Goal: Task Accomplishment & Management: Manage account settings

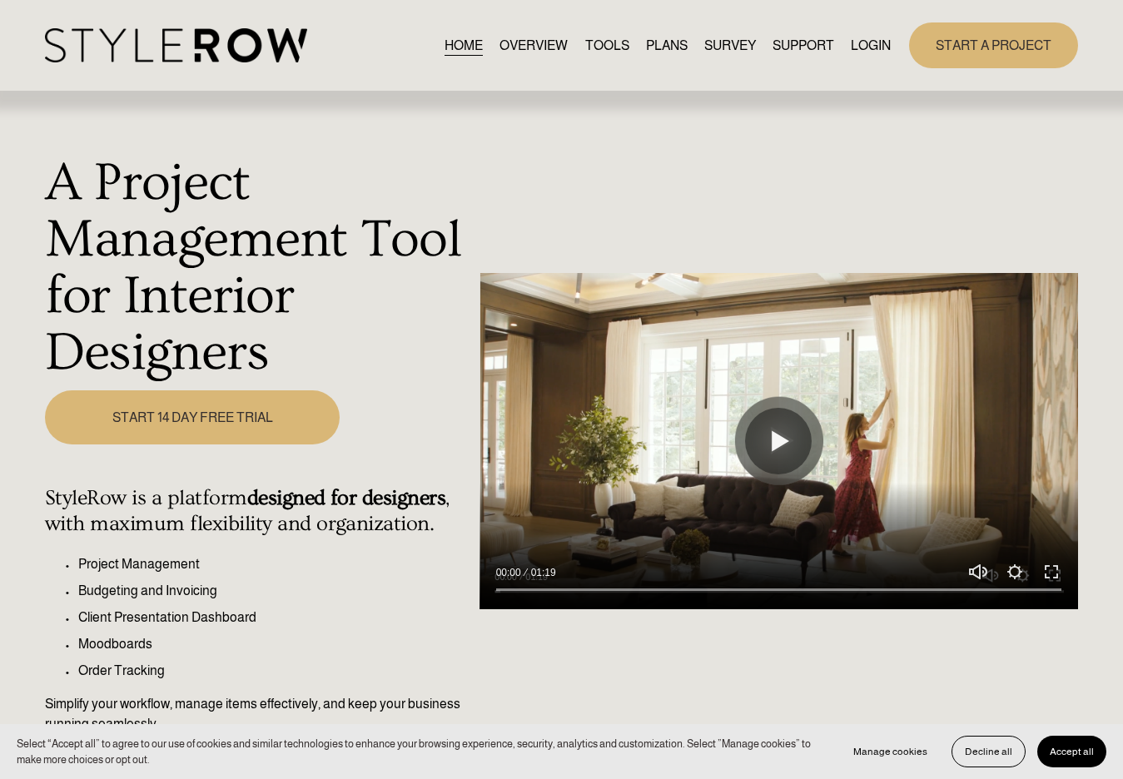
click at [868, 50] on link "LOGIN" at bounding box center [871, 45] width 40 height 22
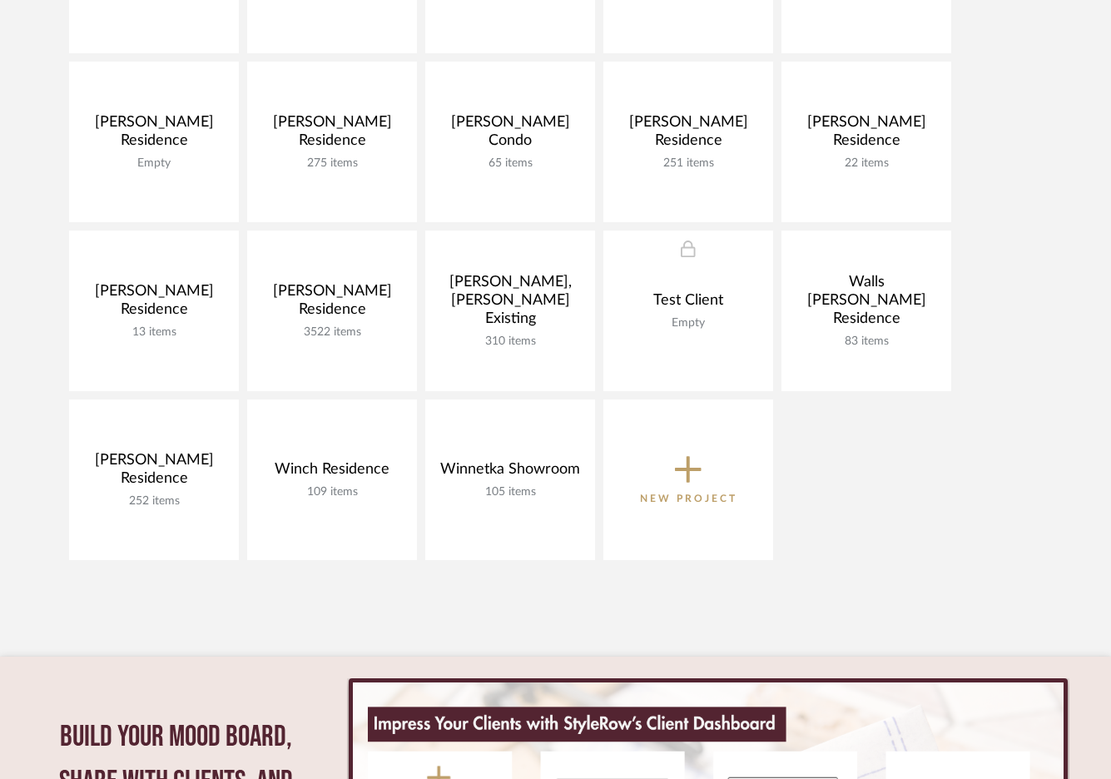
scroll to position [1097, 0]
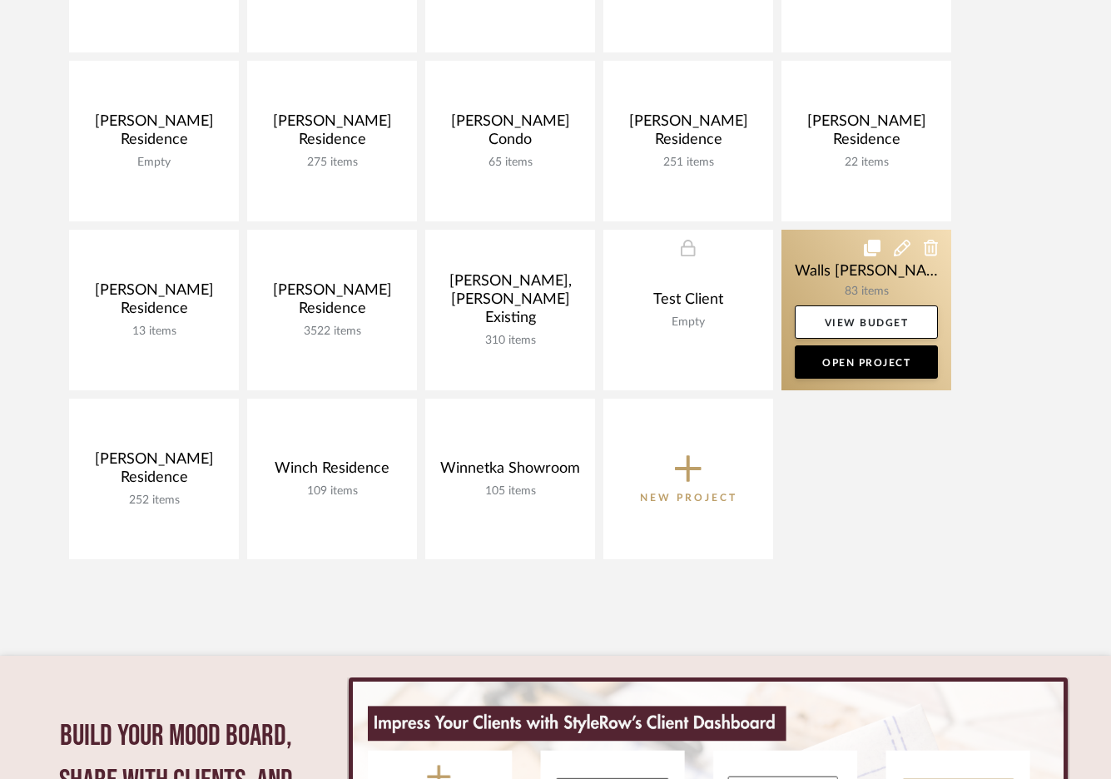
click at [849, 277] on link at bounding box center [867, 310] width 170 height 161
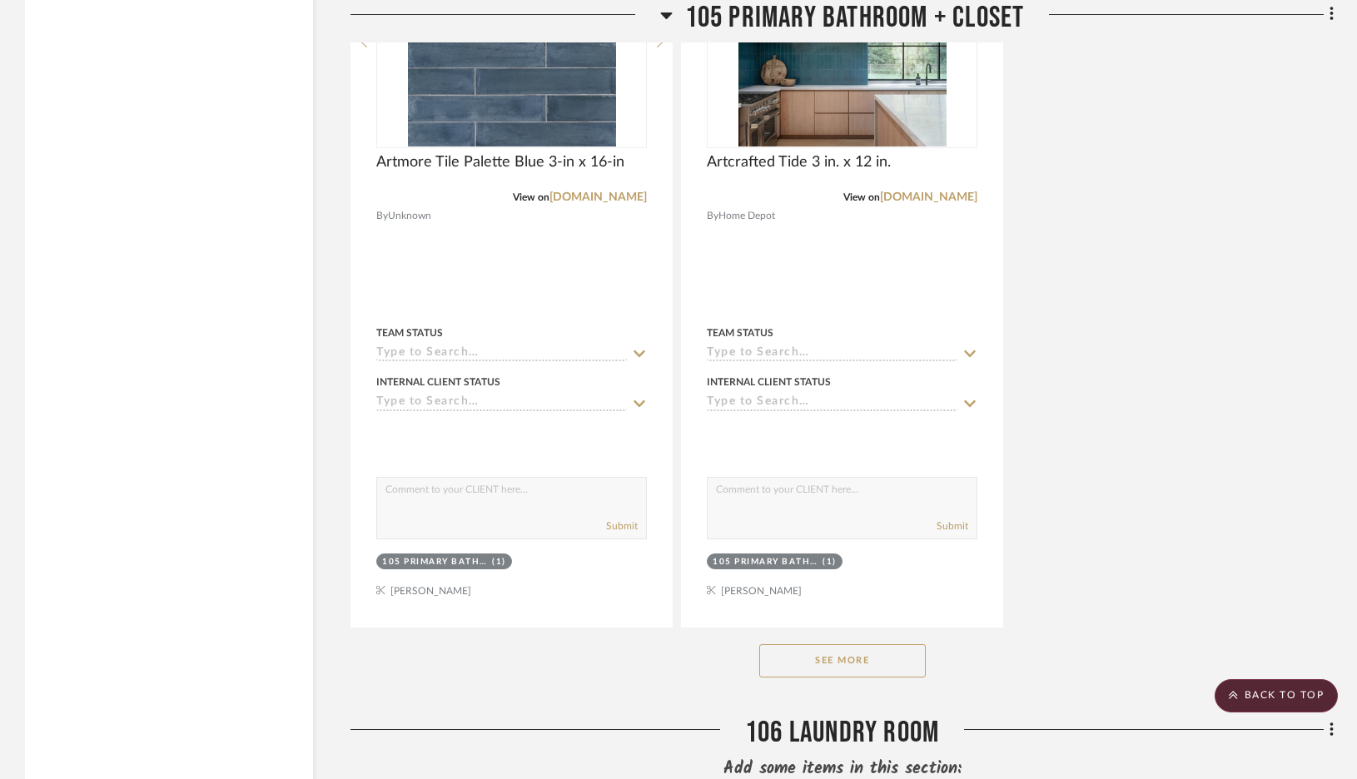
scroll to position [2674, 0]
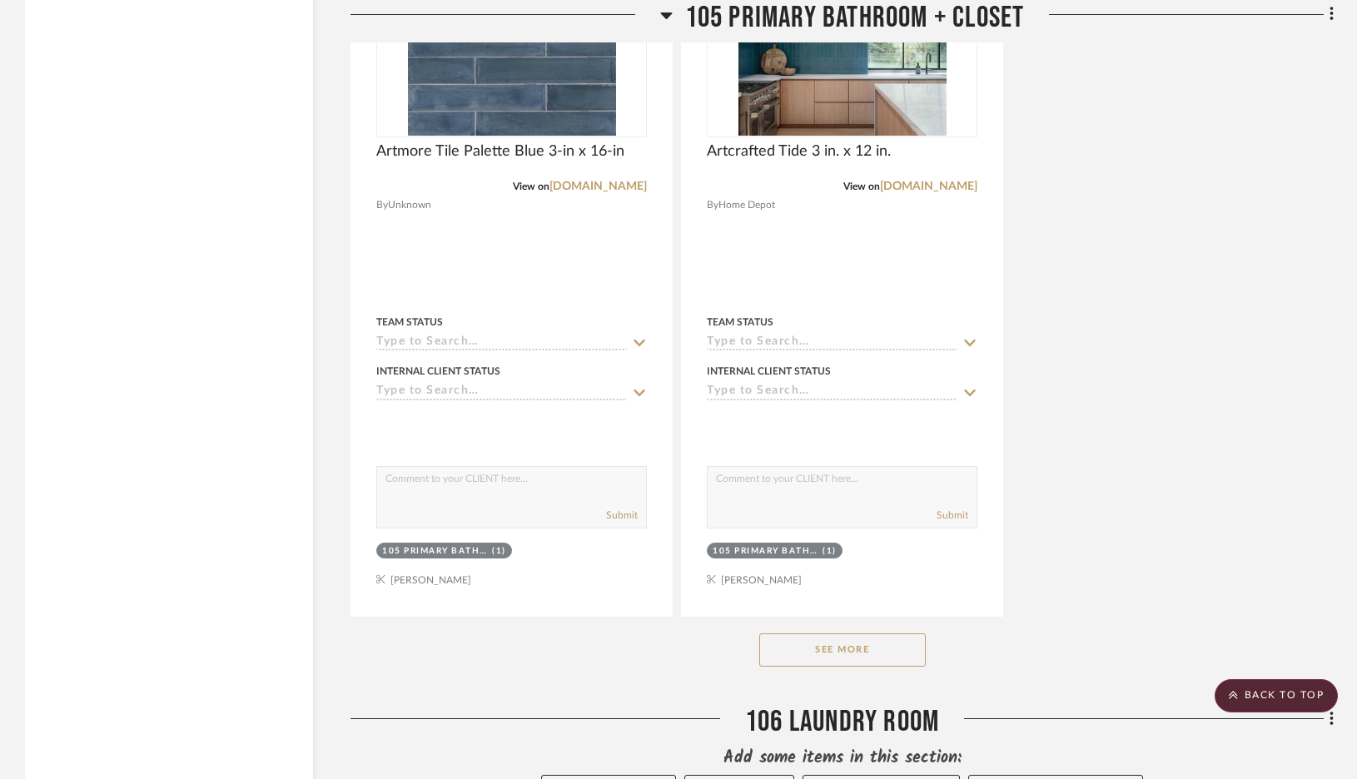
click at [836, 633] on button "See More" at bounding box center [842, 649] width 166 height 33
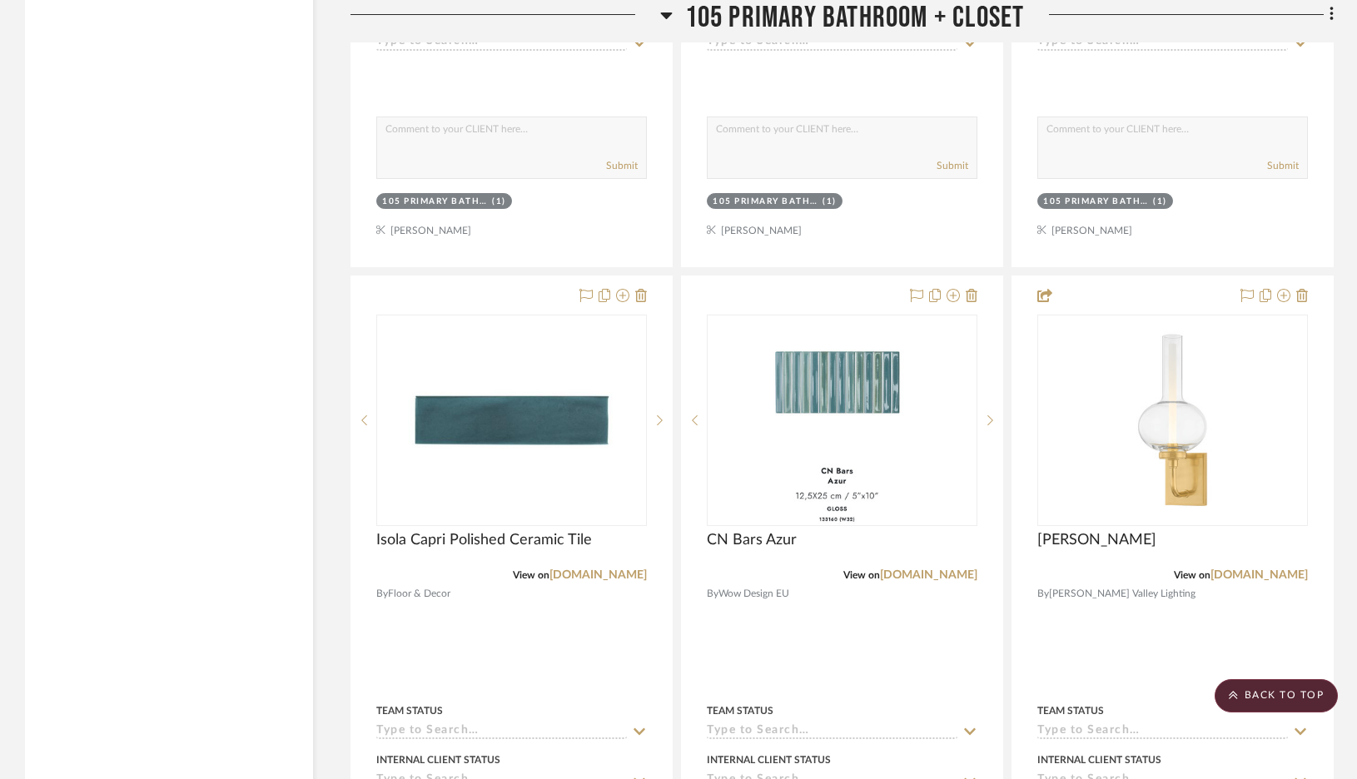
scroll to position [3753, 0]
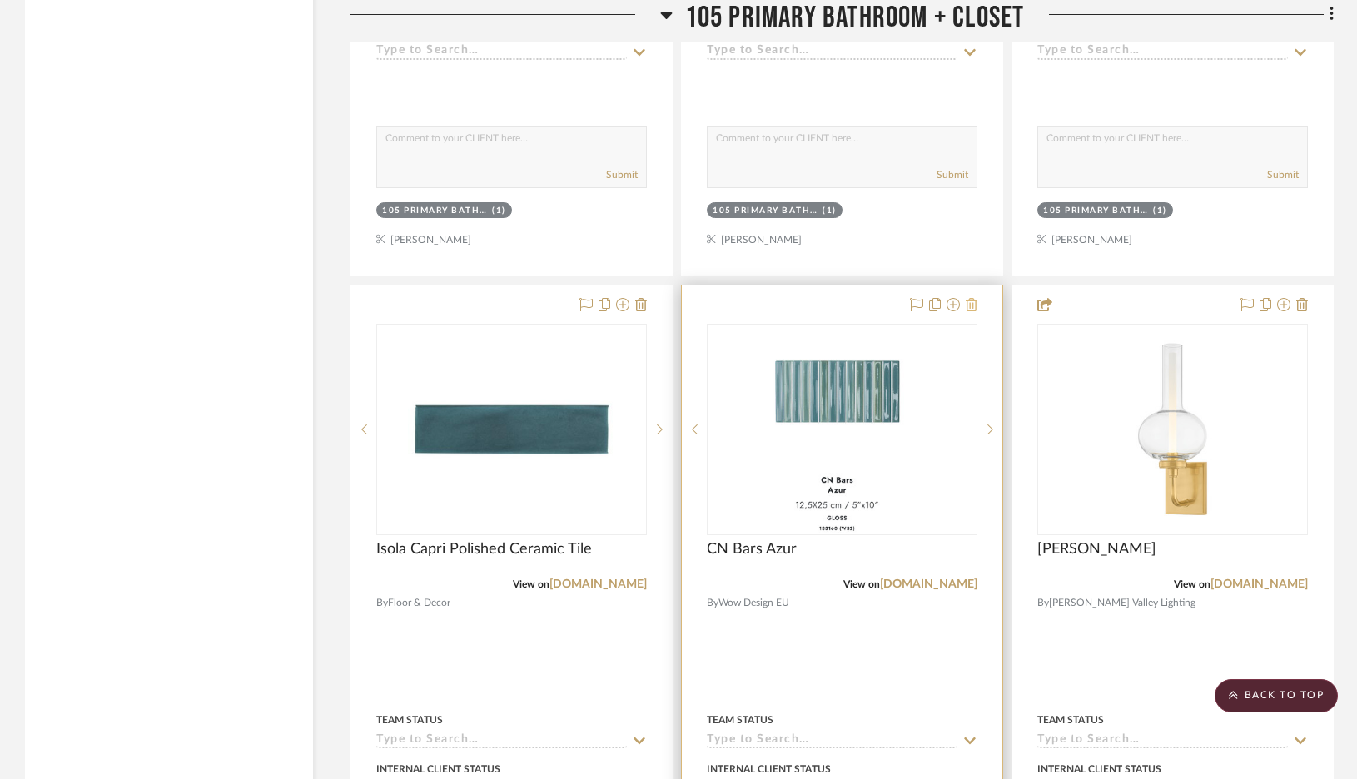
click at [971, 296] on button at bounding box center [972, 306] width 12 height 20
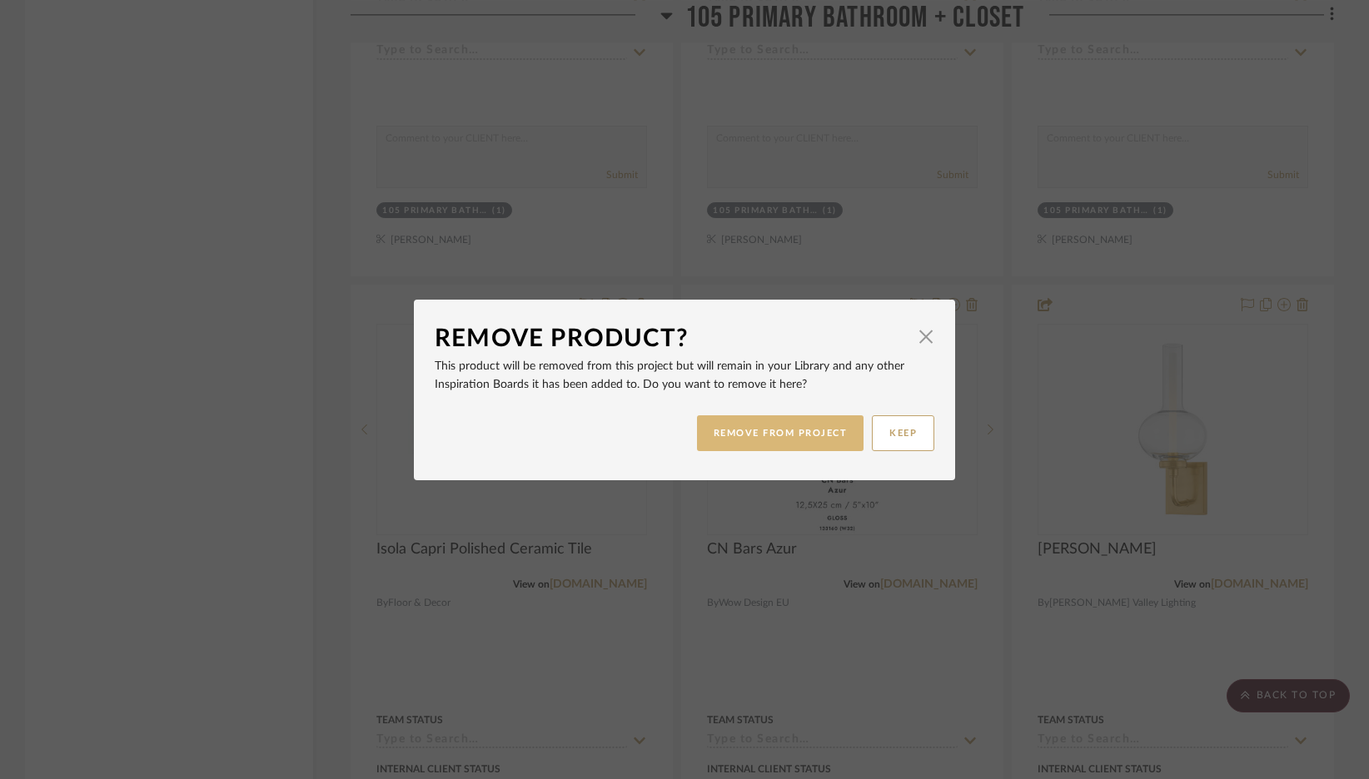
click at [823, 422] on button "REMOVE FROM PROJECT" at bounding box center [780, 433] width 167 height 36
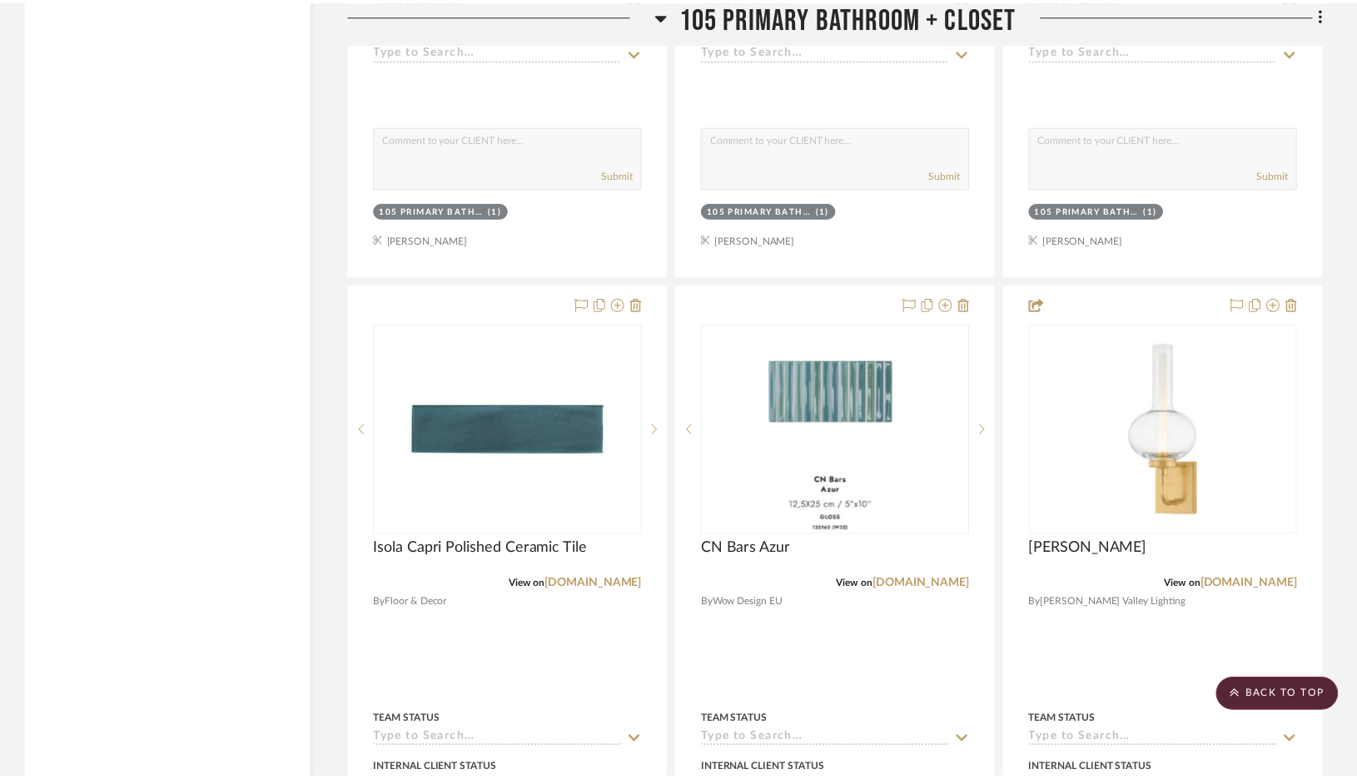
scroll to position [3753, 0]
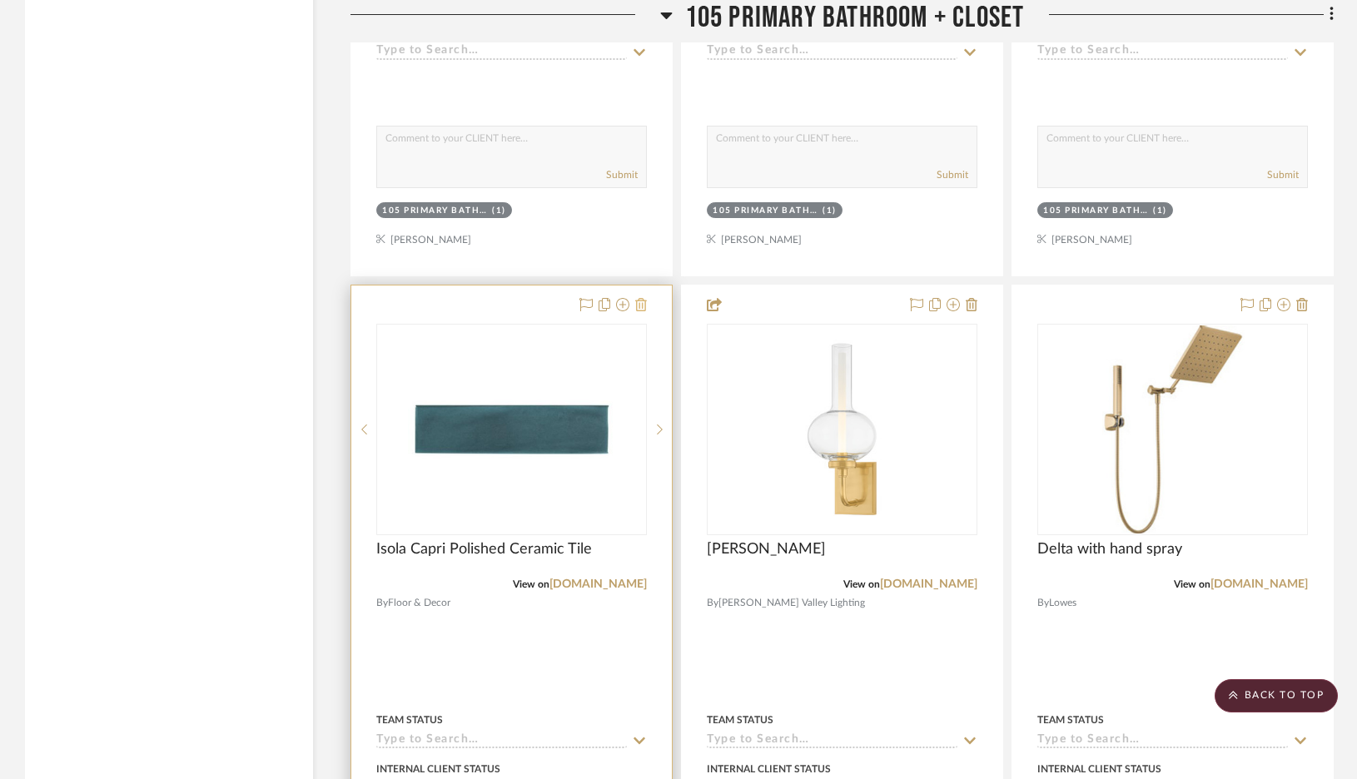
click at [643, 298] on icon at bounding box center [641, 304] width 12 height 13
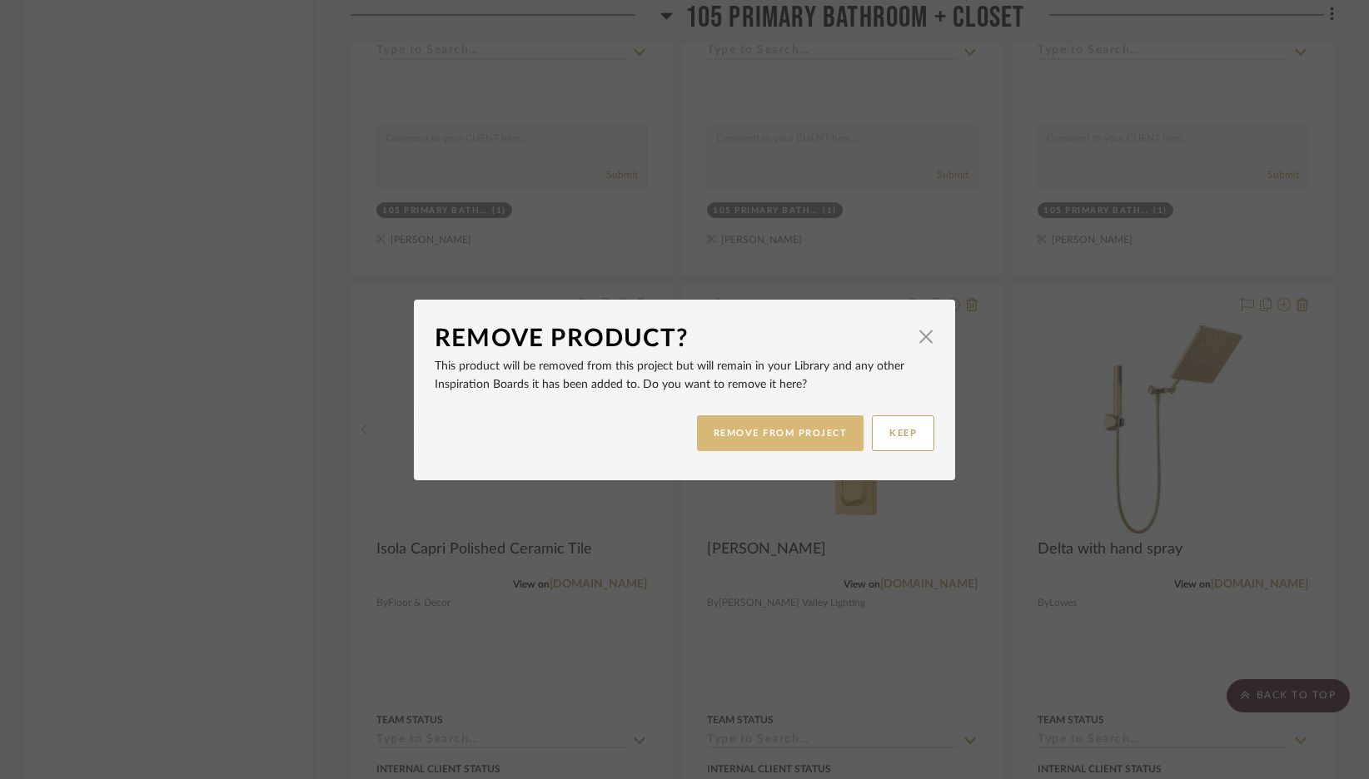
click at [748, 432] on button "REMOVE FROM PROJECT" at bounding box center [780, 433] width 167 height 36
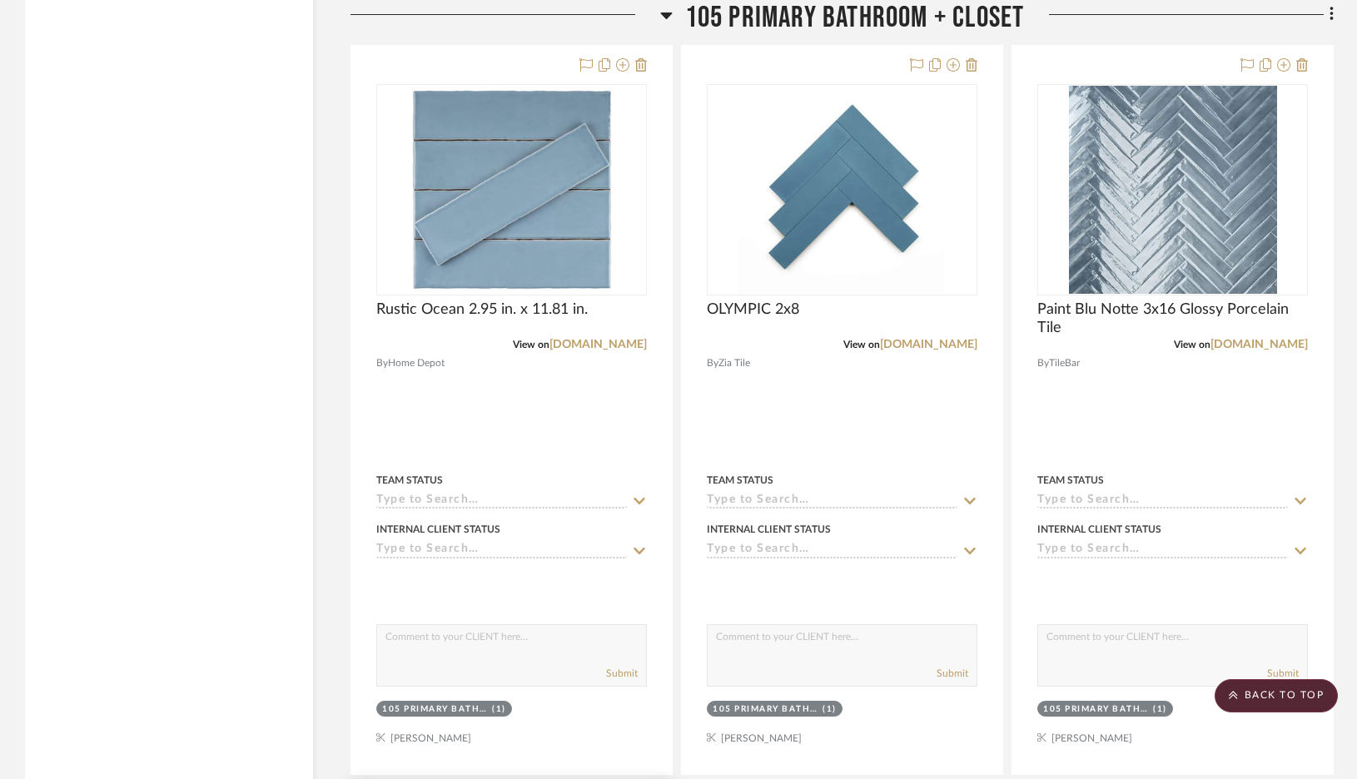
scroll to position [3118, 0]
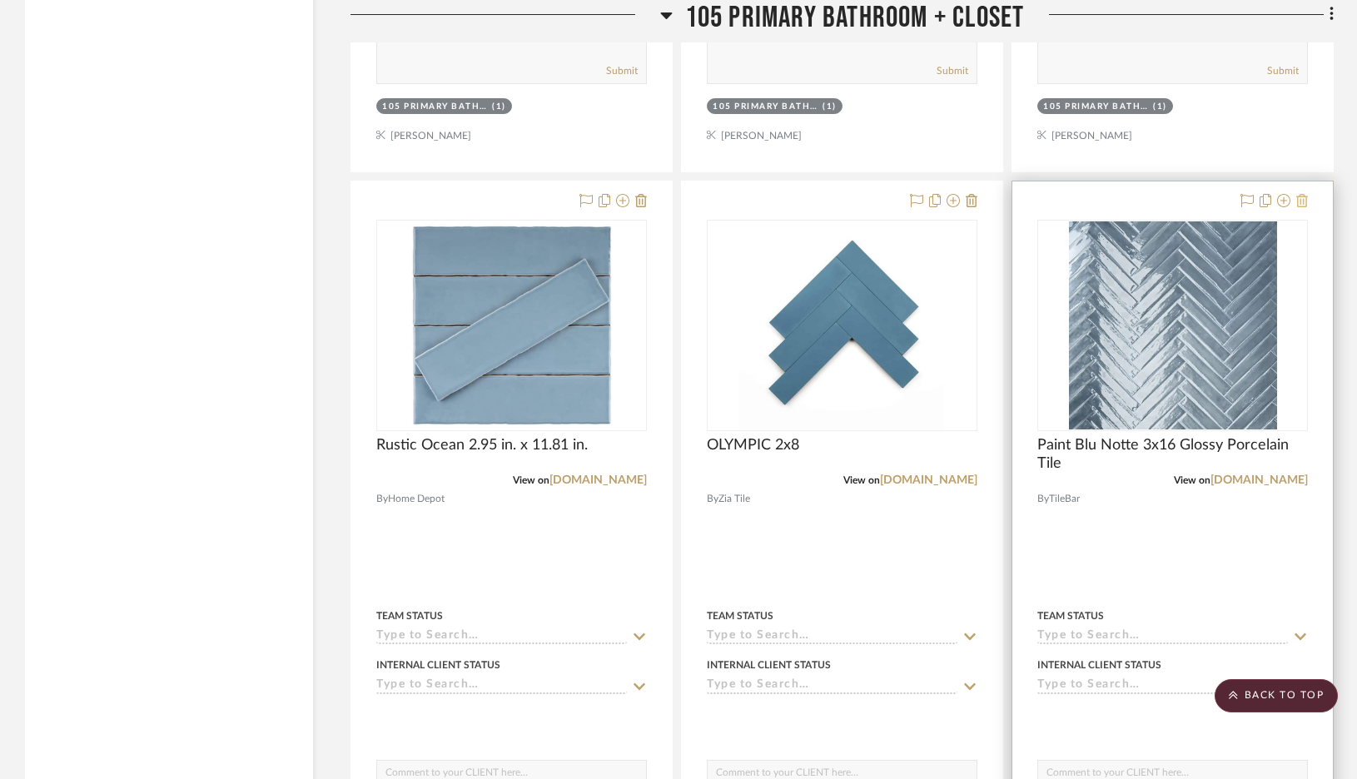
click at [1122, 194] on icon at bounding box center [1302, 200] width 12 height 13
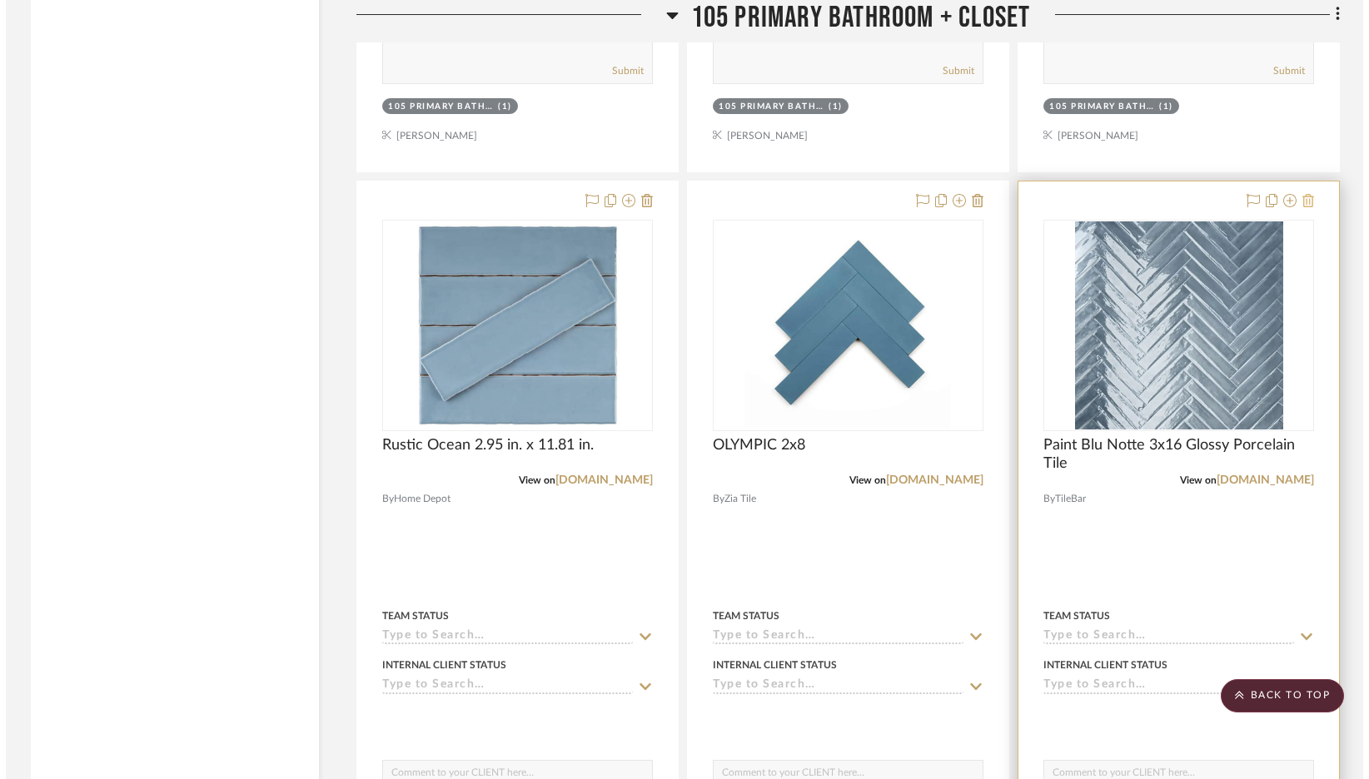
scroll to position [0, 0]
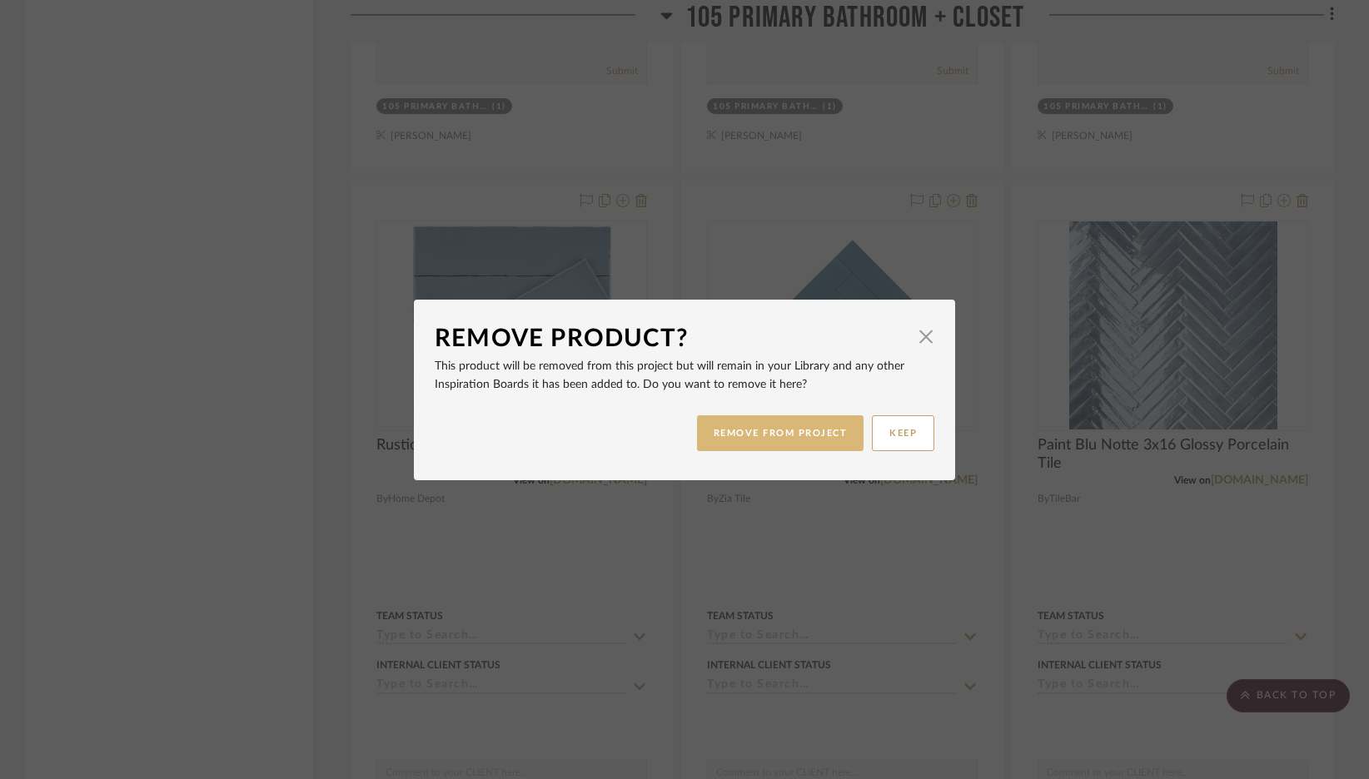
click at [742, 424] on button "REMOVE FROM PROJECT" at bounding box center [780, 433] width 167 height 36
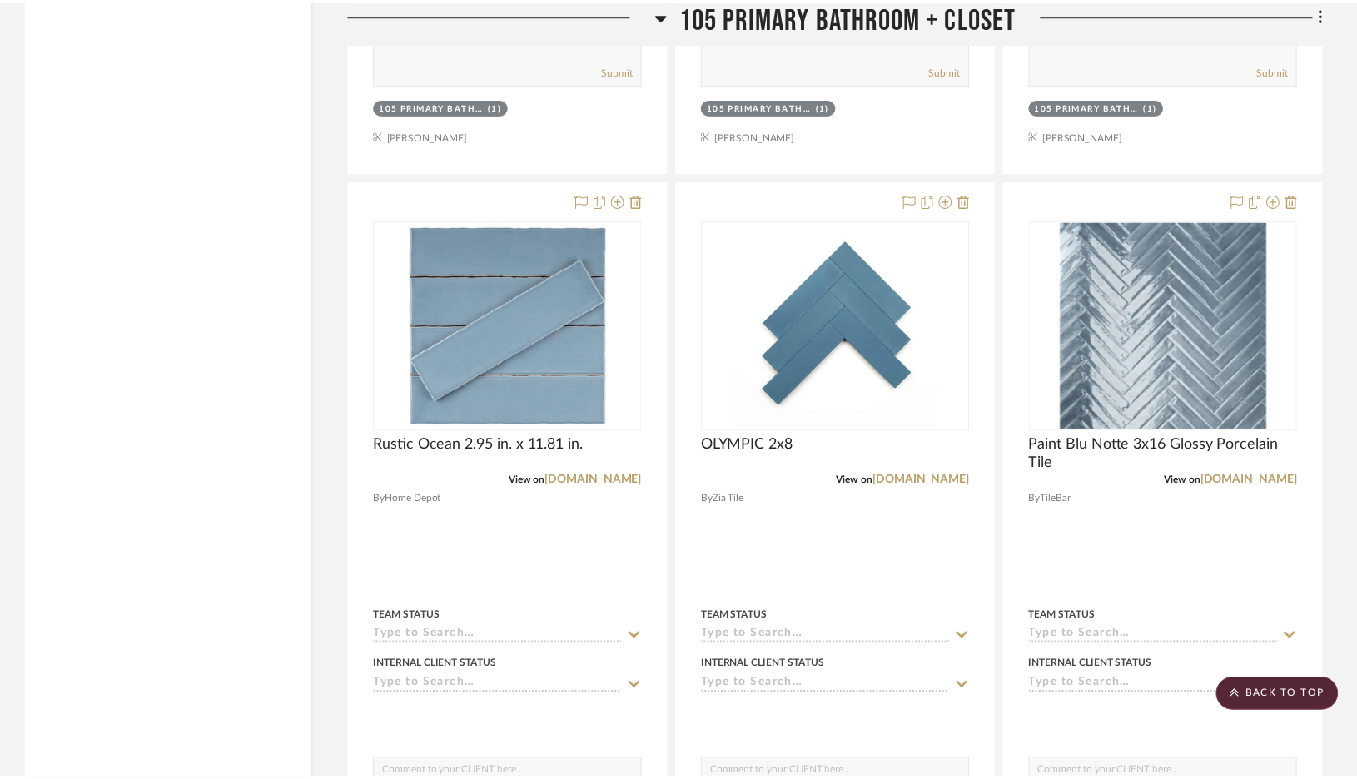
scroll to position [3118, 0]
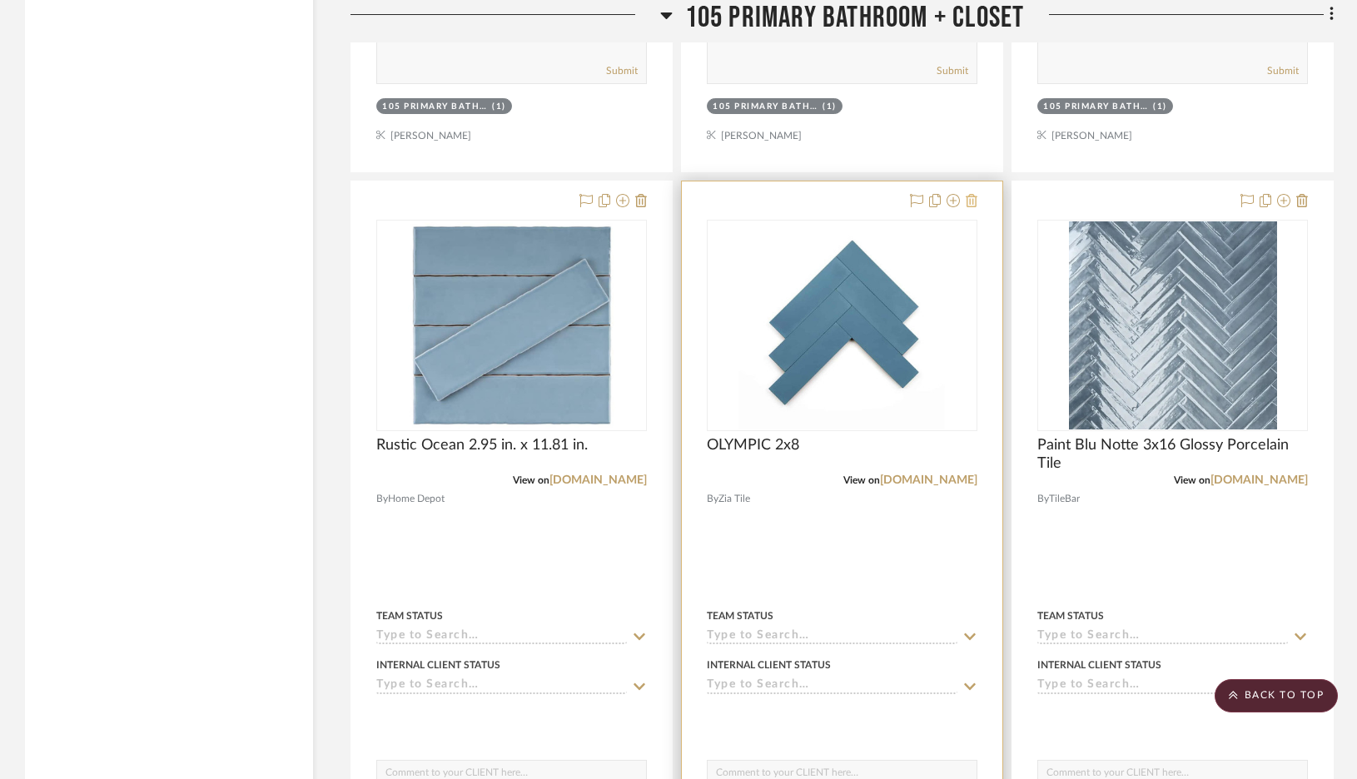
click at [974, 194] on icon at bounding box center [972, 200] width 12 height 13
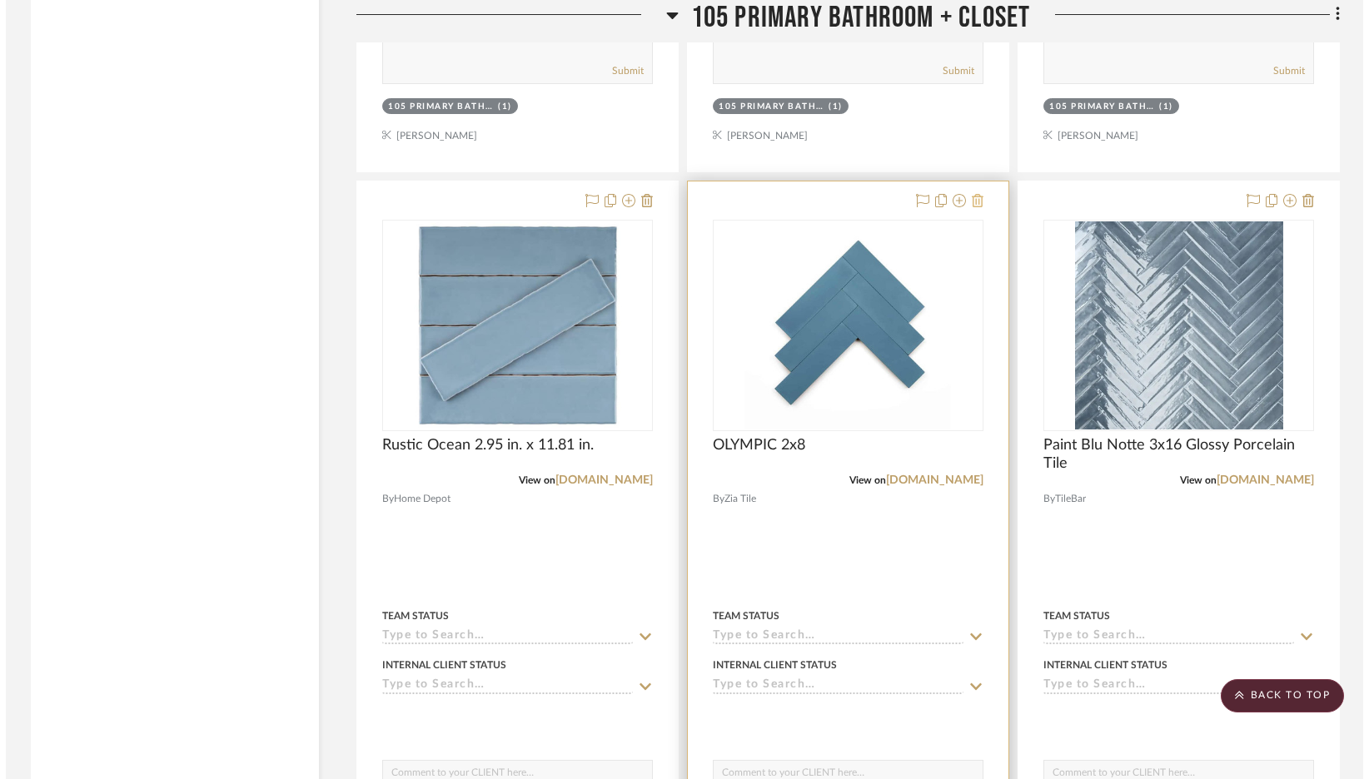
scroll to position [0, 0]
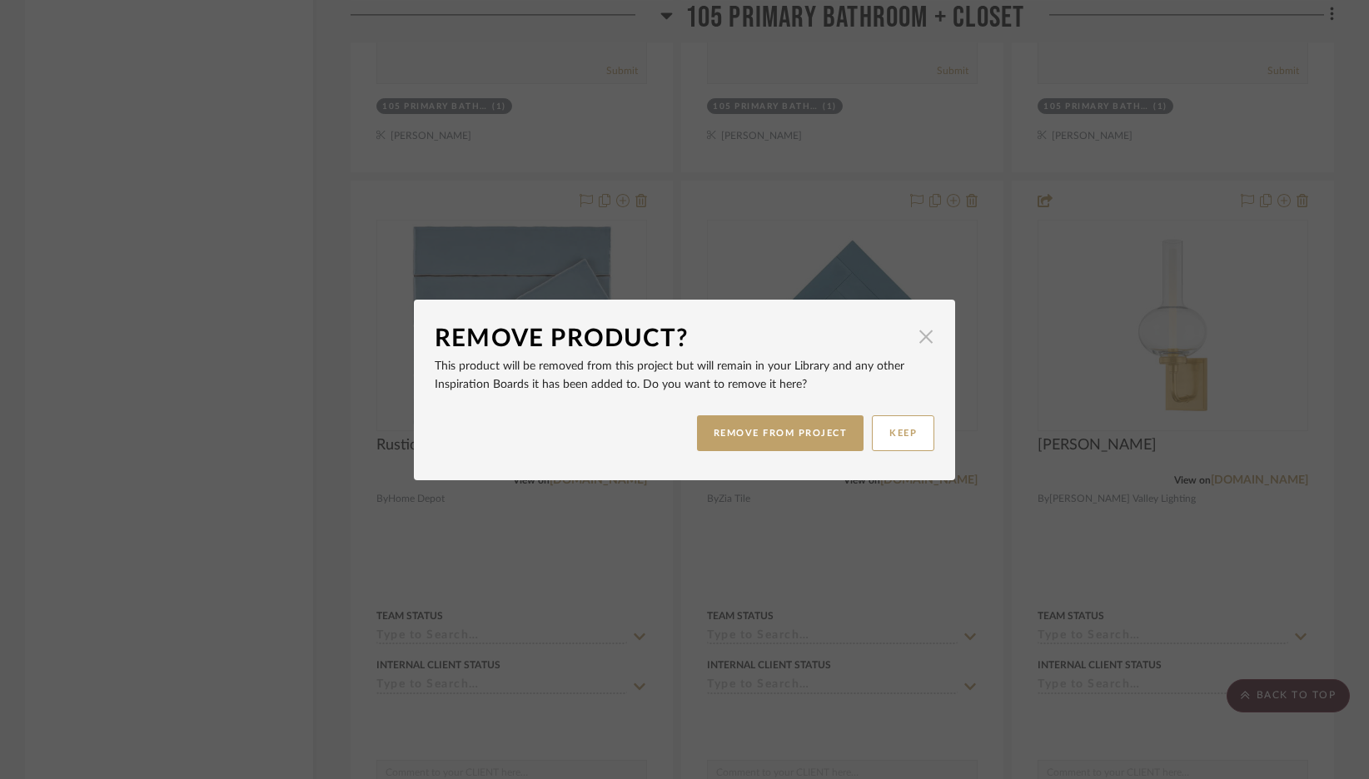
click at [912, 335] on span "button" at bounding box center [925, 336] width 33 height 33
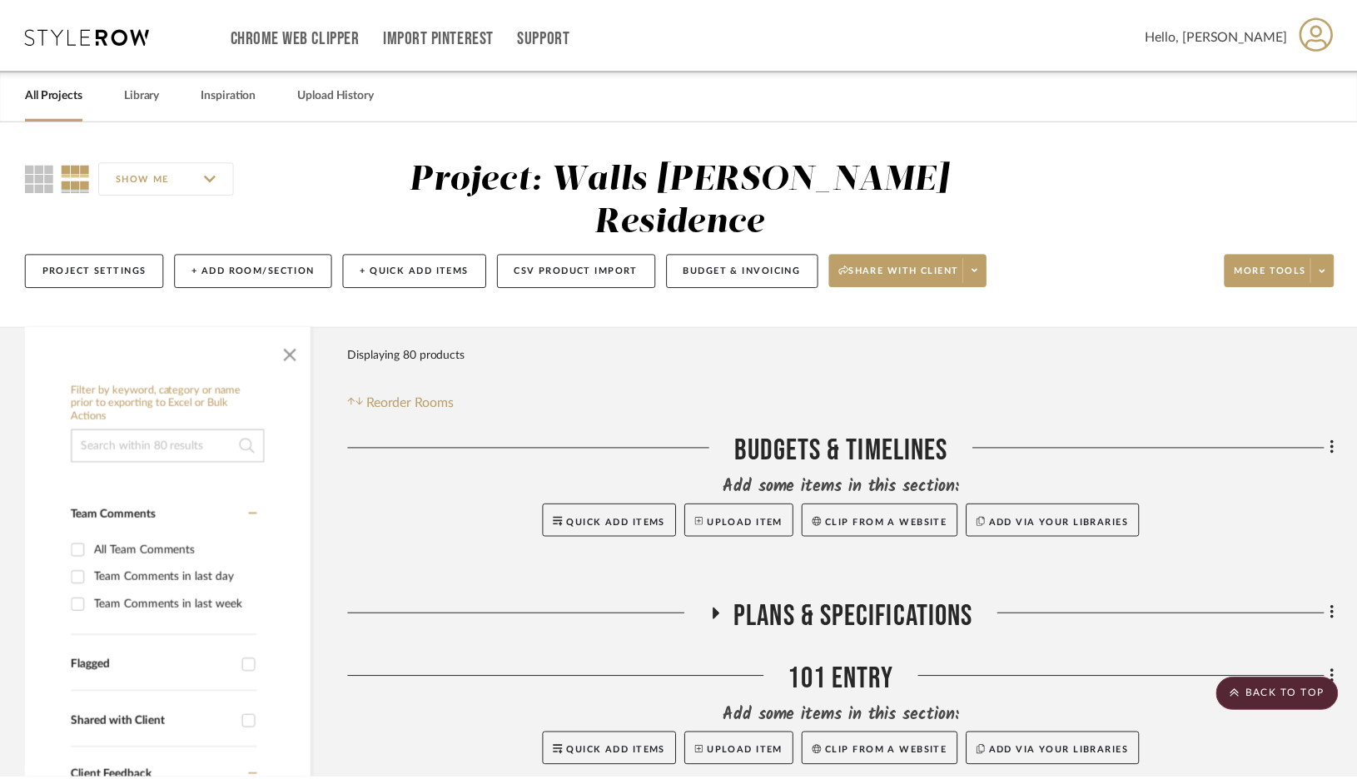
scroll to position [3118, 0]
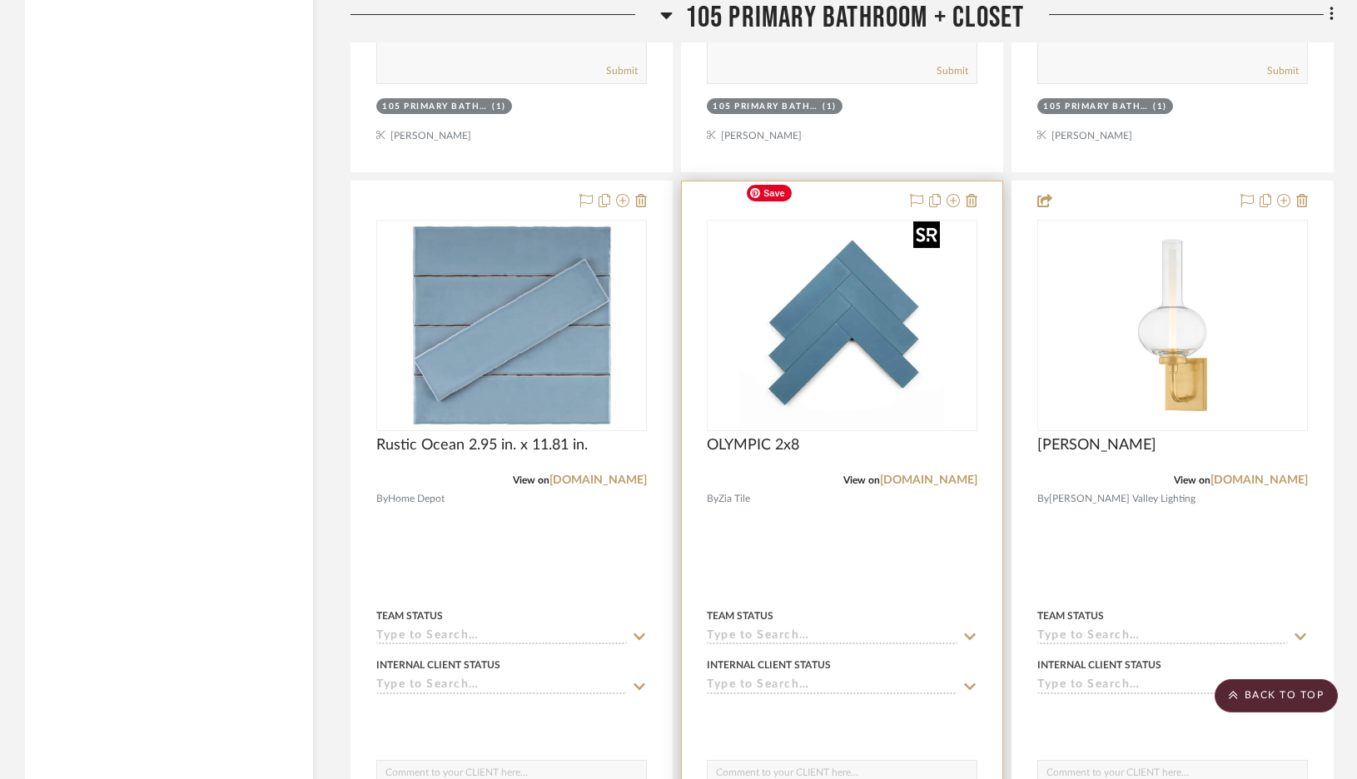
click at [860, 299] on img "0" at bounding box center [842, 325] width 208 height 208
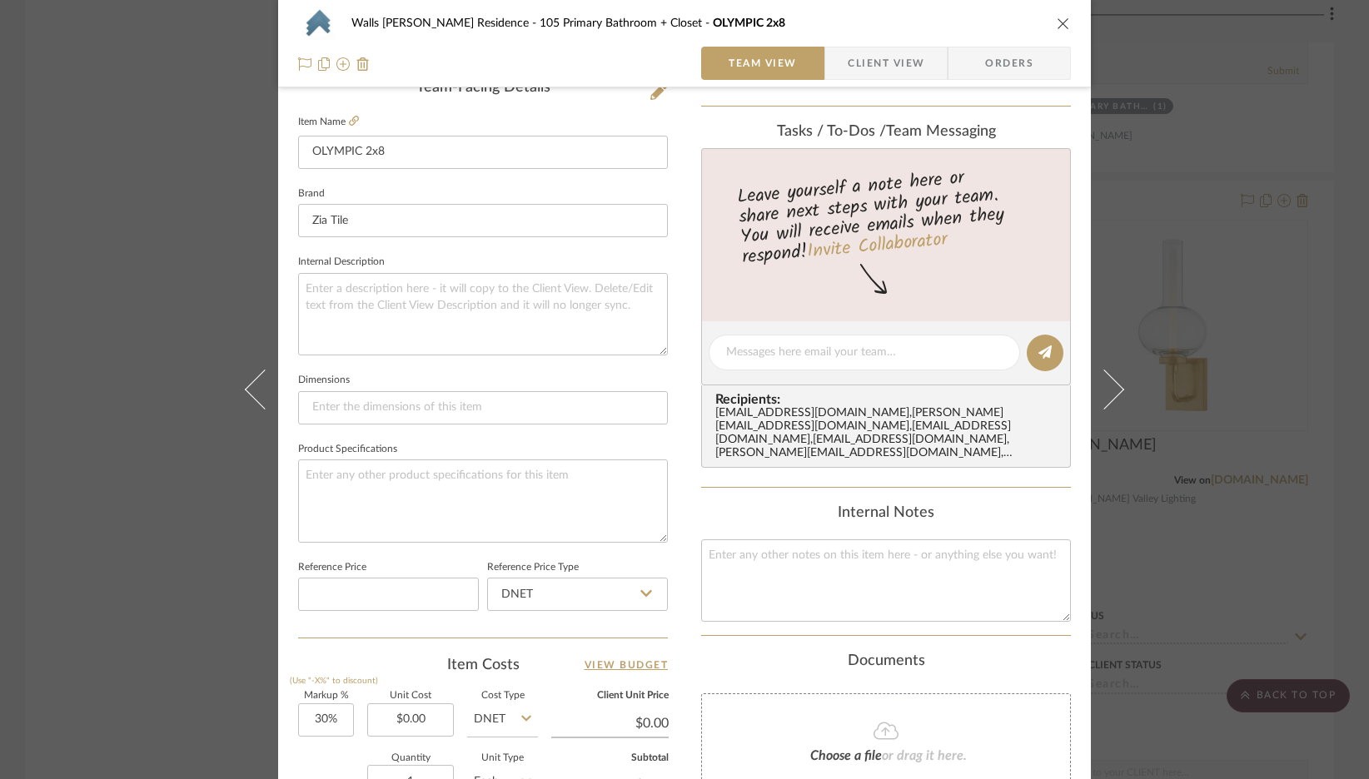
scroll to position [767, 0]
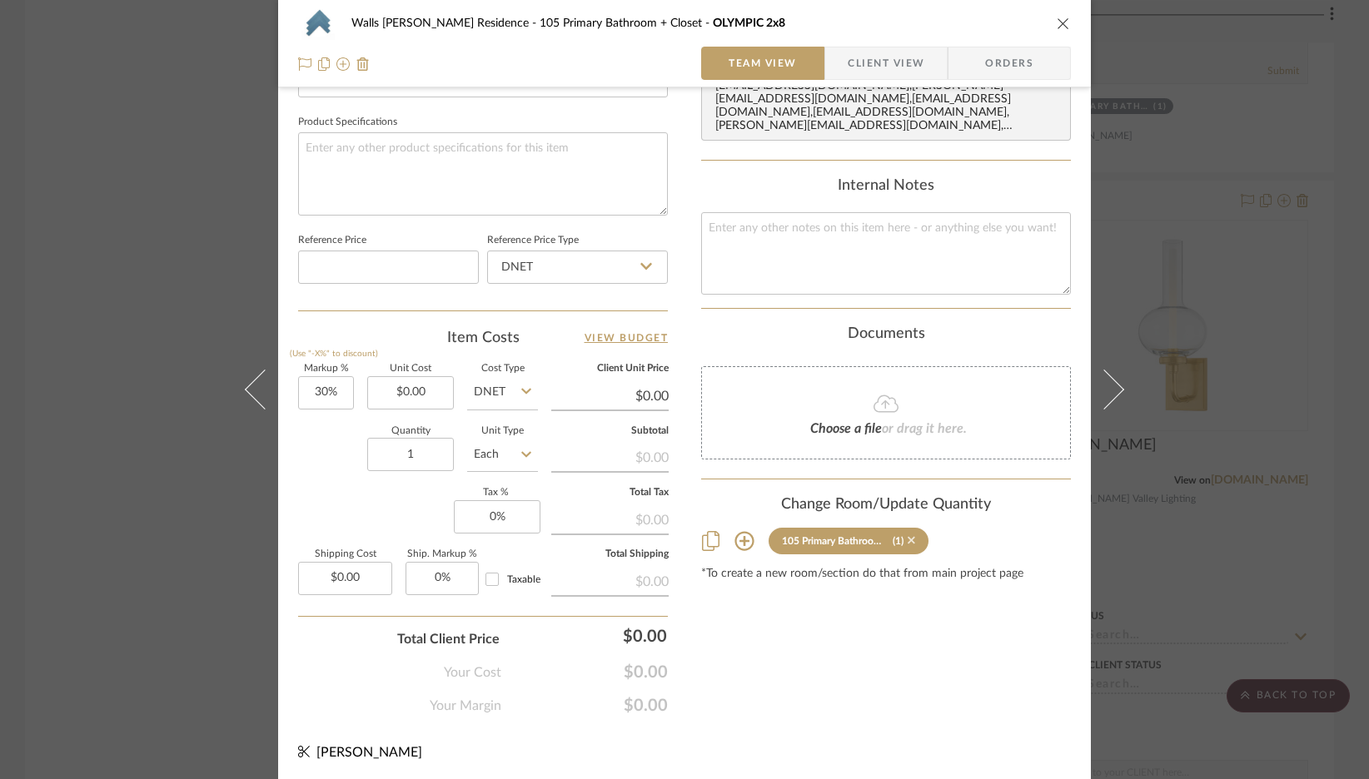
click at [907, 537] on icon at bounding box center [910, 540] width 7 height 7
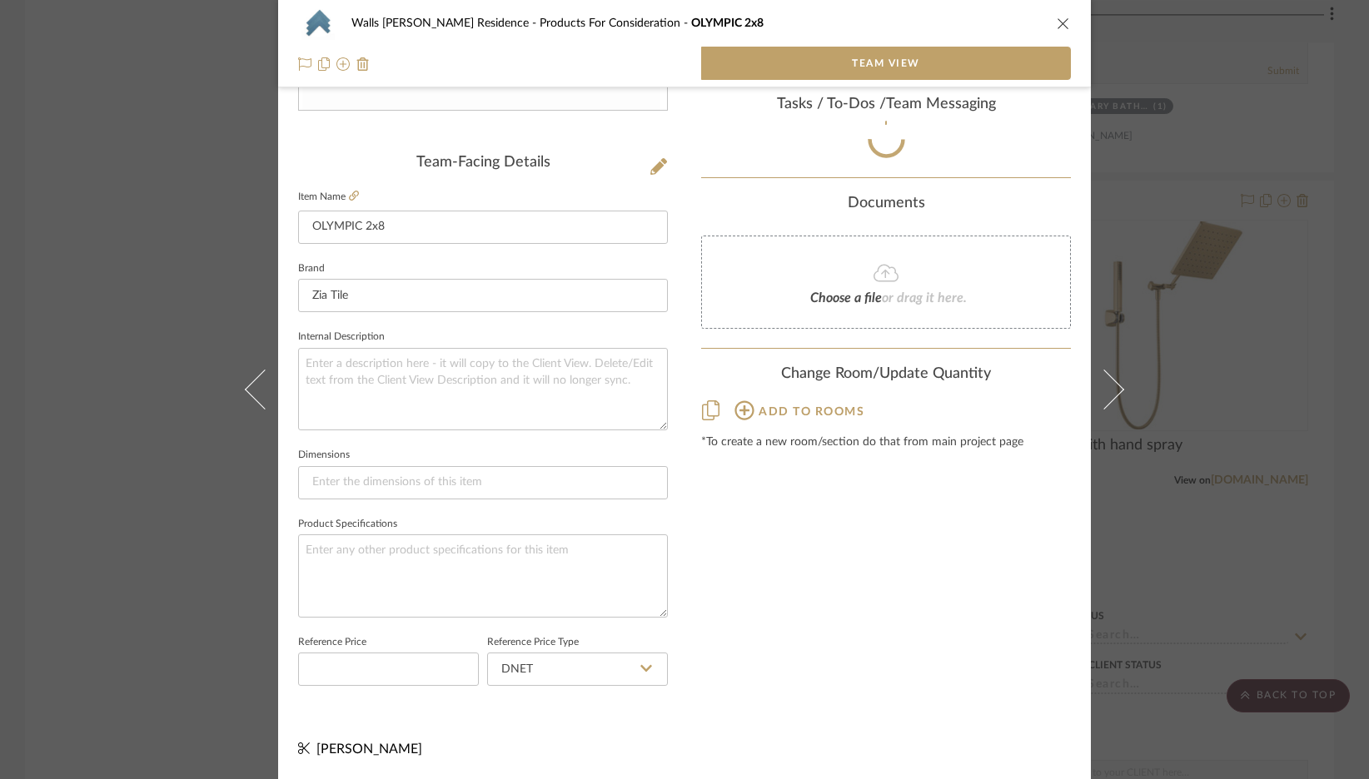
scroll to position [370, 0]
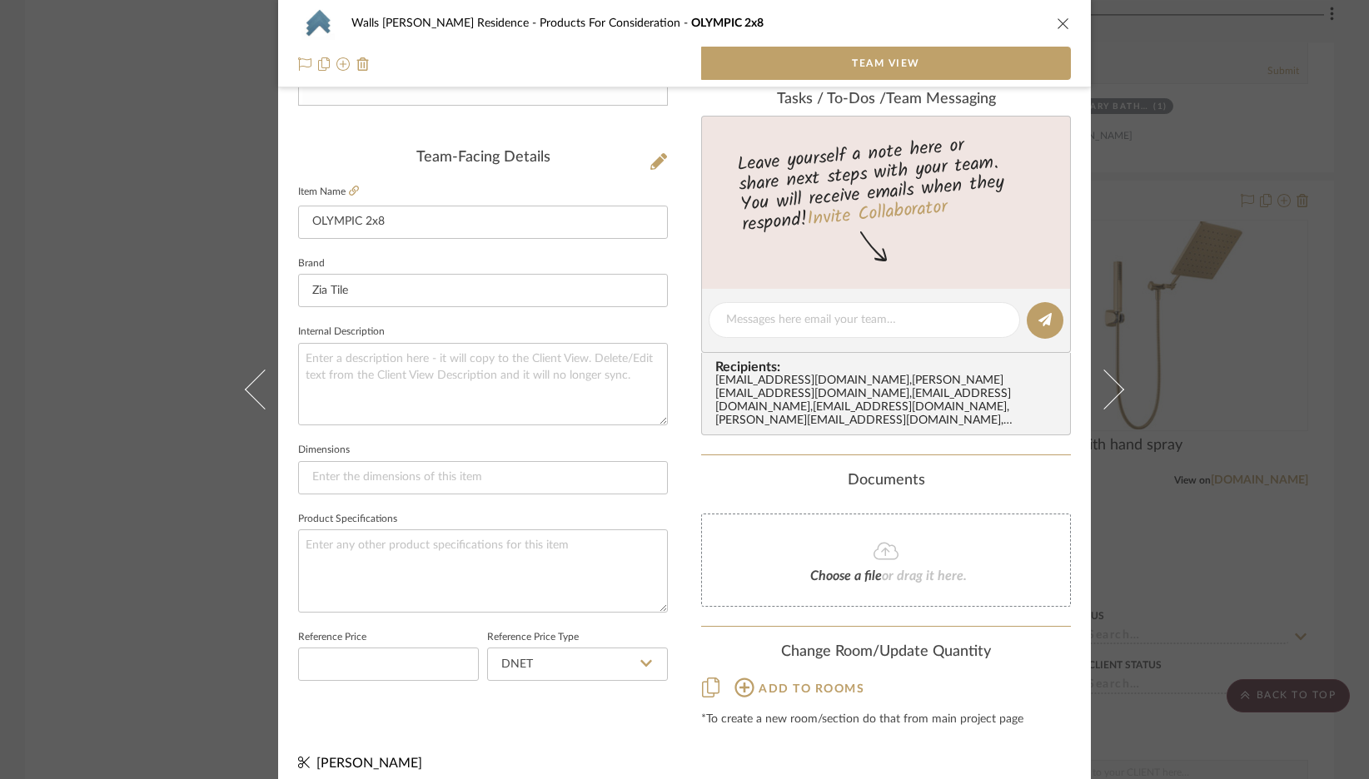
click at [1063, 29] on icon "close" at bounding box center [1062, 23] width 13 height 13
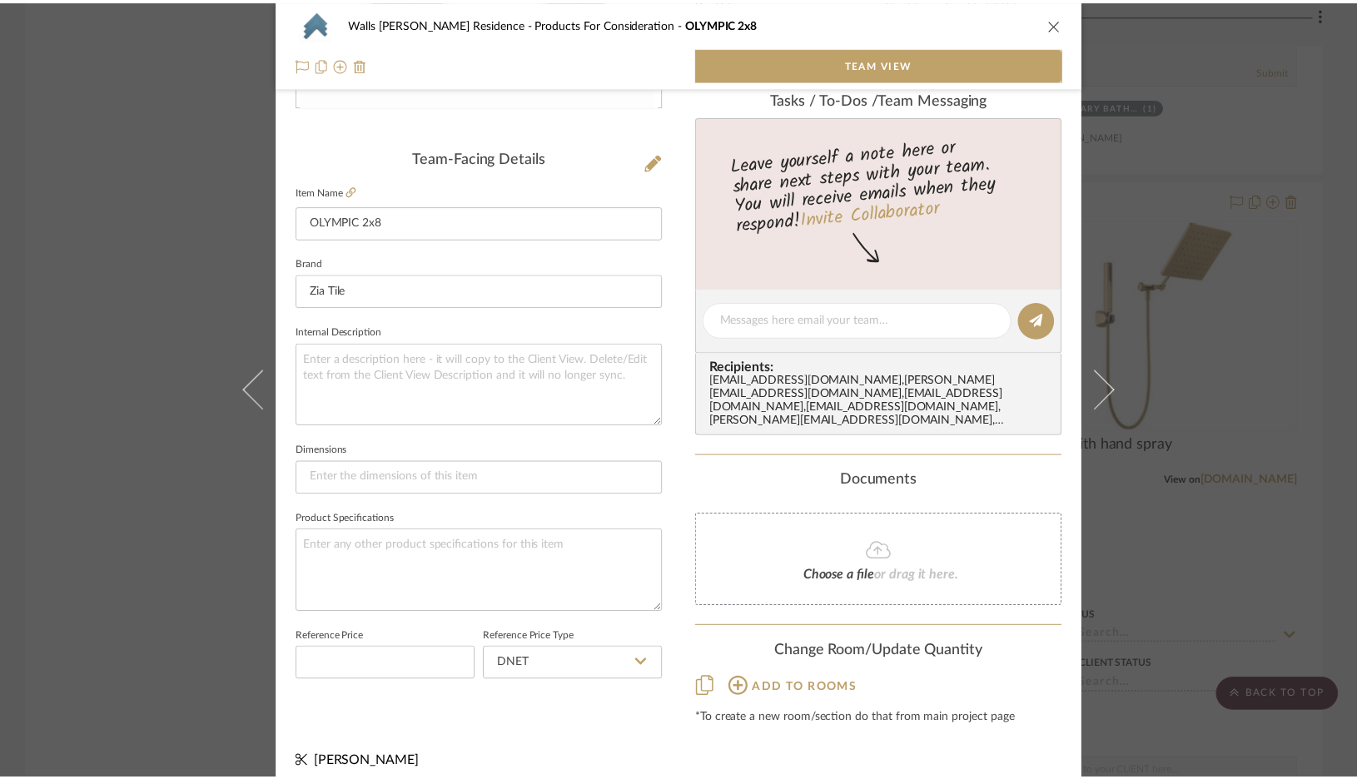
scroll to position [3118, 0]
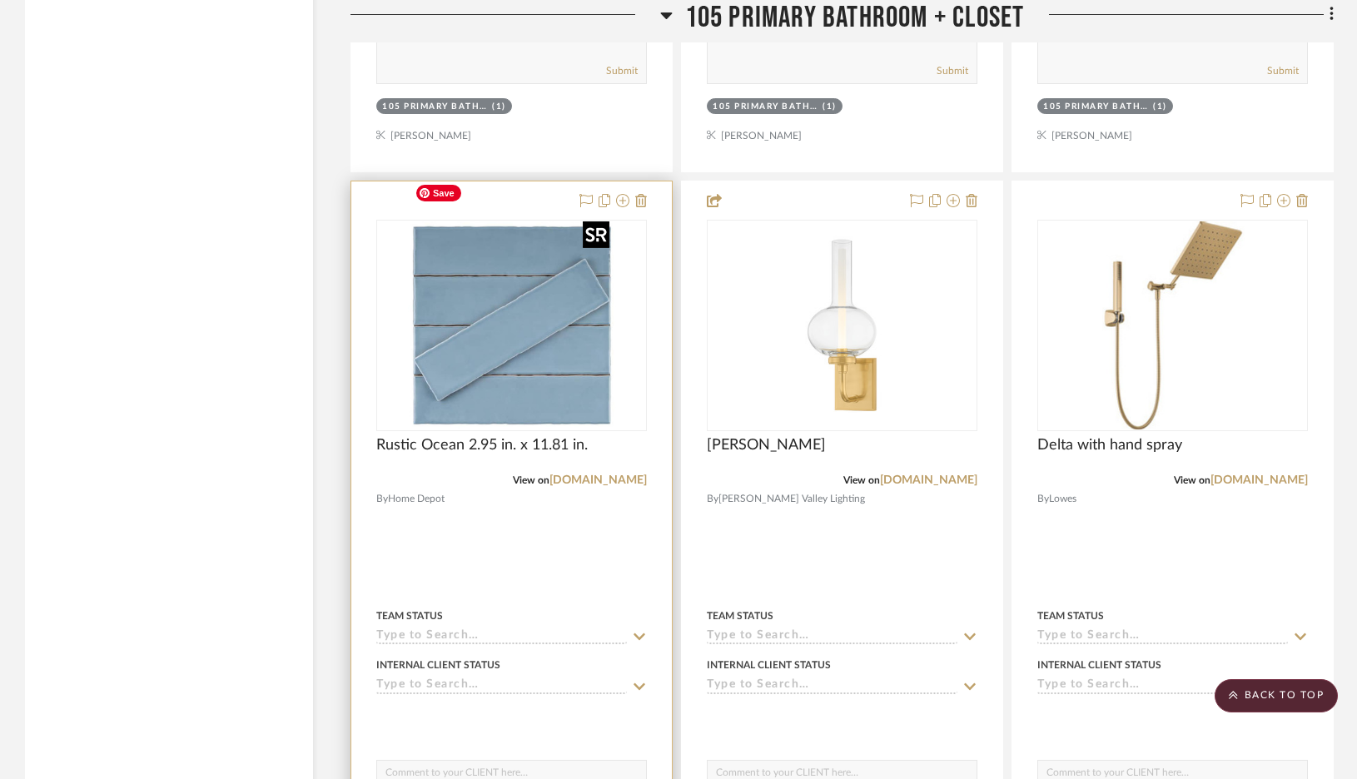
click at [557, 314] on img "0" at bounding box center [512, 325] width 208 height 208
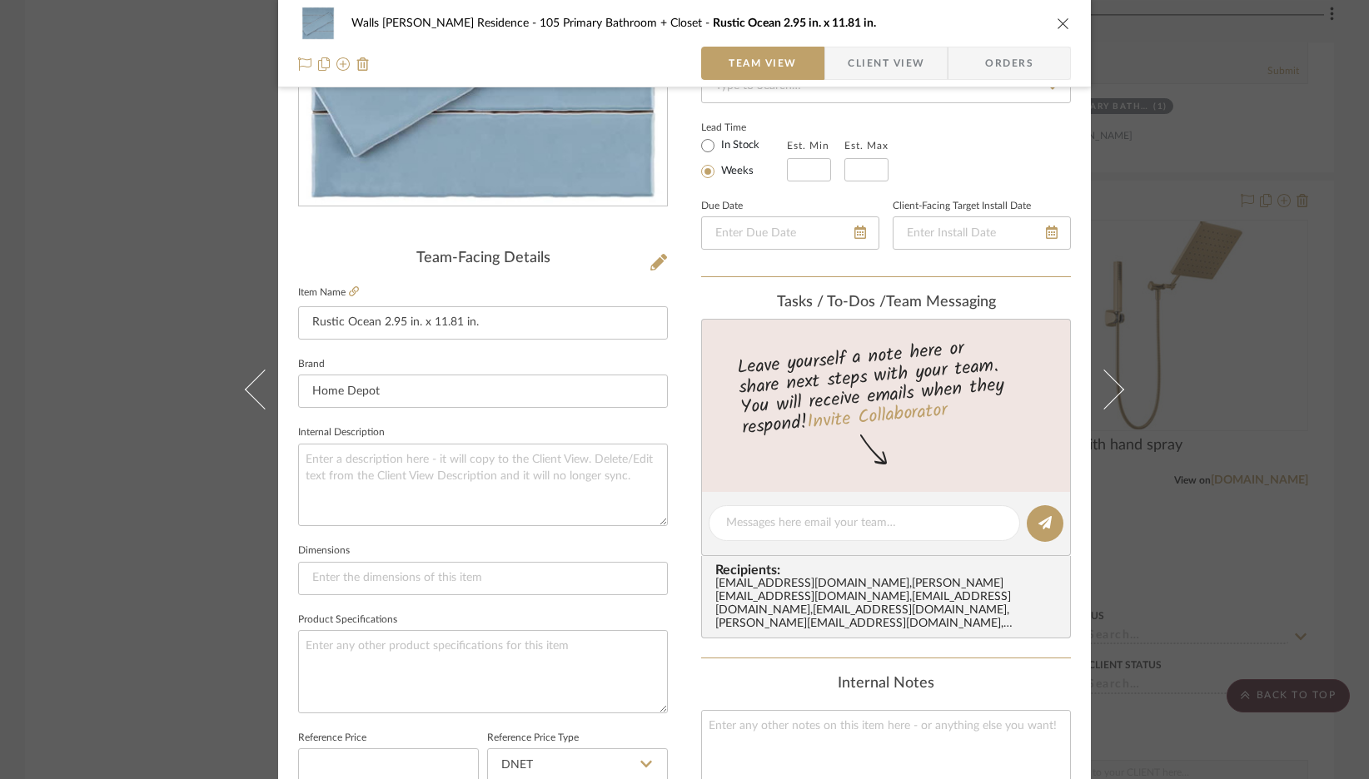
scroll to position [767, 0]
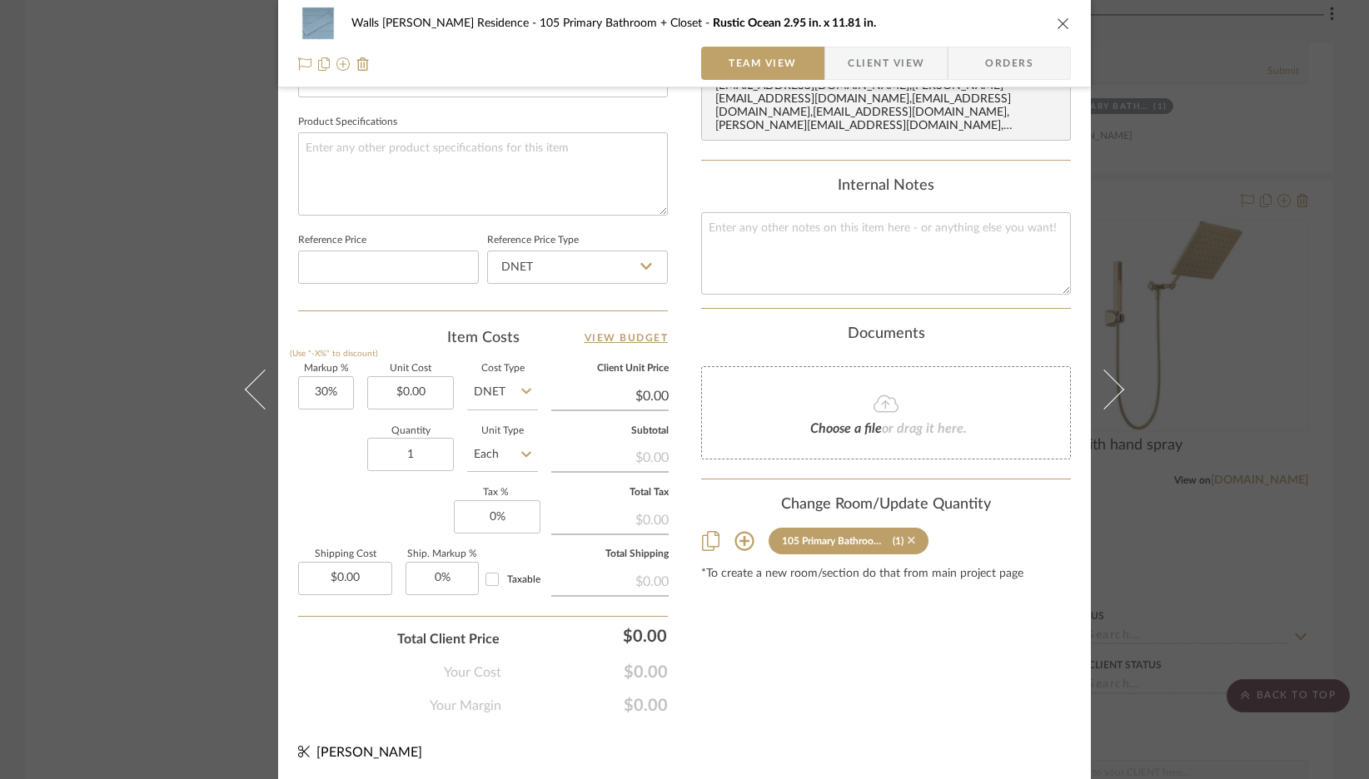
click at [907, 534] on icon at bounding box center [910, 540] width 7 height 12
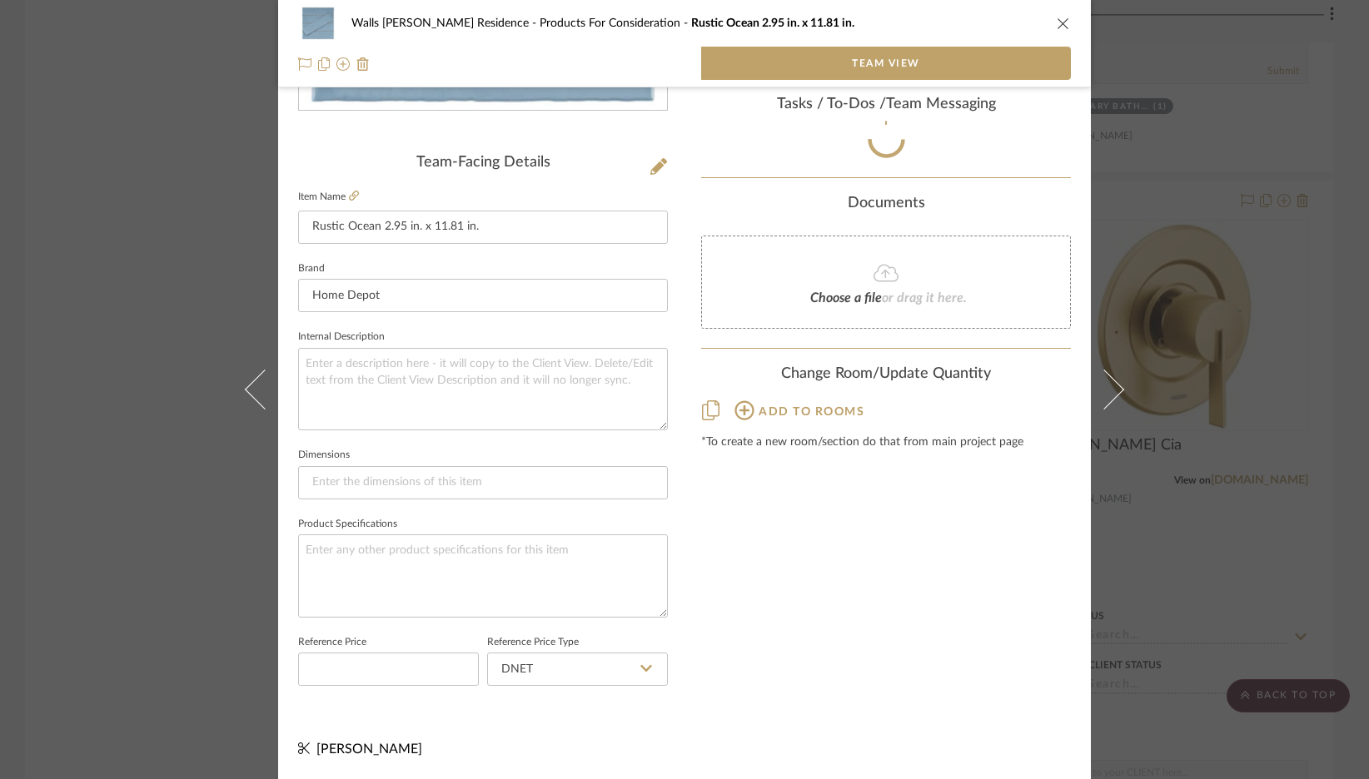
scroll to position [370, 0]
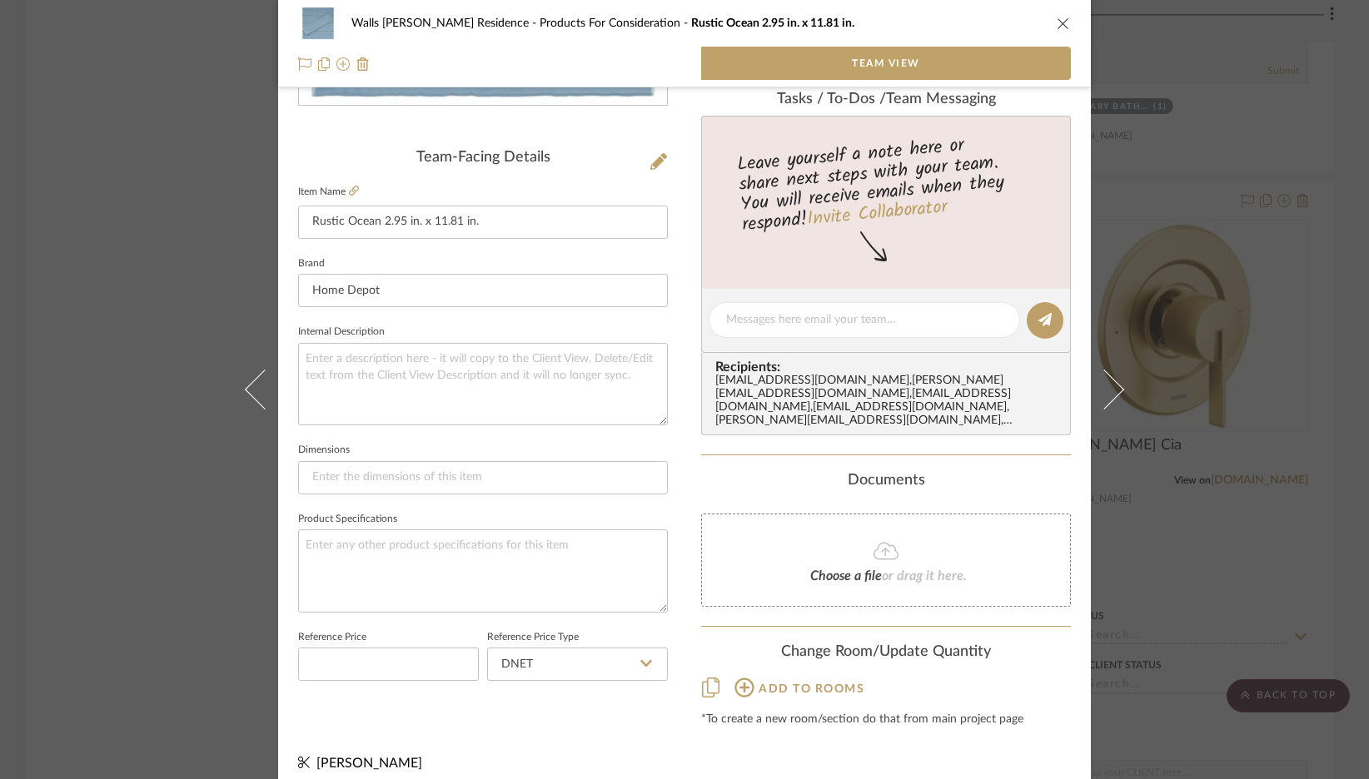
click at [1056, 18] on icon "close" at bounding box center [1062, 23] width 13 height 13
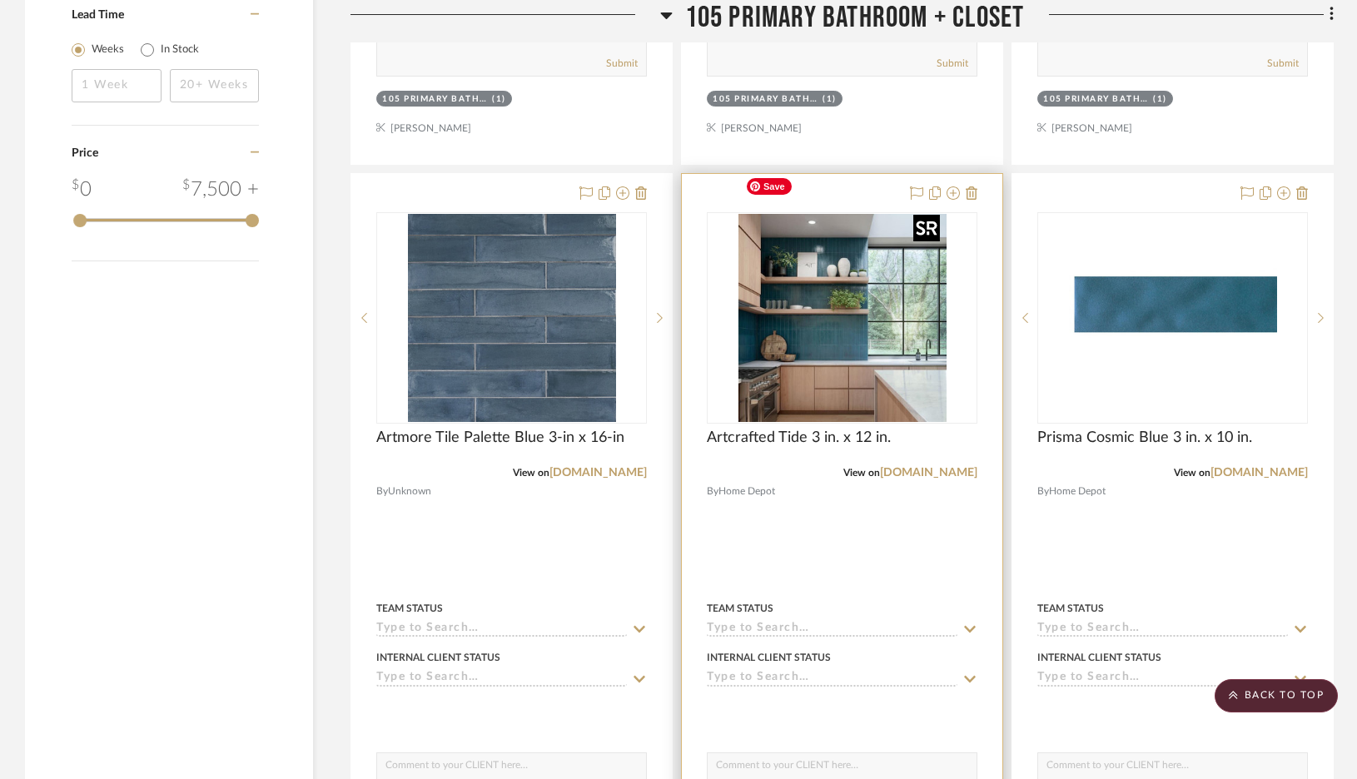
scroll to position [2378, 0]
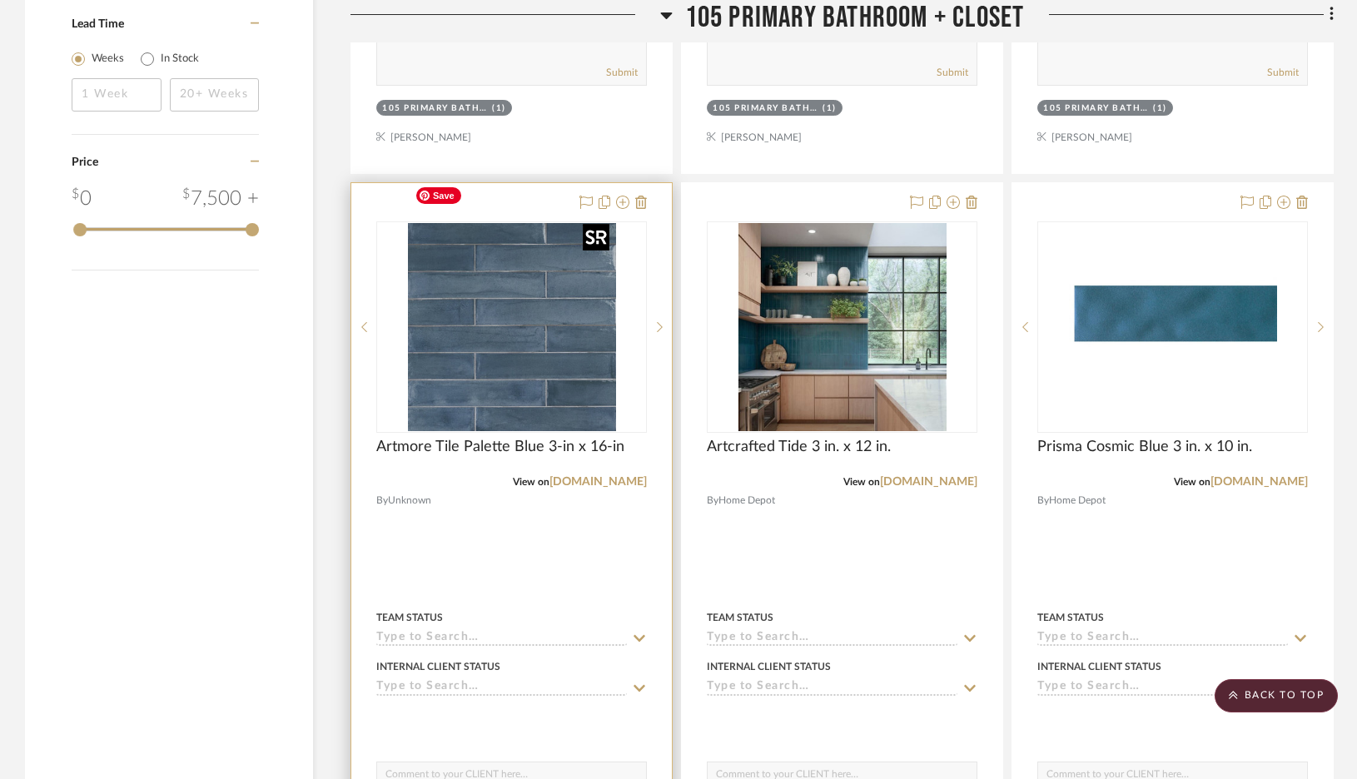
click at [0, 0] on img at bounding box center [0, 0] width 0 height 0
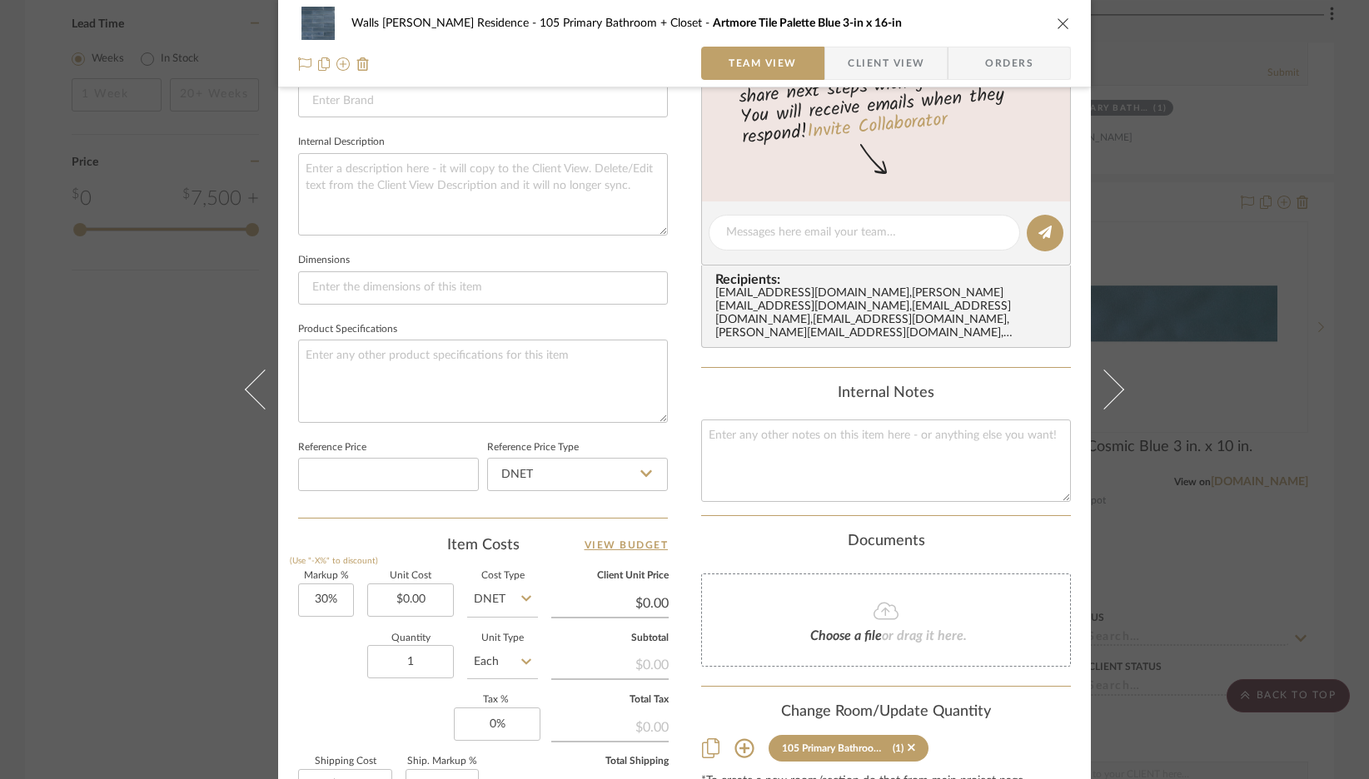
scroll to position [767, 0]
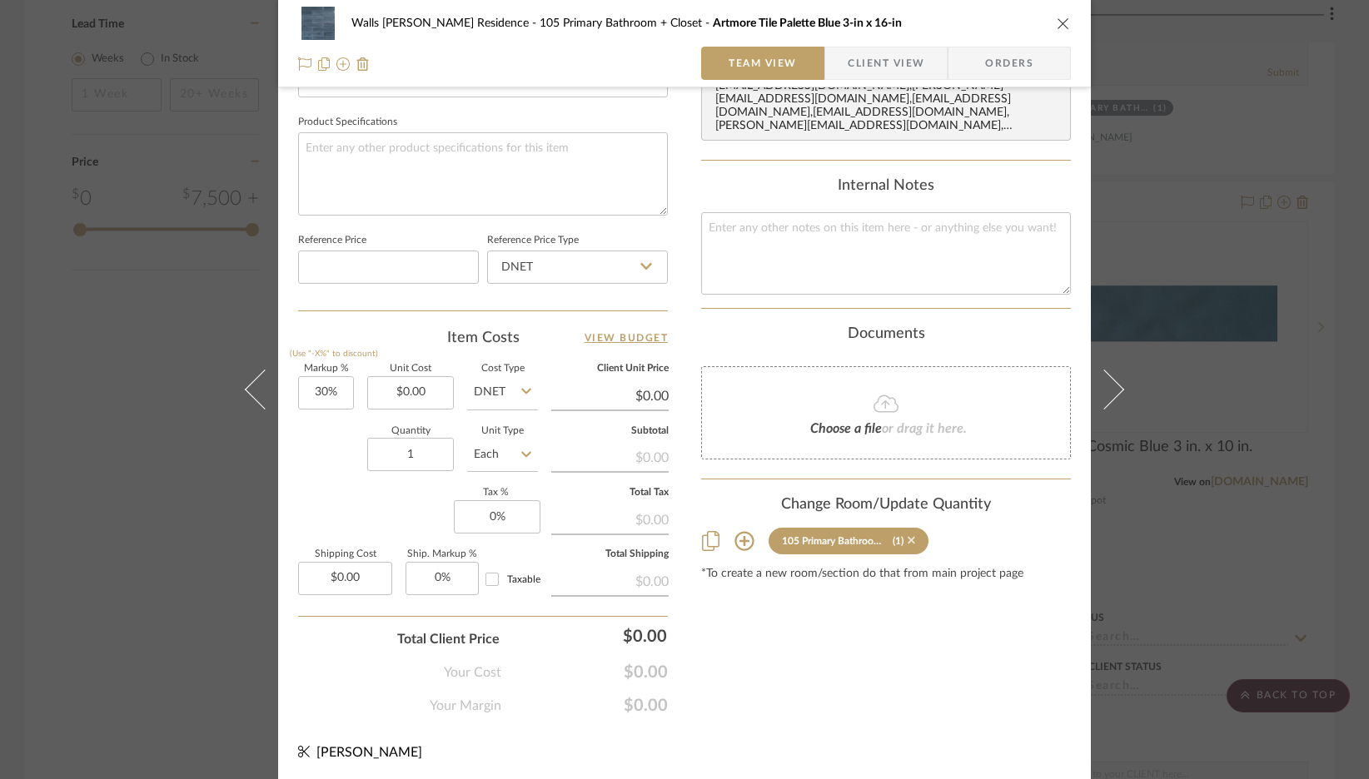
click at [907, 537] on icon at bounding box center [910, 540] width 7 height 7
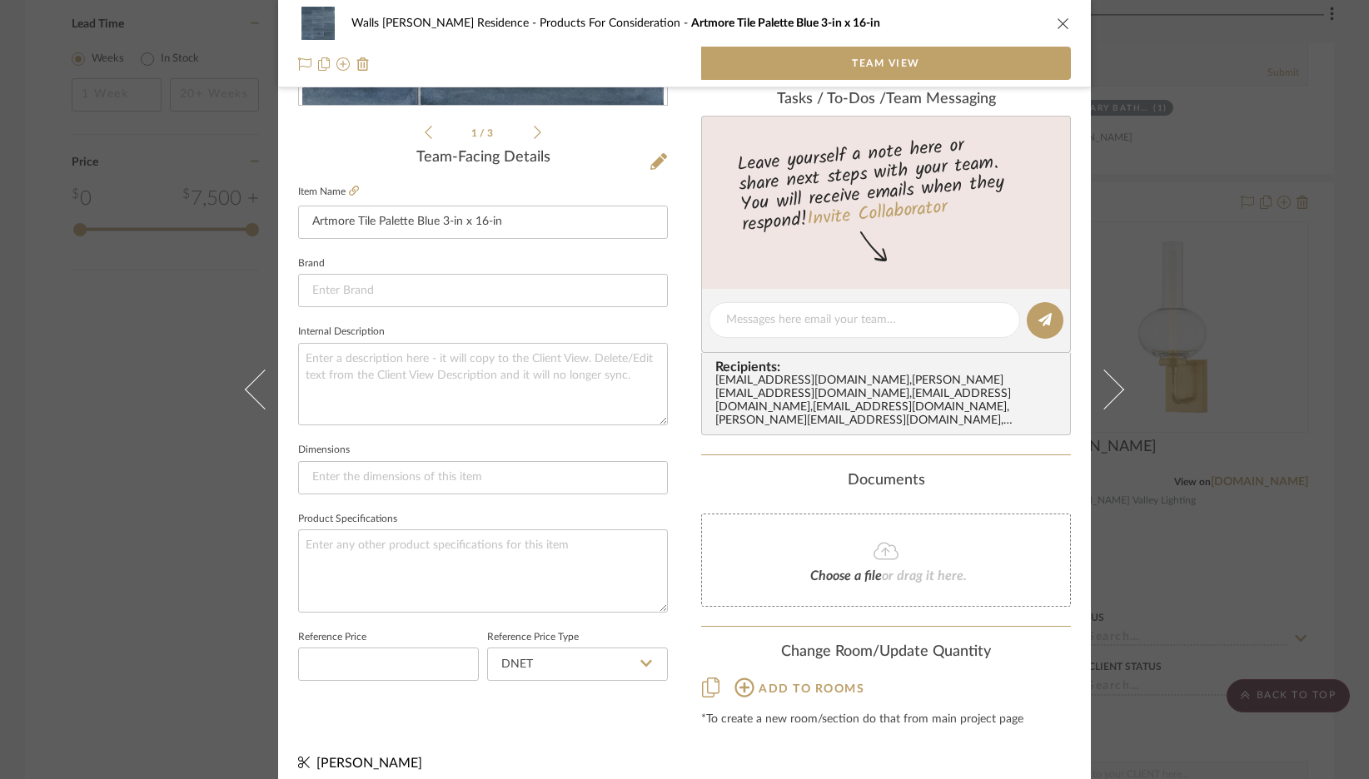
click at [1056, 22] on icon "close" at bounding box center [1062, 23] width 13 height 13
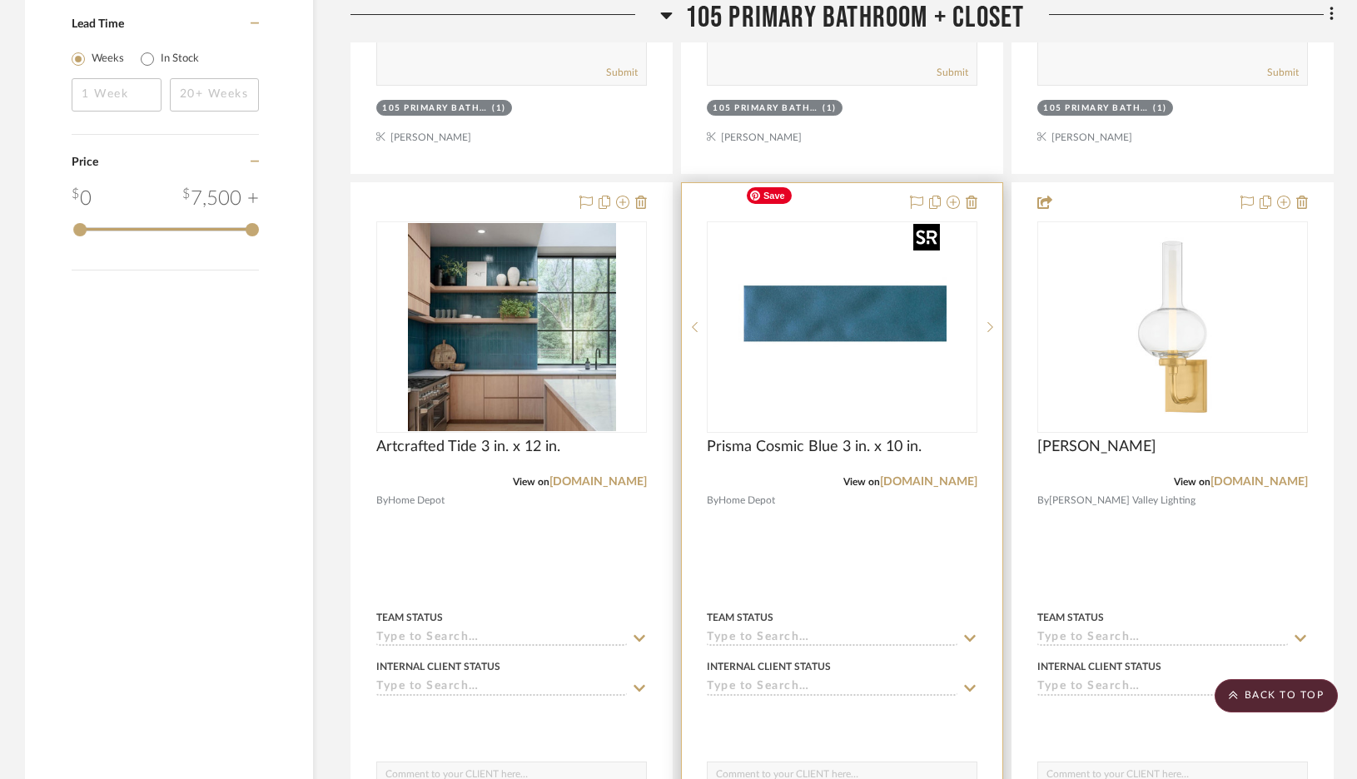
click at [877, 251] on img "0" at bounding box center [842, 327] width 208 height 208
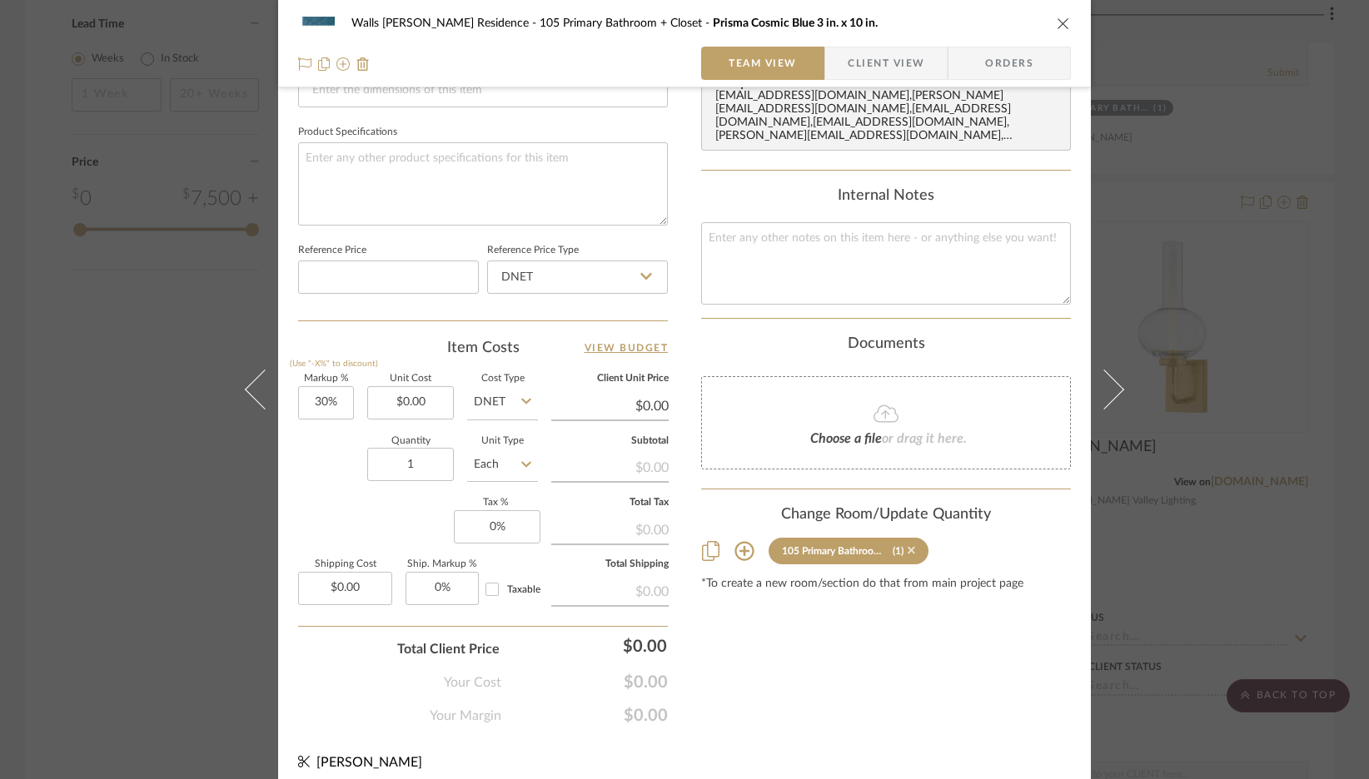
click at [908, 547] on icon at bounding box center [910, 550] width 7 height 7
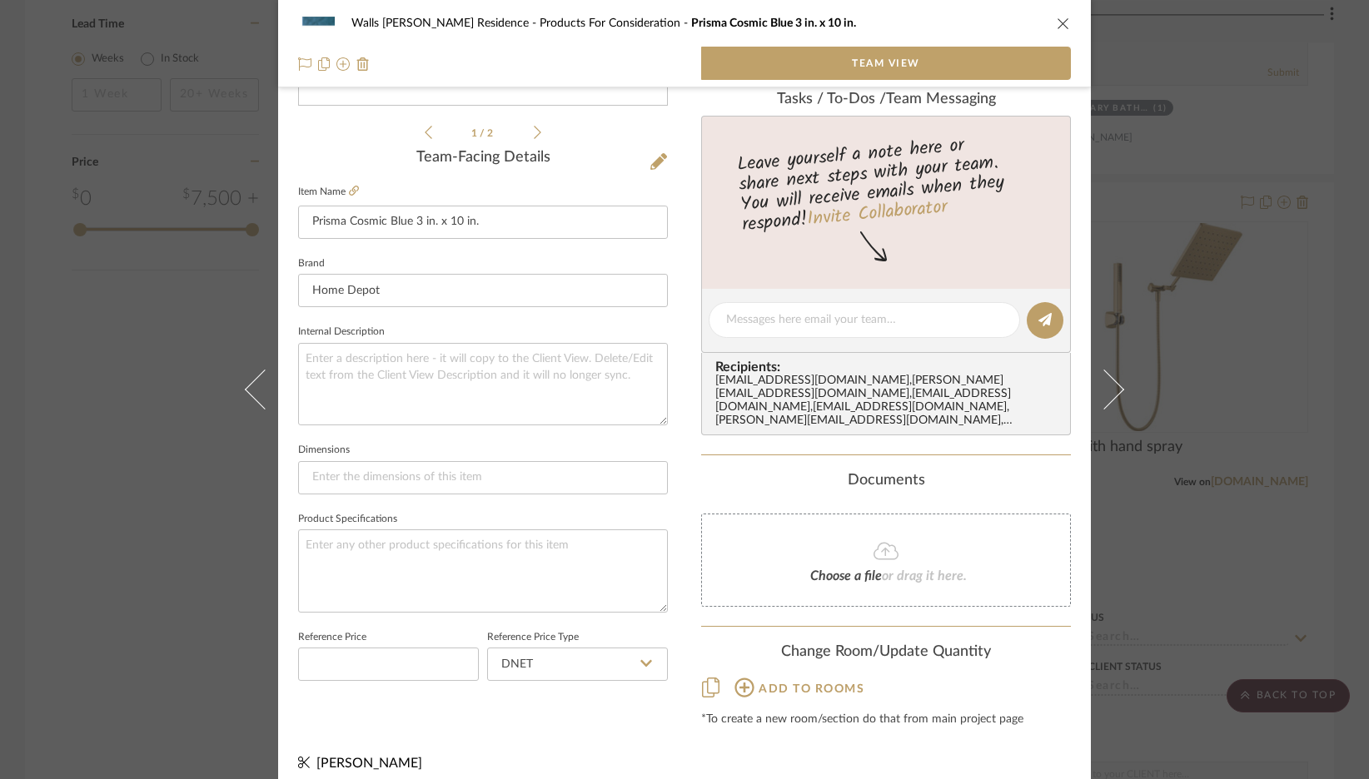
click at [1057, 26] on icon "close" at bounding box center [1062, 23] width 13 height 13
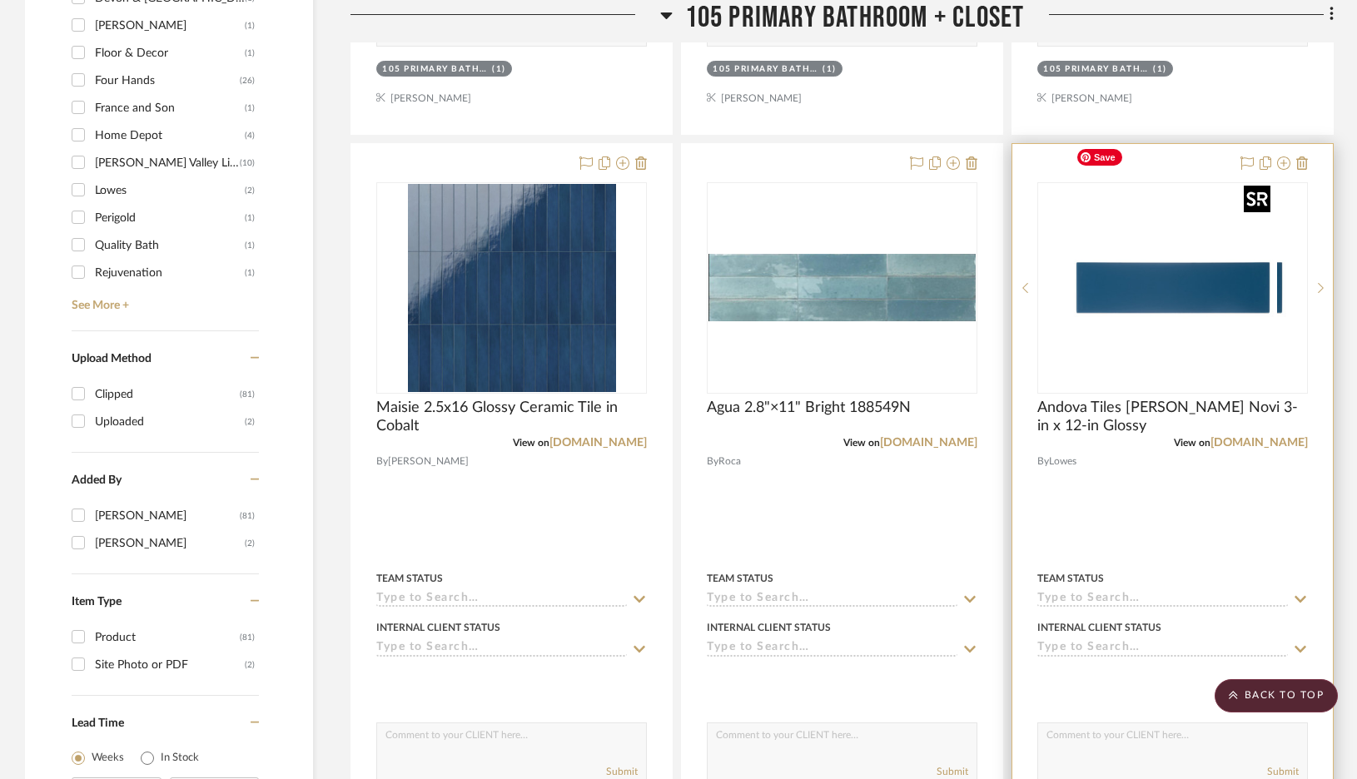
click at [1122, 276] on div at bounding box center [1172, 287] width 271 height 211
click at [1122, 257] on img "0" at bounding box center [1173, 288] width 208 height 208
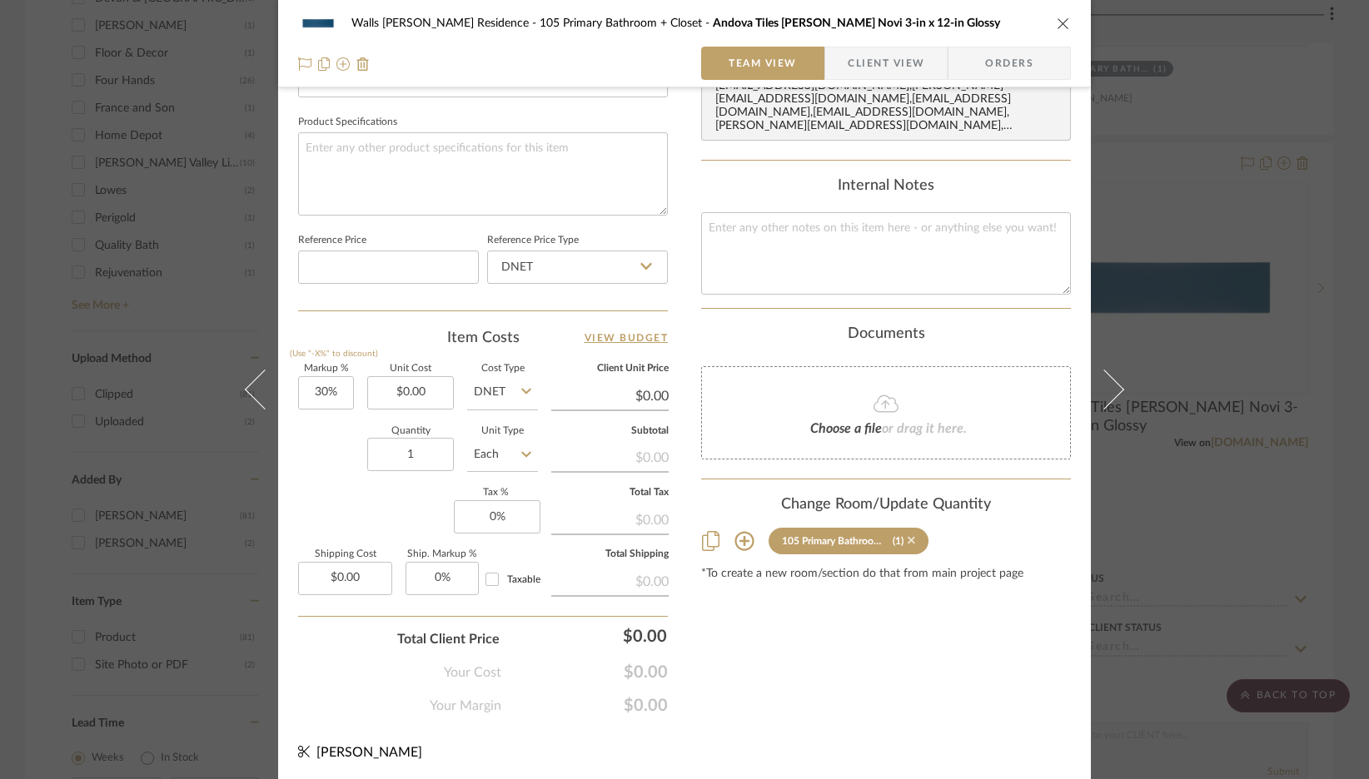
click at [907, 537] on icon at bounding box center [910, 540] width 7 height 7
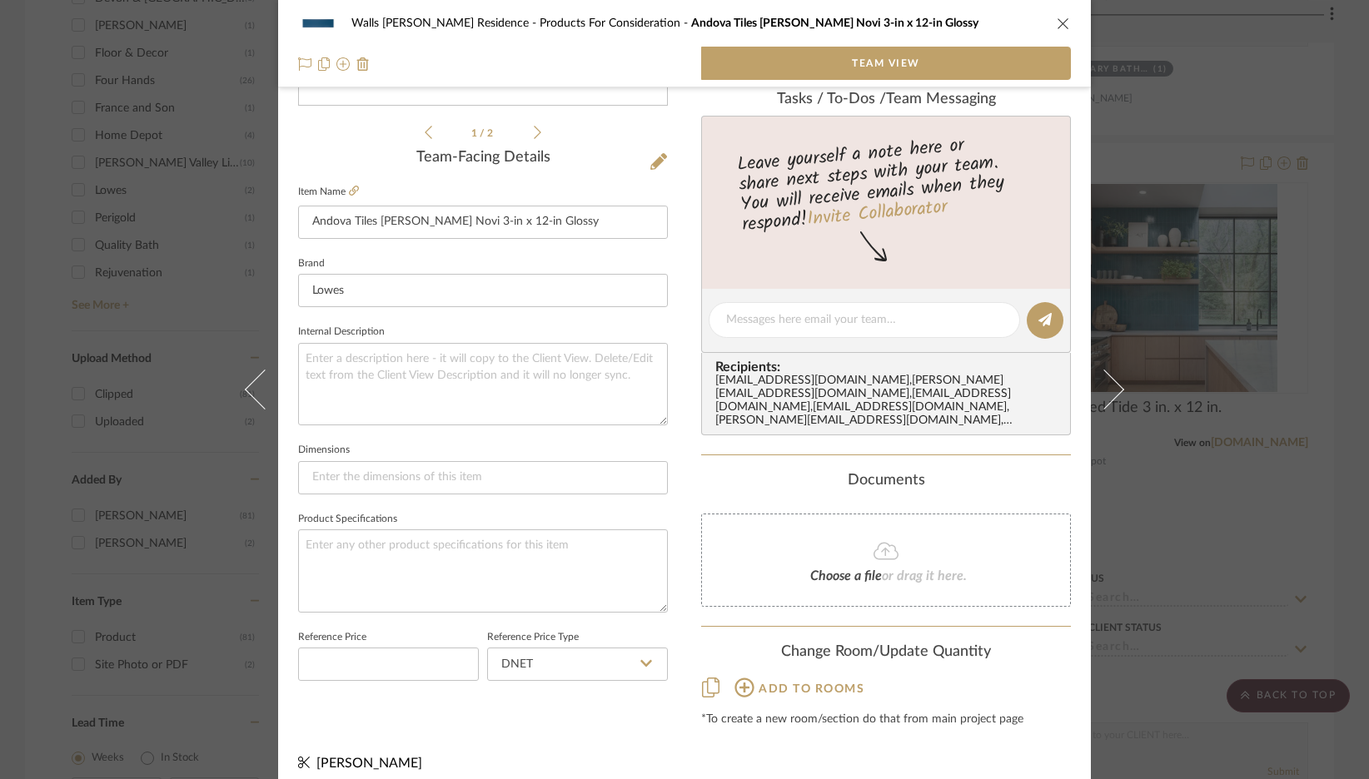
click at [1057, 22] on icon "close" at bounding box center [1062, 23] width 13 height 13
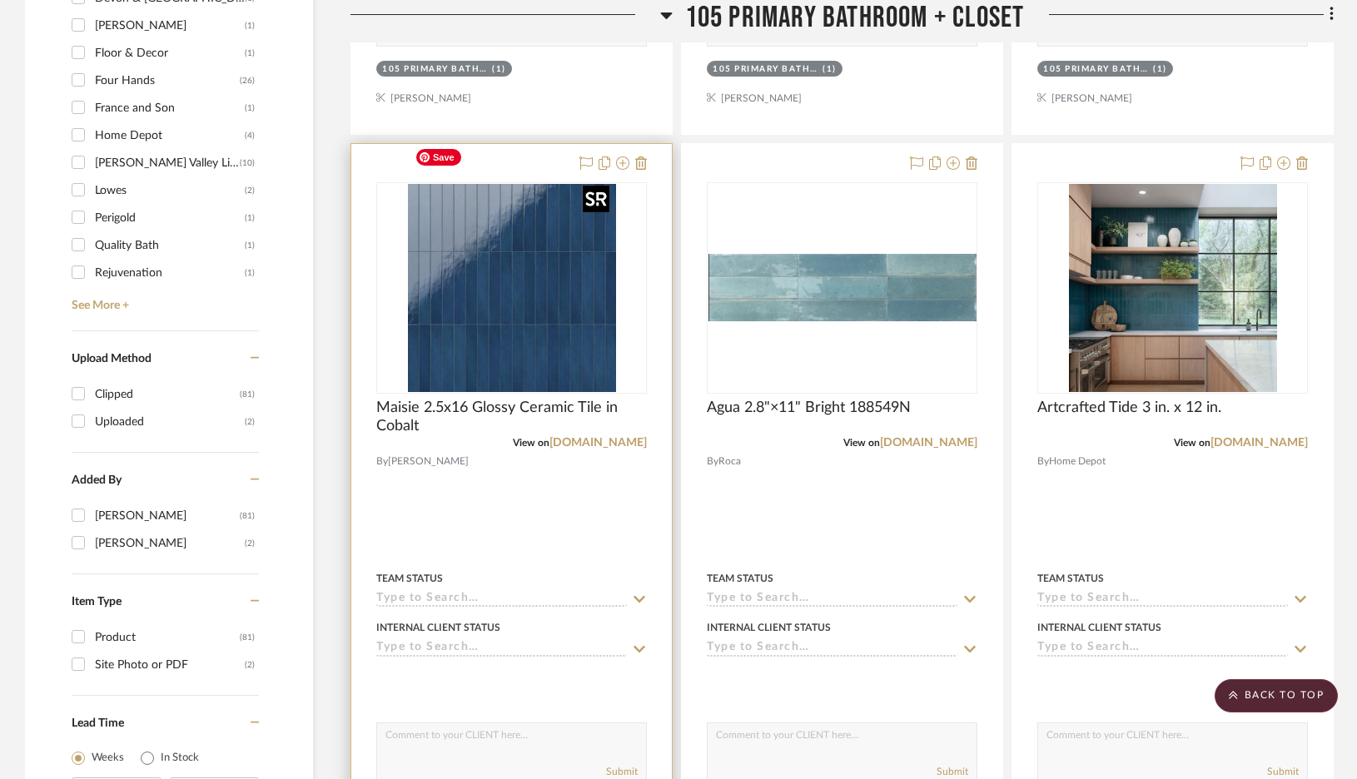
click at [0, 0] on img at bounding box center [0, 0] width 0 height 0
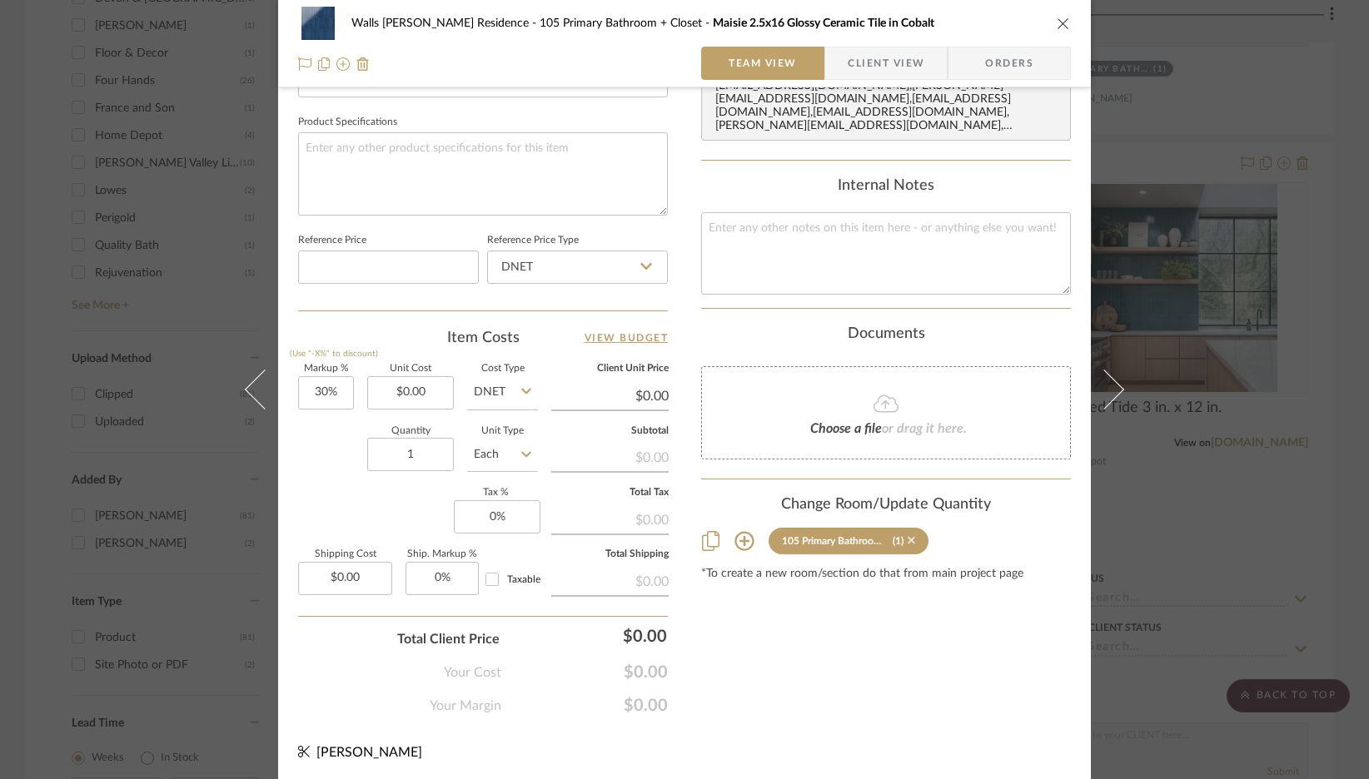
click at [907, 537] on icon at bounding box center [910, 540] width 7 height 7
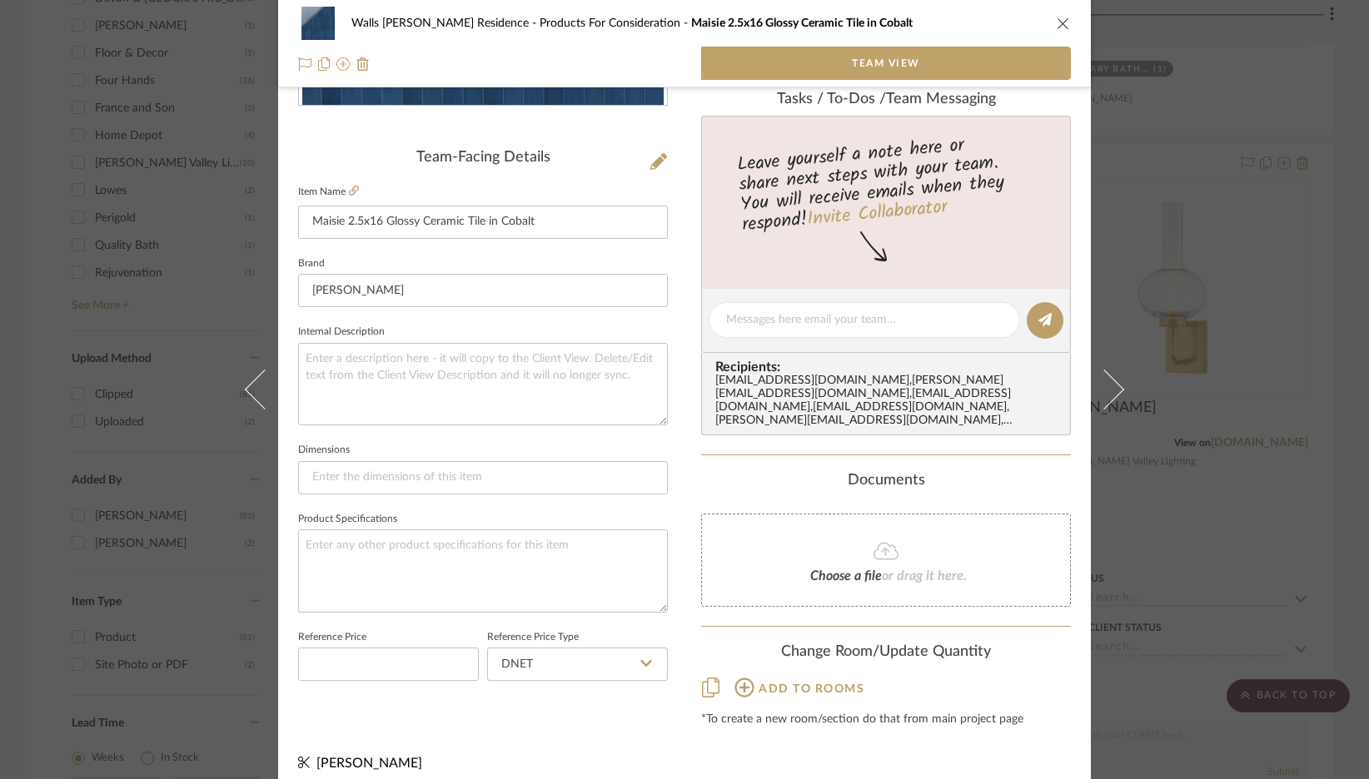
click at [1058, 27] on icon "close" at bounding box center [1062, 23] width 13 height 13
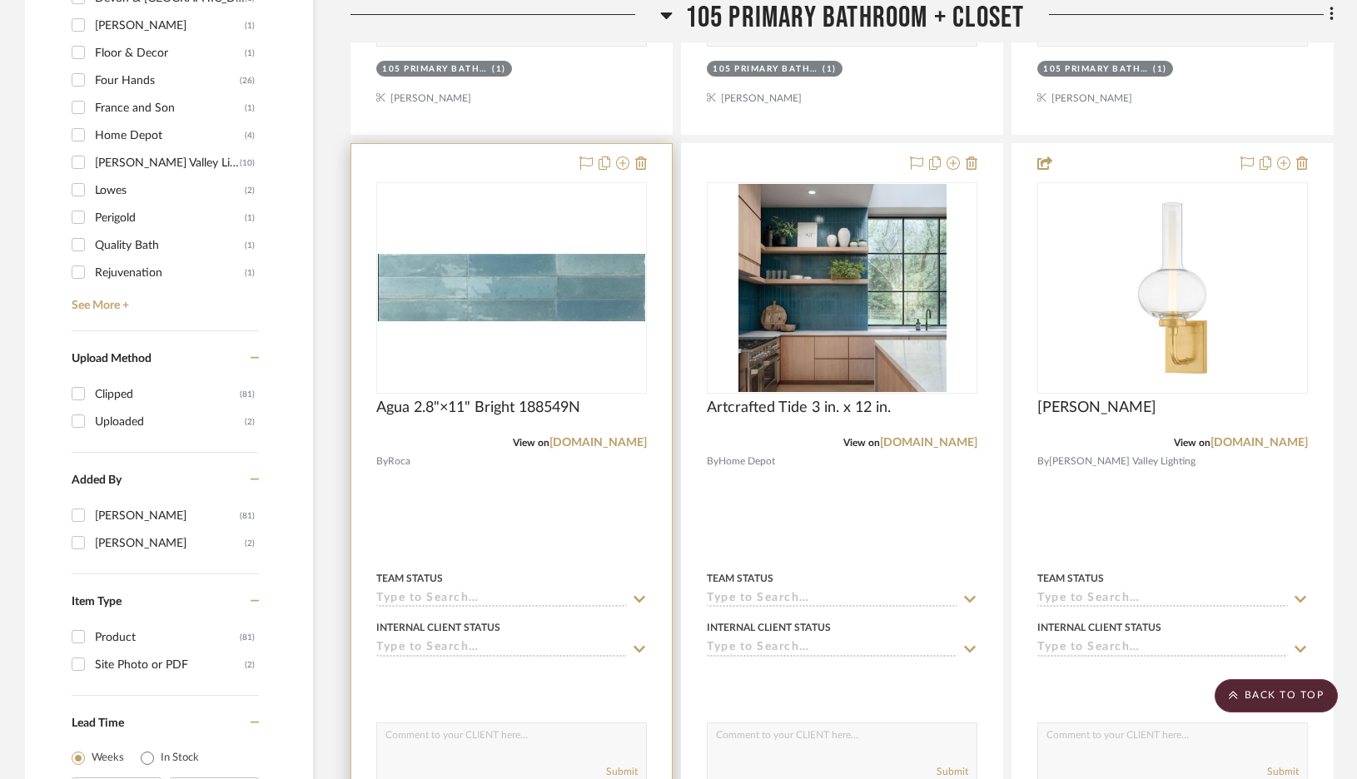
click at [509, 254] on img "0" at bounding box center [511, 287] width 267 height 67
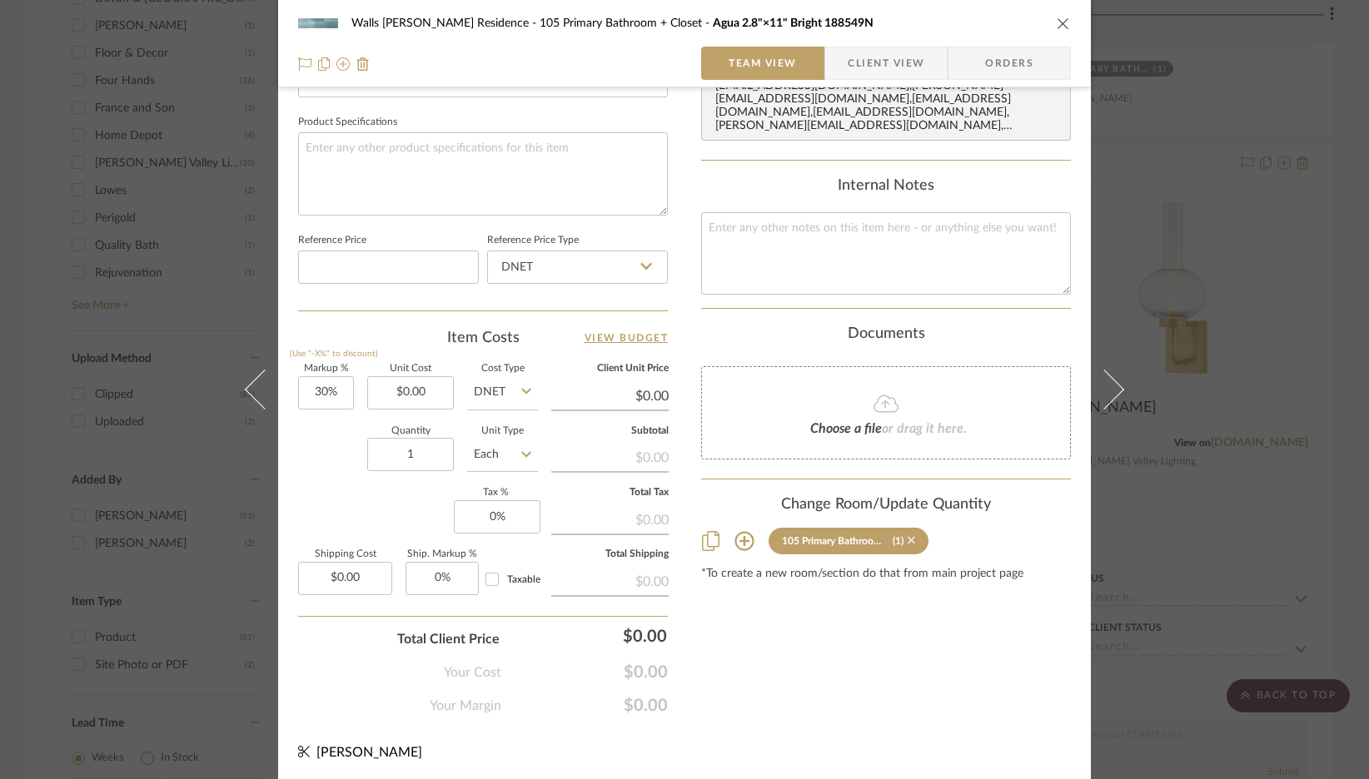
click at [907, 537] on icon at bounding box center [910, 540] width 7 height 7
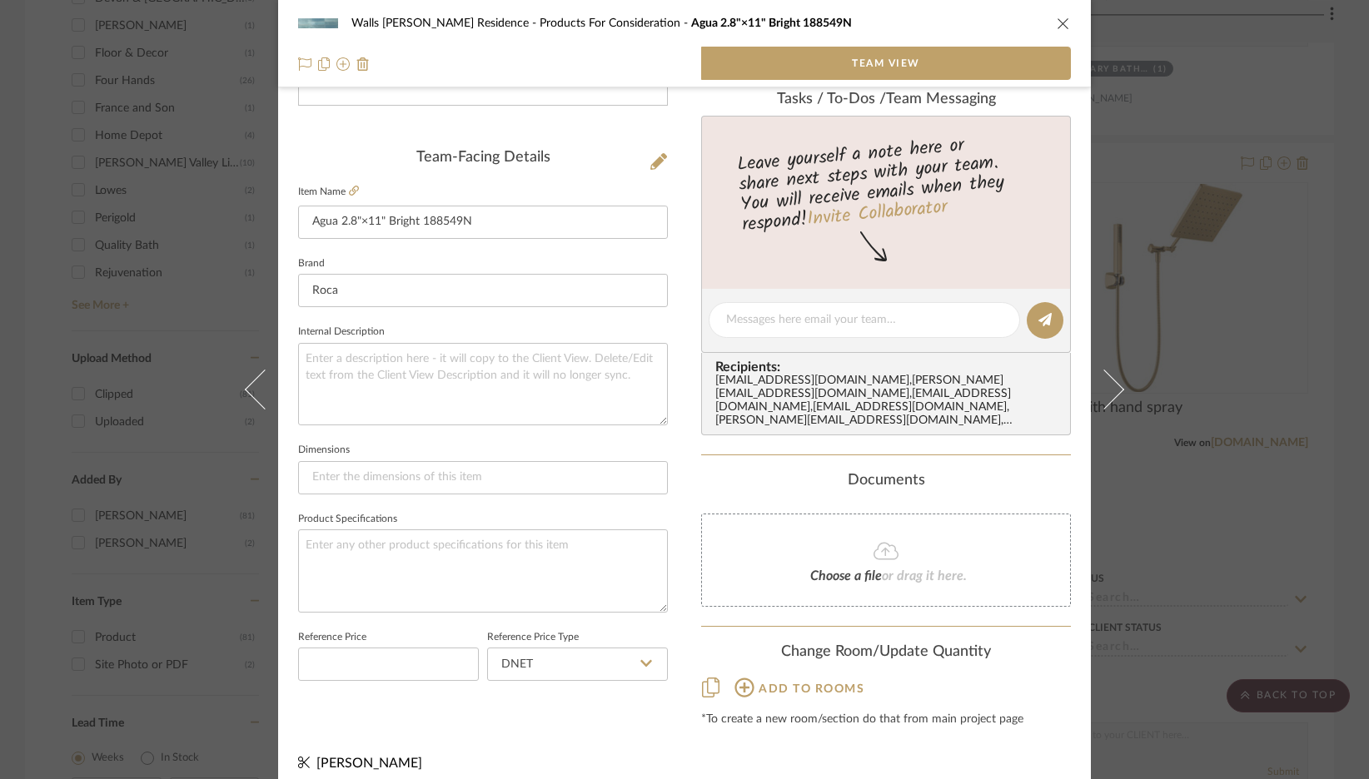
click at [1056, 25] on icon "close" at bounding box center [1062, 23] width 13 height 13
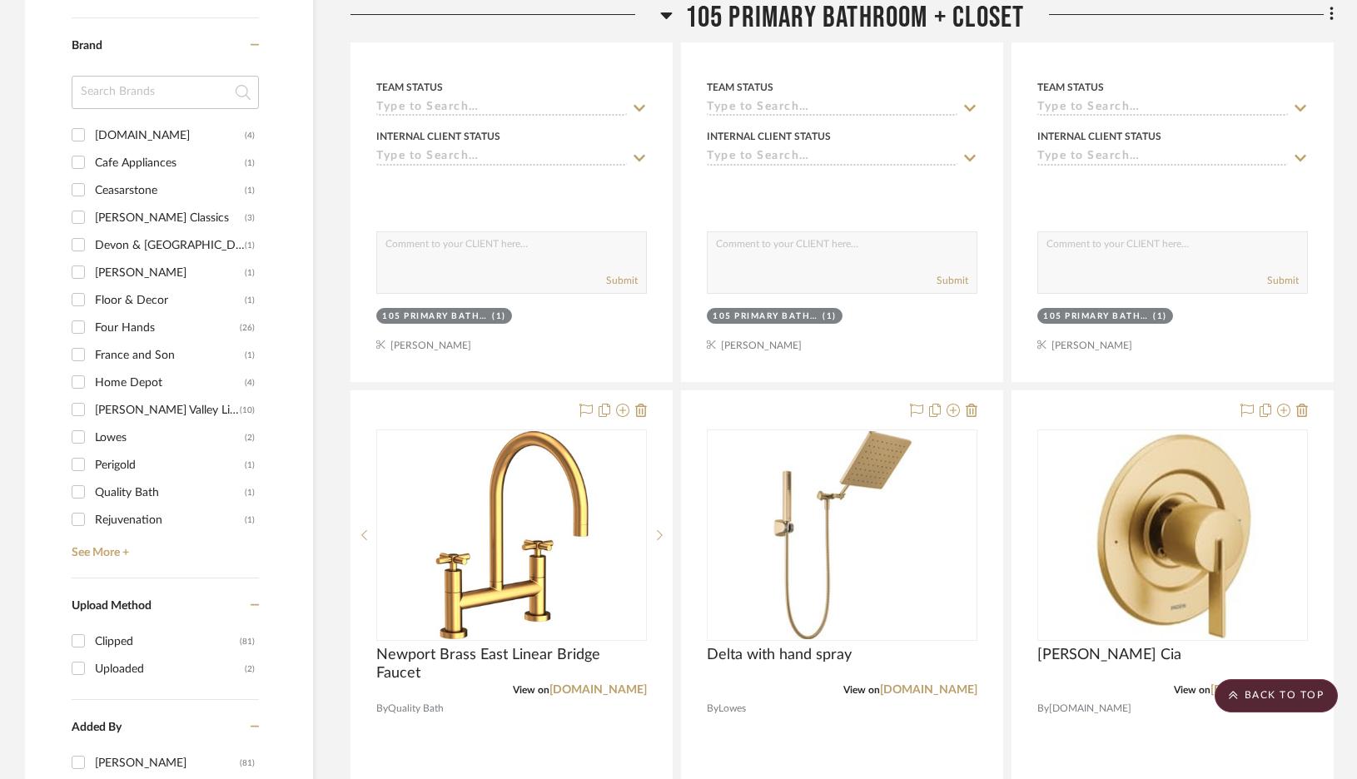
scroll to position [1446, 0]
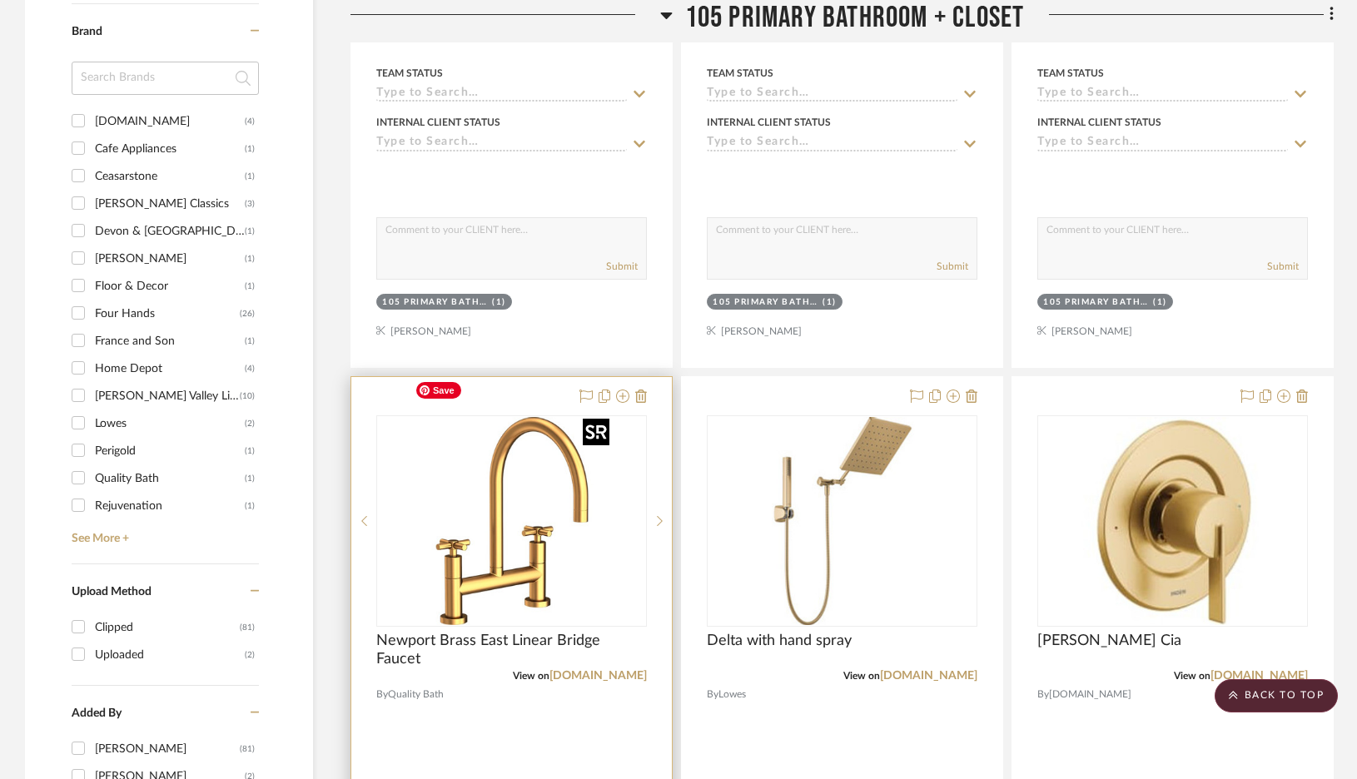
click at [524, 480] on img "0" at bounding box center [512, 521] width 208 height 208
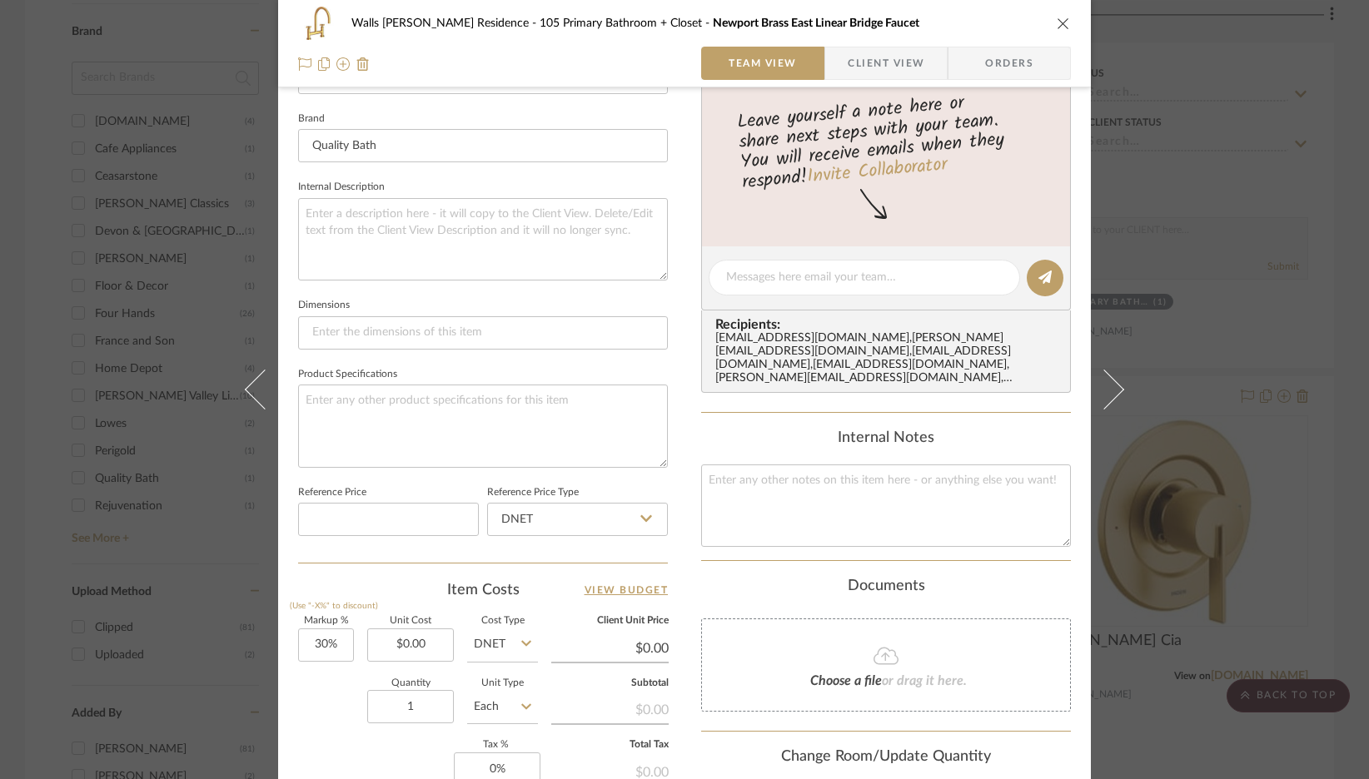
scroll to position [540, 0]
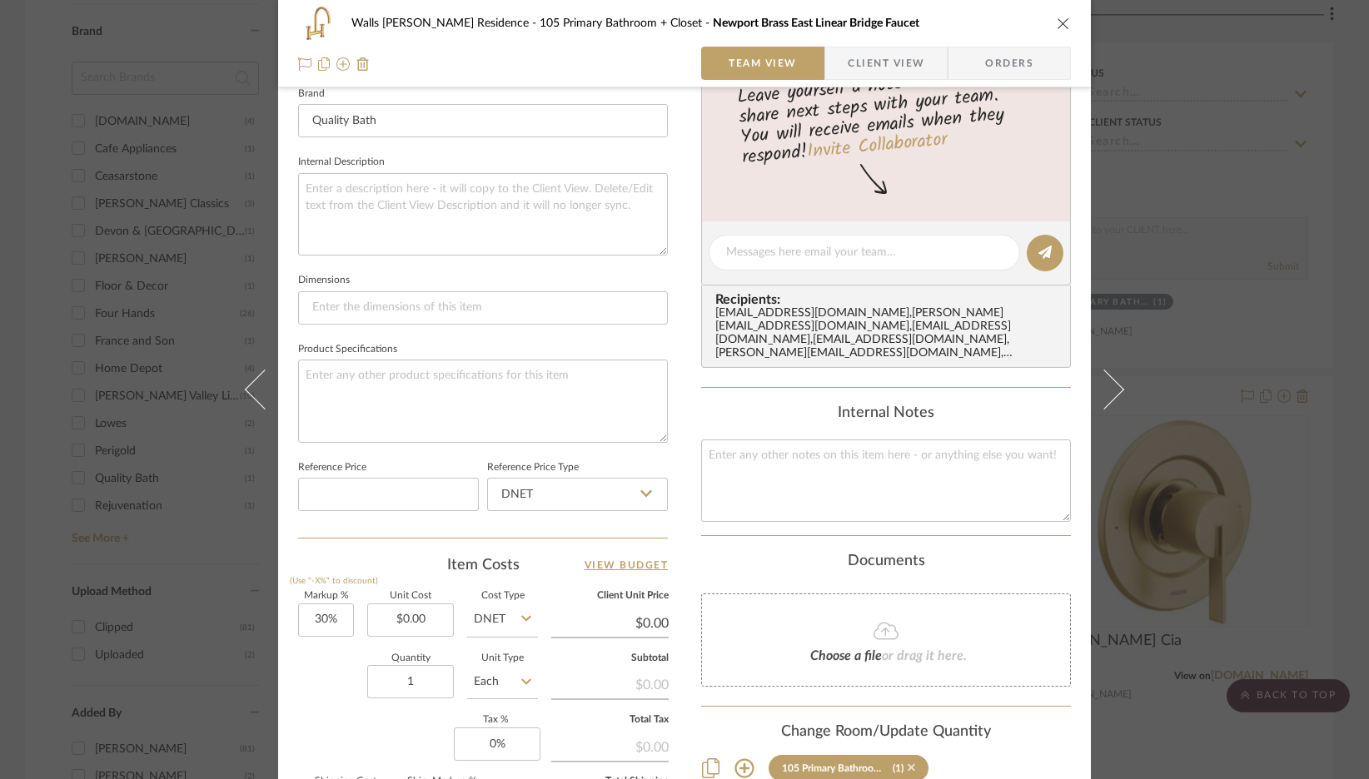
click at [907, 762] on icon at bounding box center [910, 768] width 7 height 12
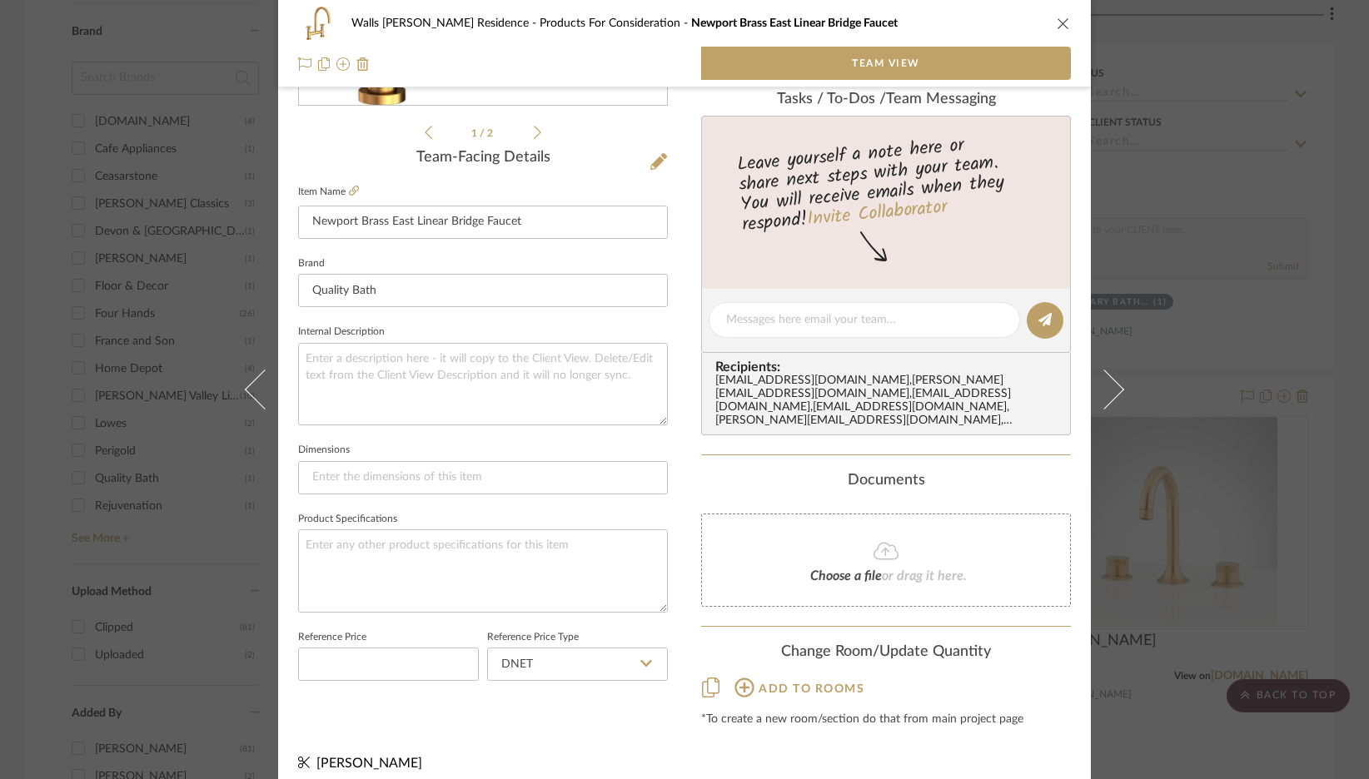
click at [1056, 22] on icon "close" at bounding box center [1062, 23] width 13 height 13
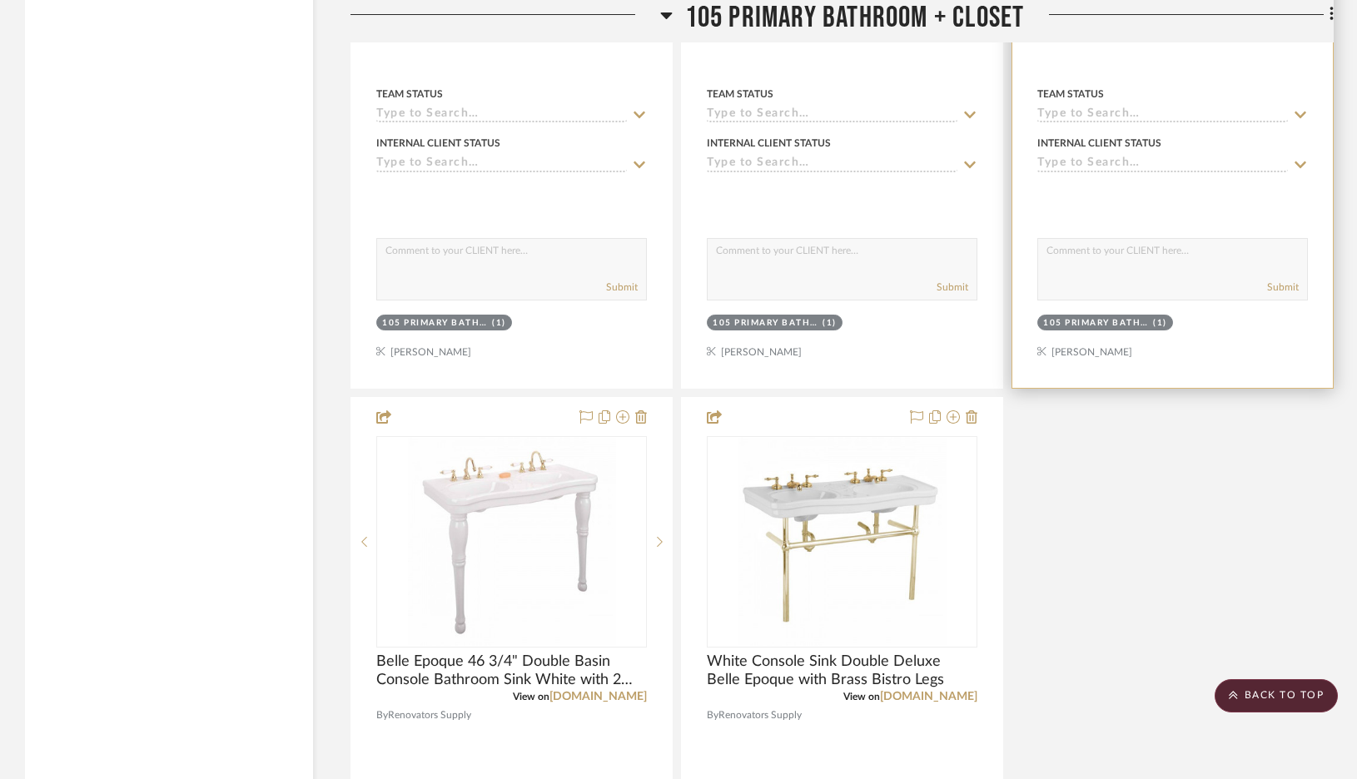
scroll to position [2903, 0]
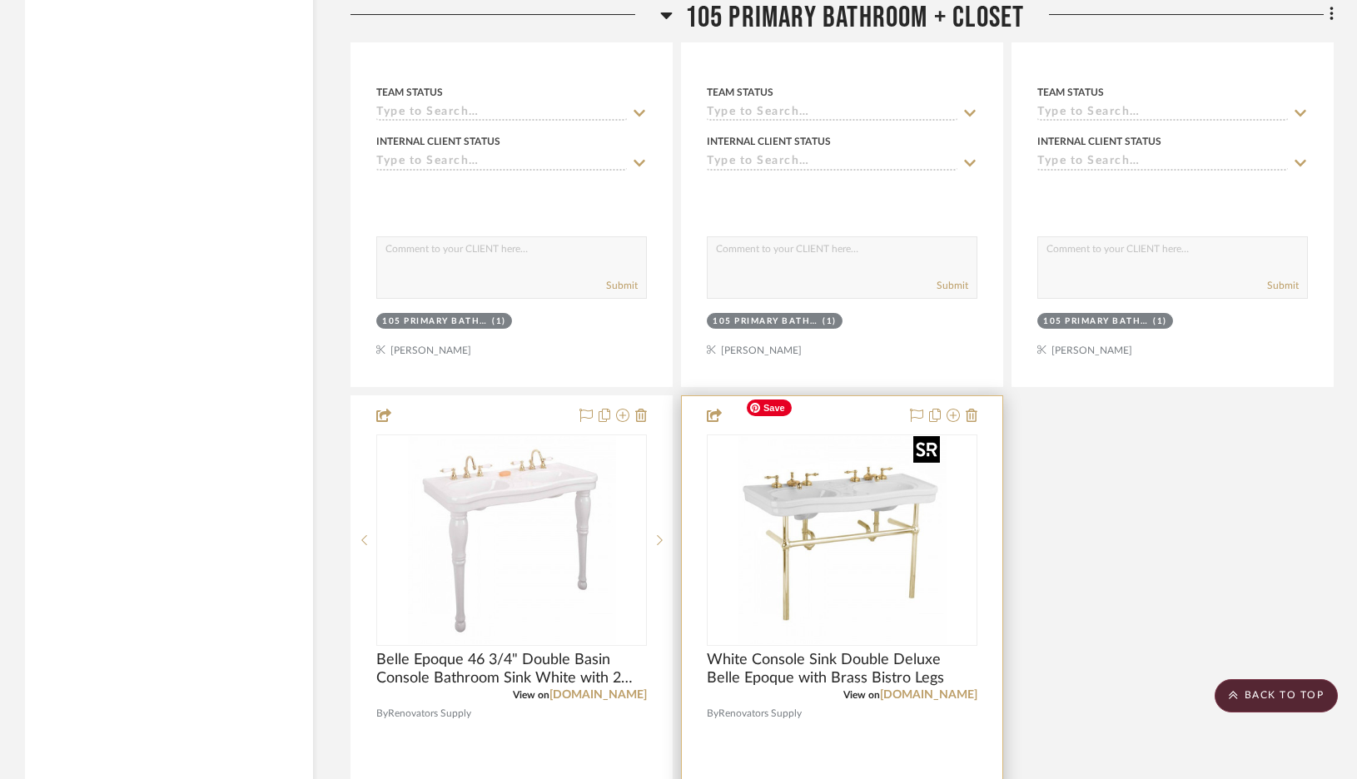
click at [0, 0] on img at bounding box center [0, 0] width 0 height 0
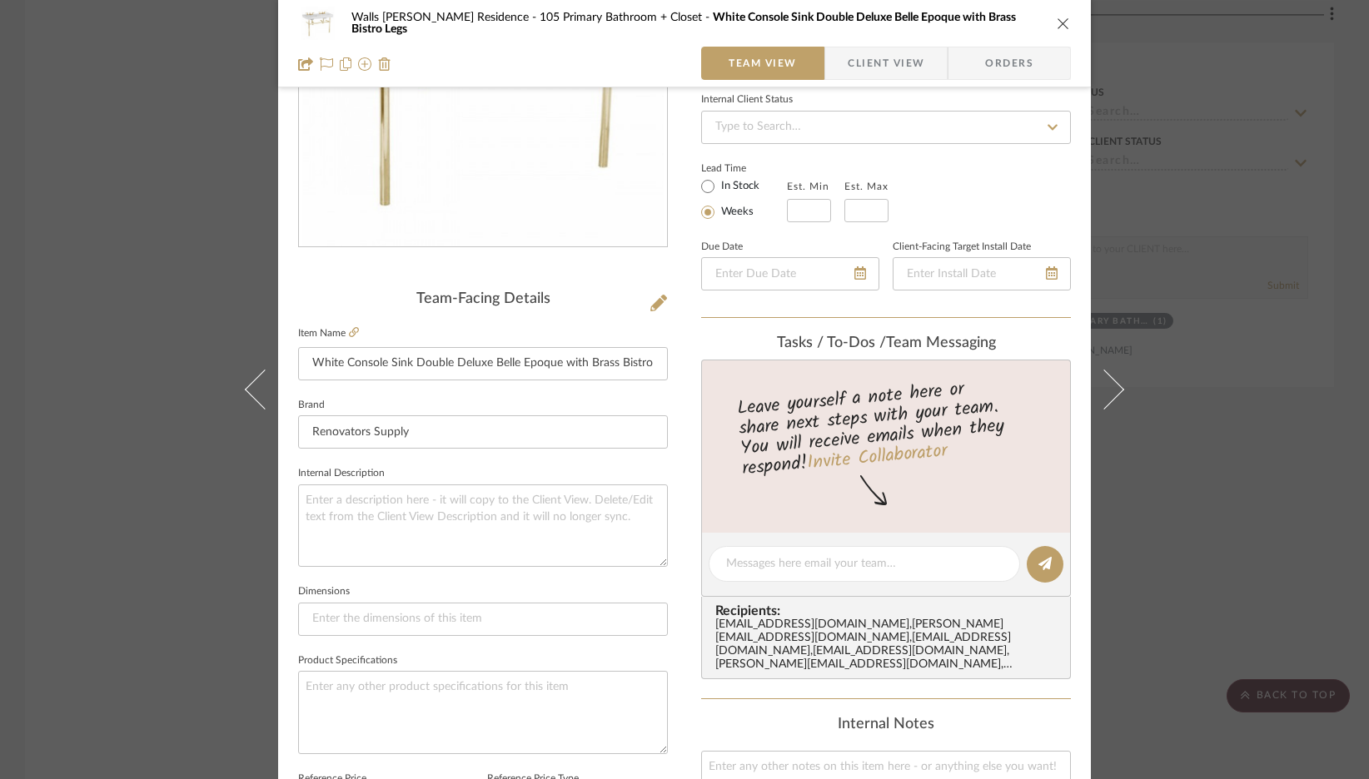
scroll to position [767, 0]
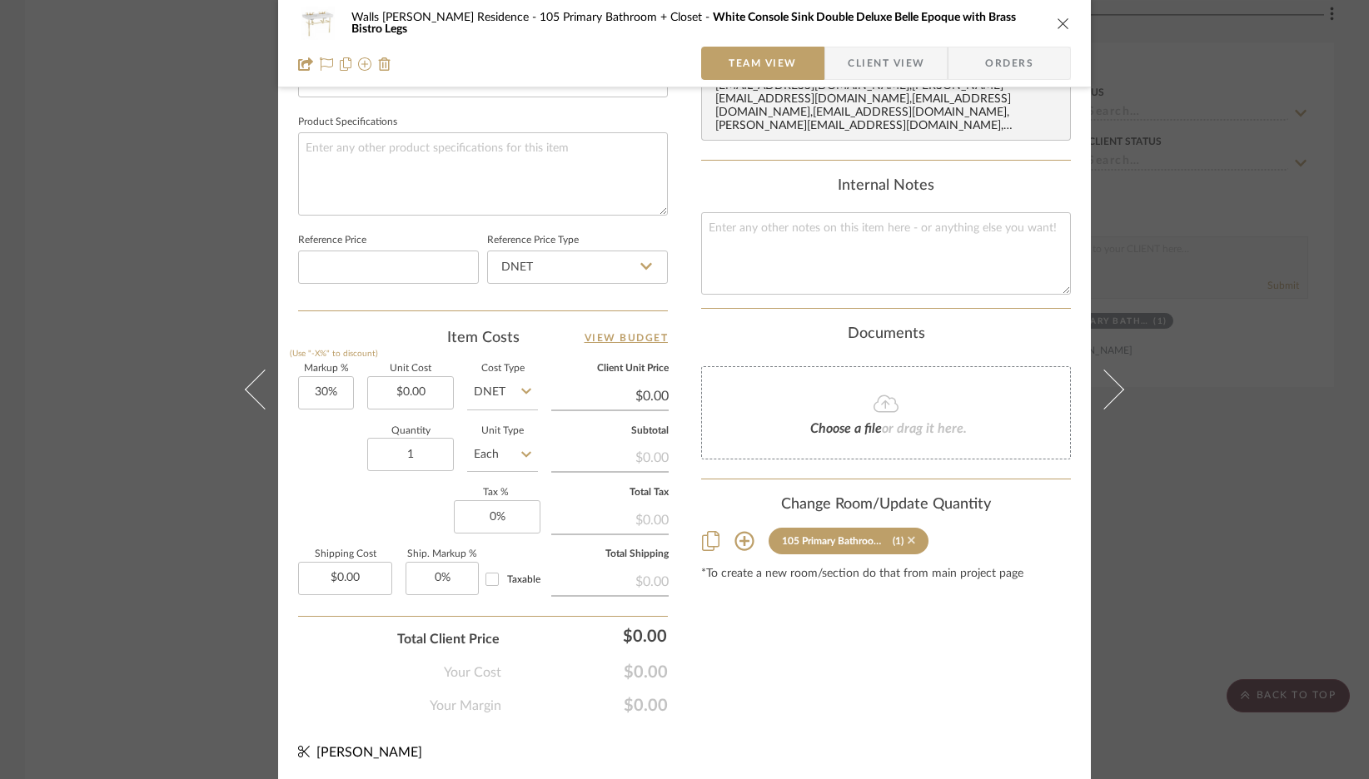
click at [908, 534] on icon at bounding box center [910, 540] width 7 height 12
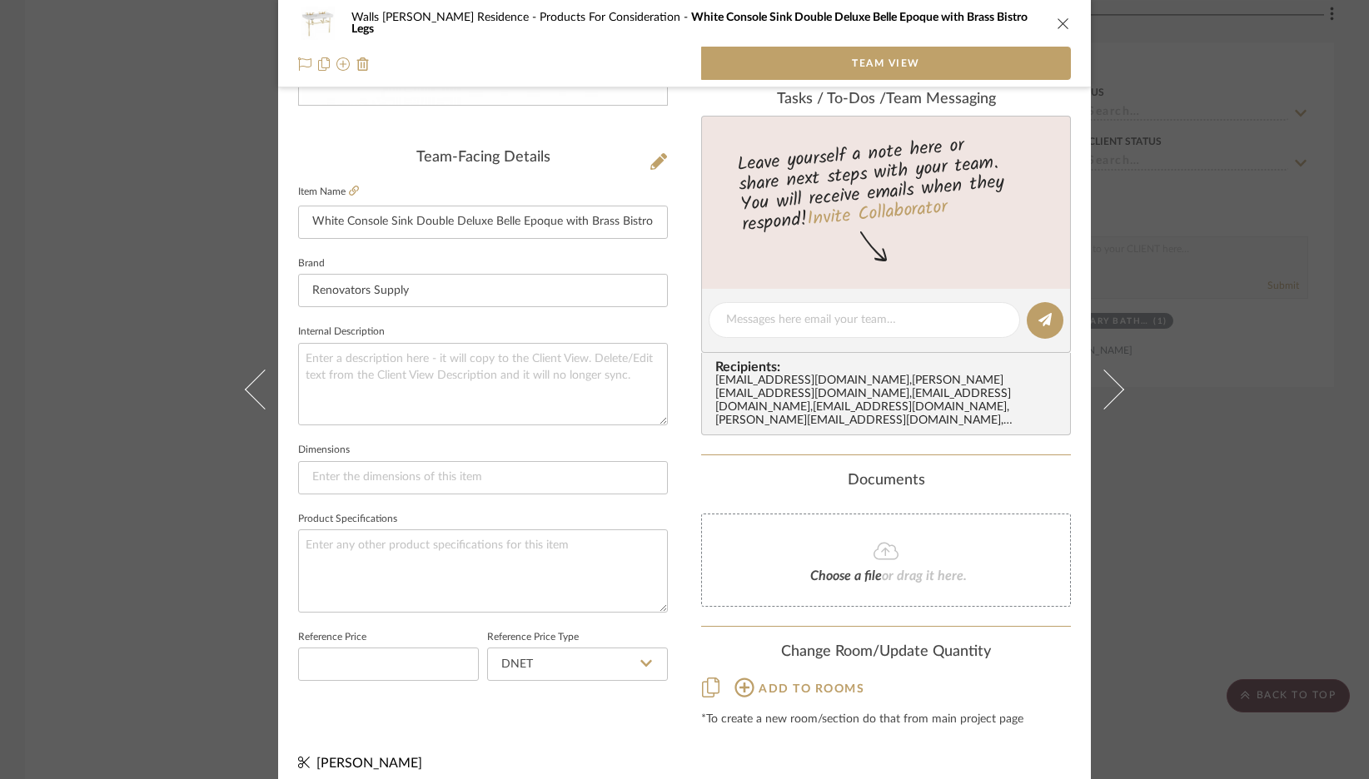
click at [1061, 17] on icon "close" at bounding box center [1062, 23] width 13 height 13
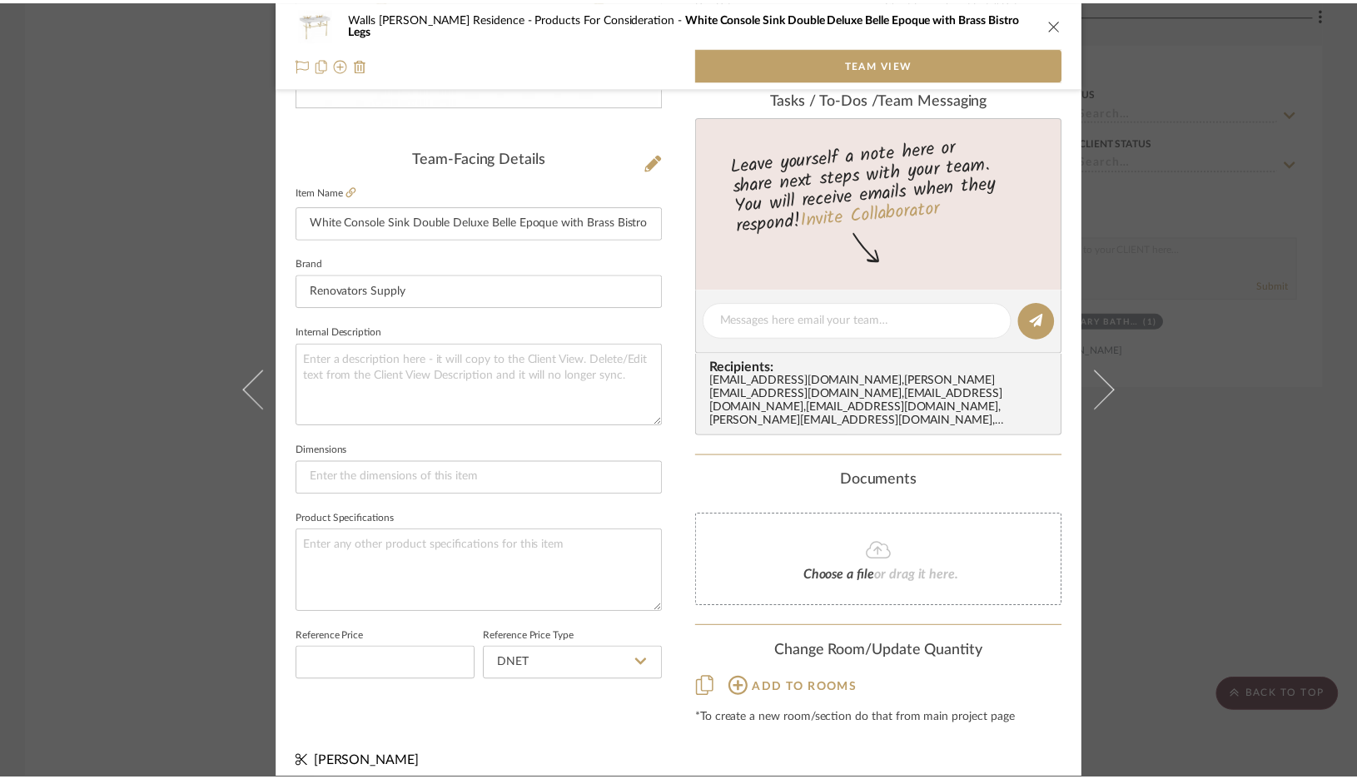
scroll to position [2903, 0]
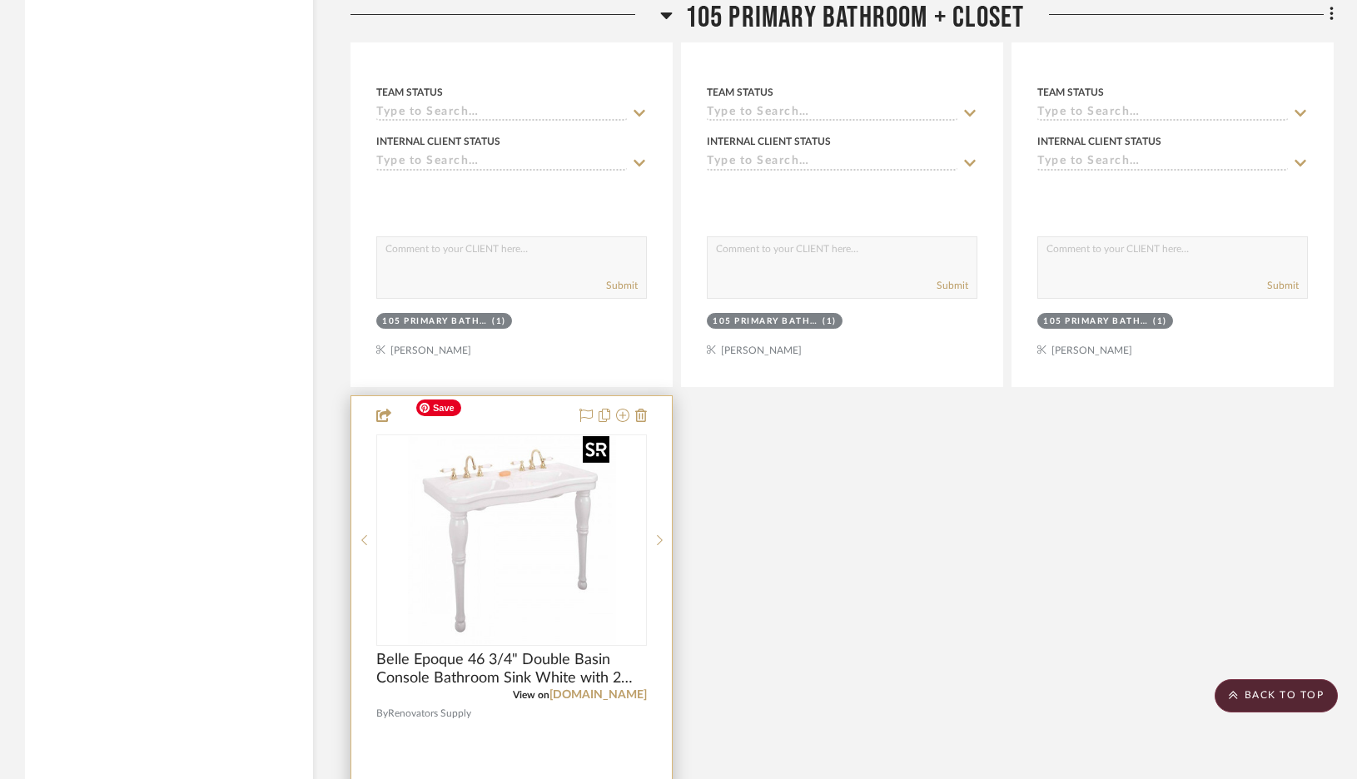
click at [0, 0] on img at bounding box center [0, 0] width 0 height 0
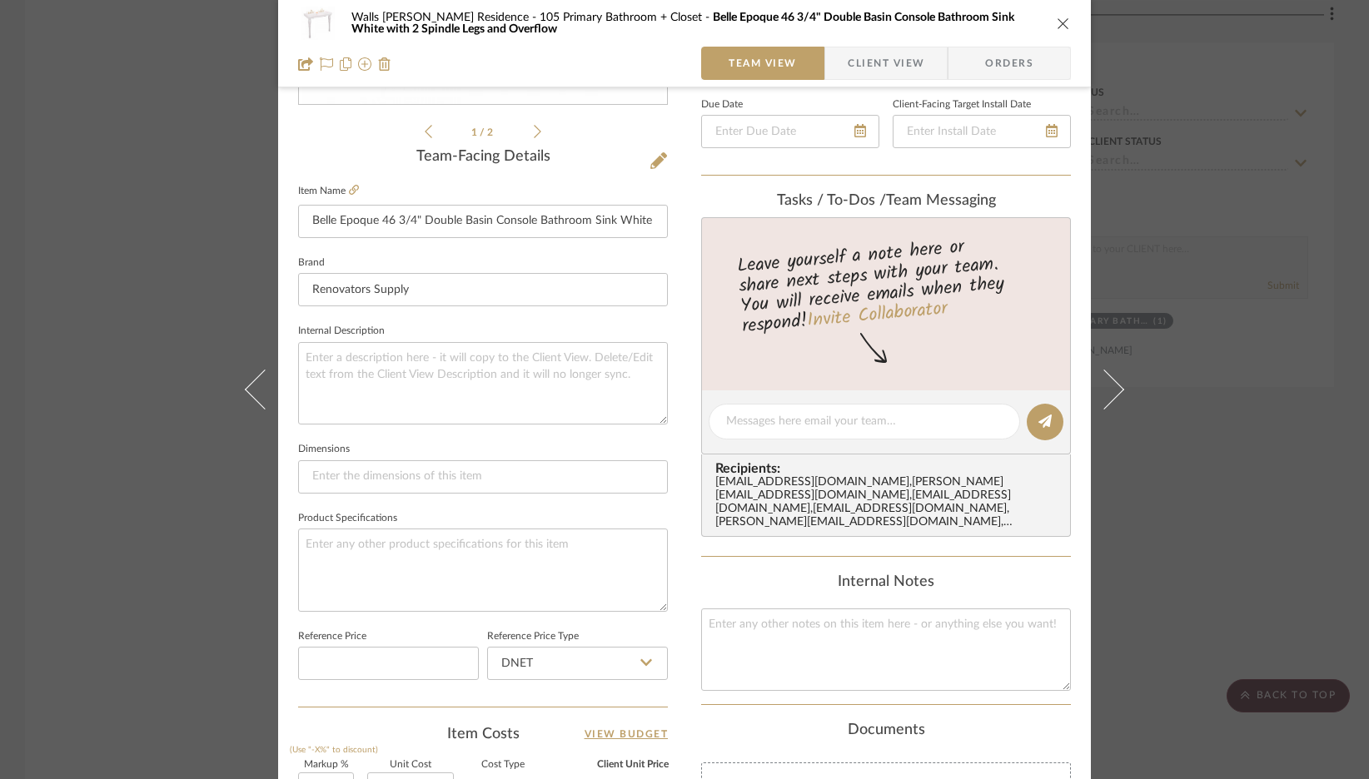
scroll to position [557, 0]
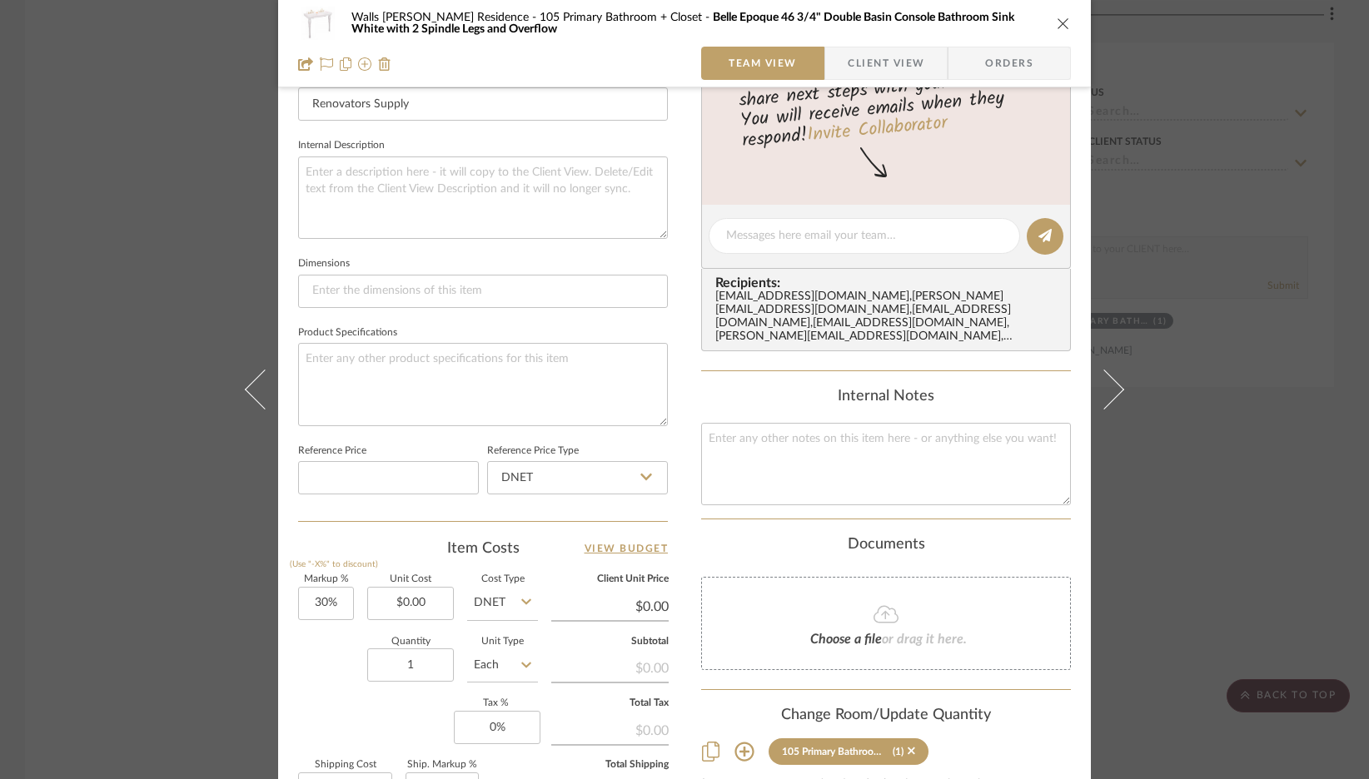
click at [901, 746] on div "(1)" at bounding box center [903, 752] width 22 height 12
click at [907, 748] on icon at bounding box center [910, 751] width 7 height 7
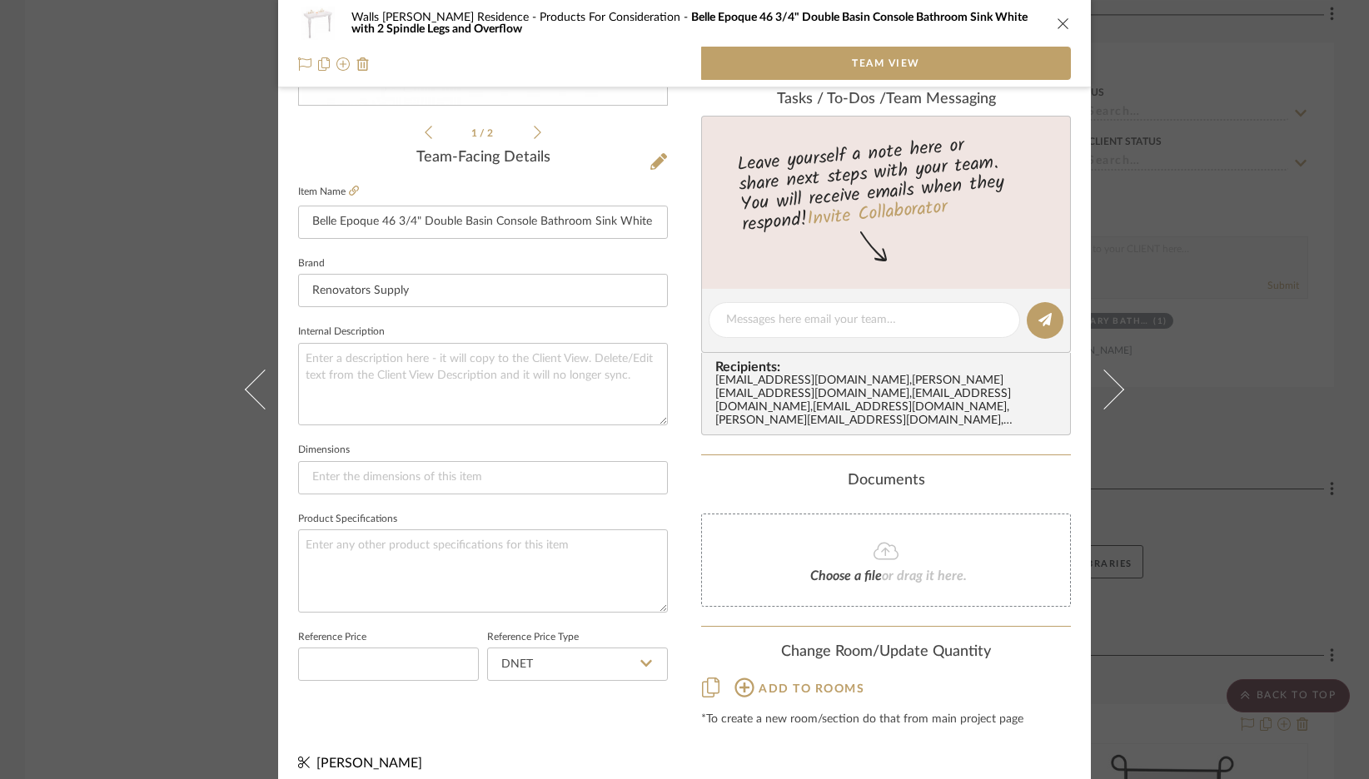
click at [1056, 23] on icon "close" at bounding box center [1062, 23] width 13 height 13
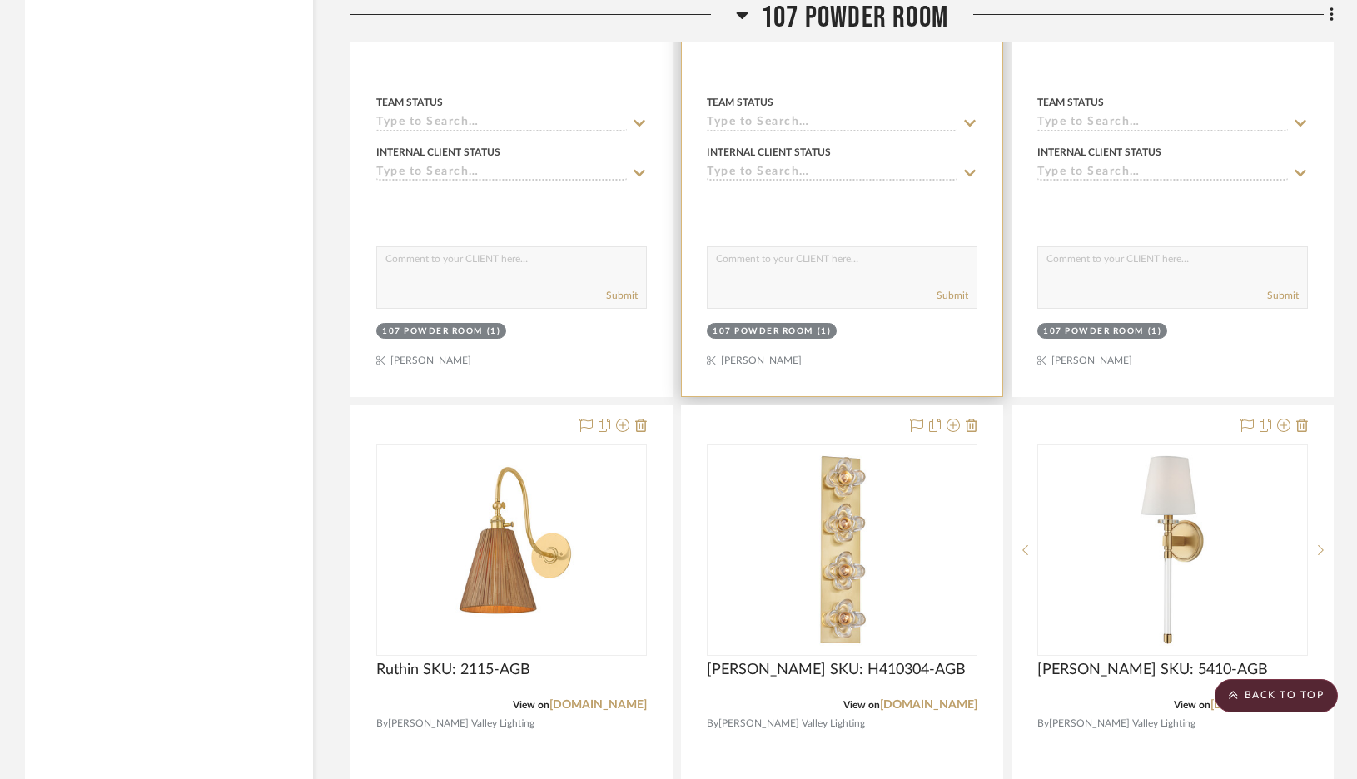
scroll to position [3945, 0]
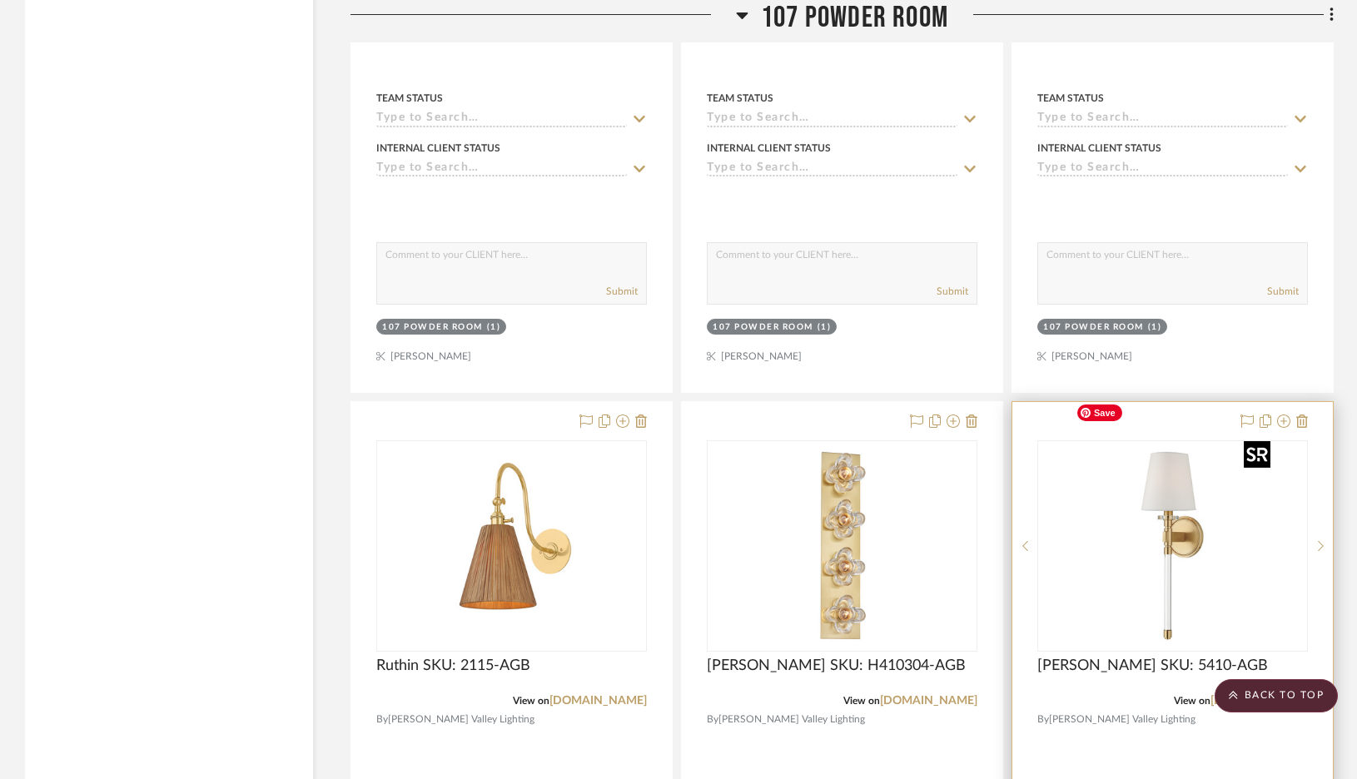
click at [1122, 494] on img "0" at bounding box center [1173, 546] width 208 height 208
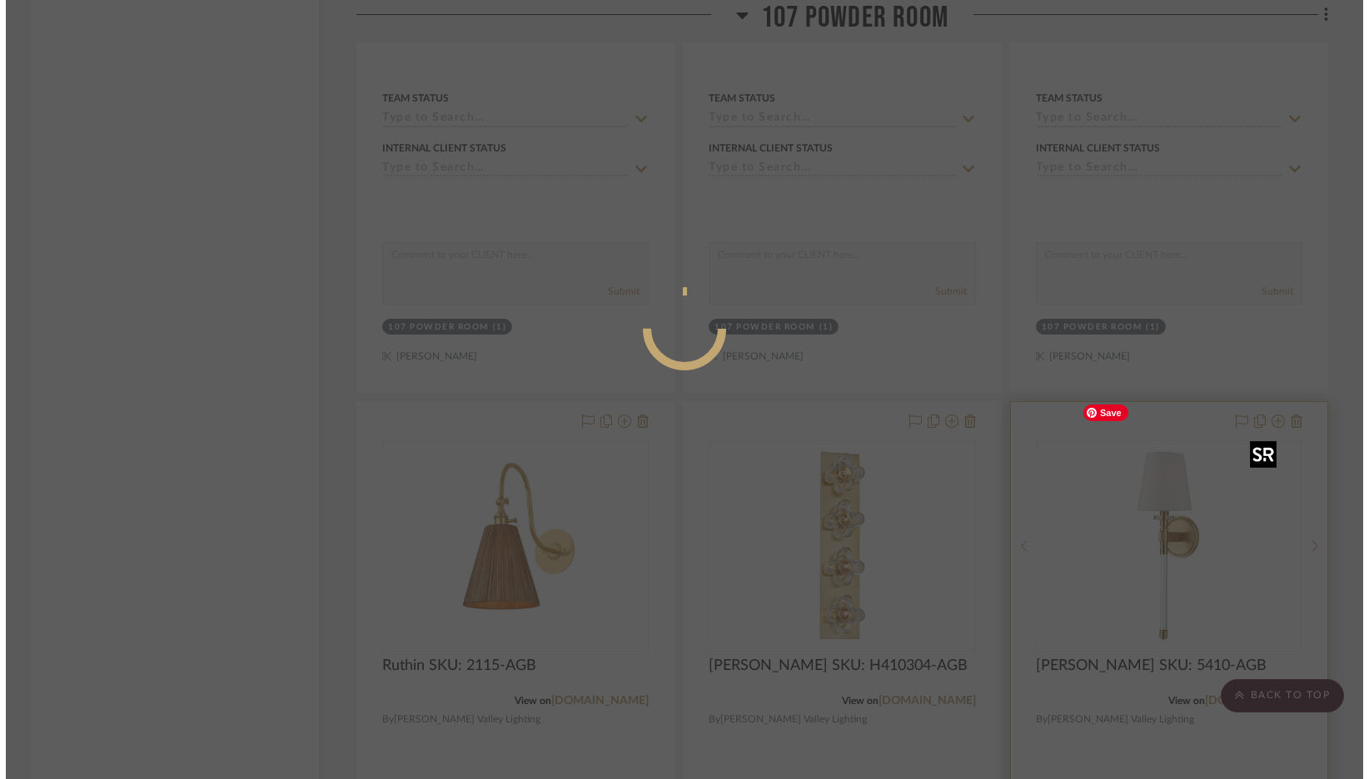
scroll to position [0, 0]
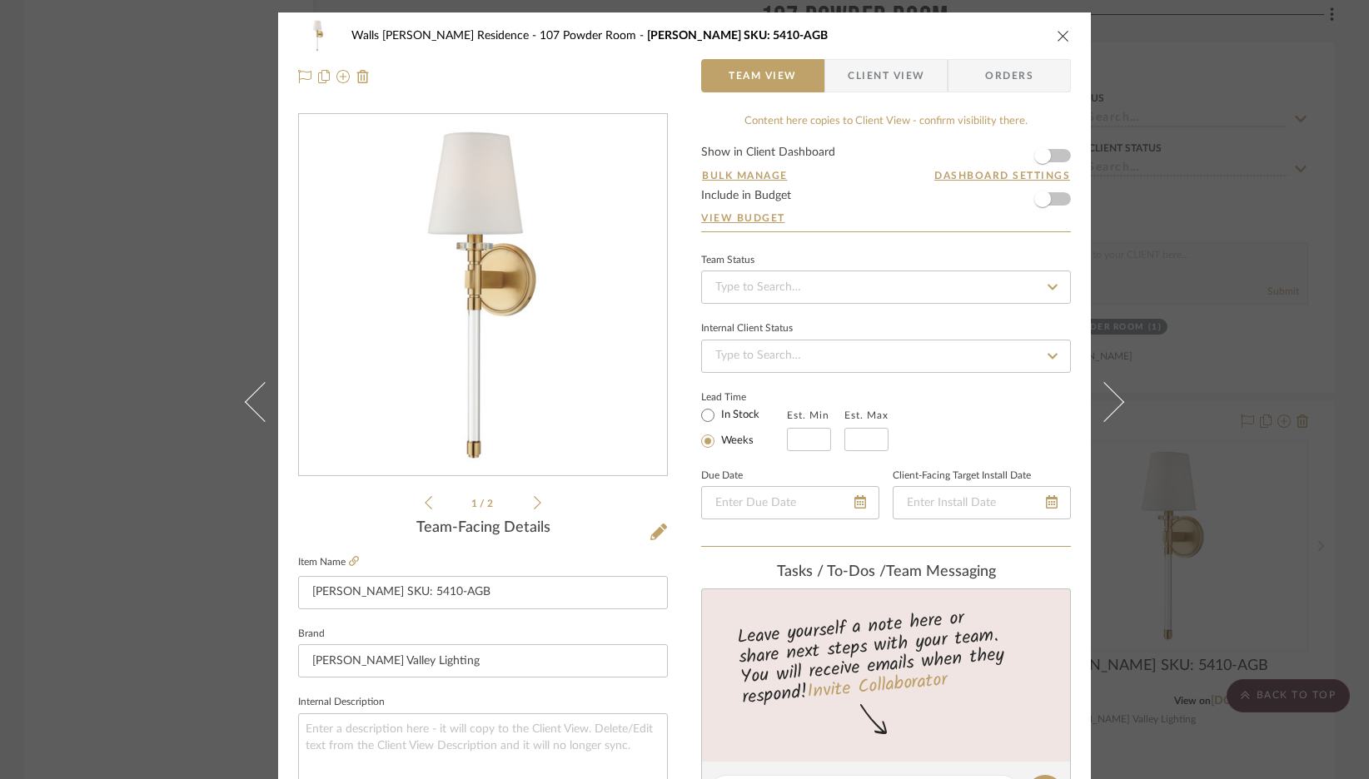
click at [1060, 44] on div "Walls McWhorter Residence 107 Powder Room Blixen SKU: 5410-AGB" at bounding box center [684, 35] width 772 height 33
click at [1056, 37] on icon "close" at bounding box center [1062, 35] width 13 height 13
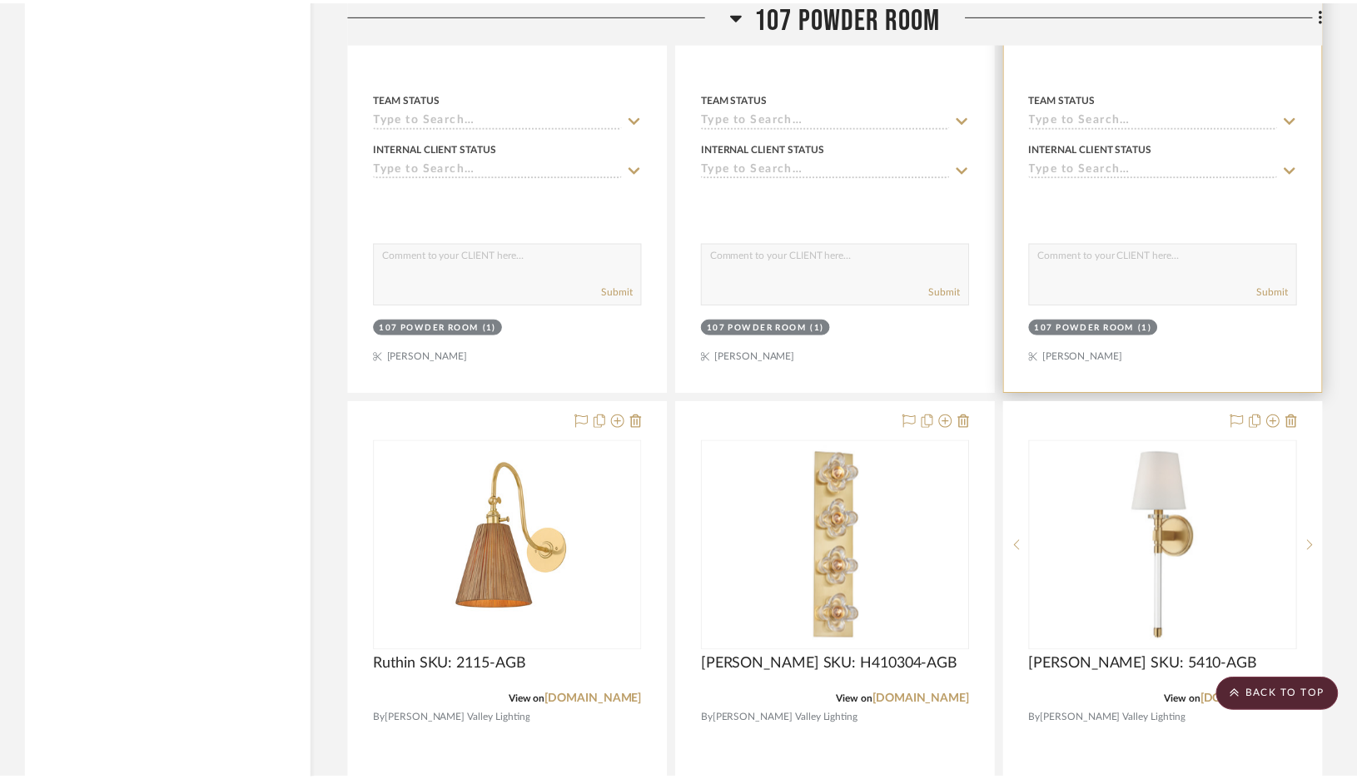
scroll to position [3945, 0]
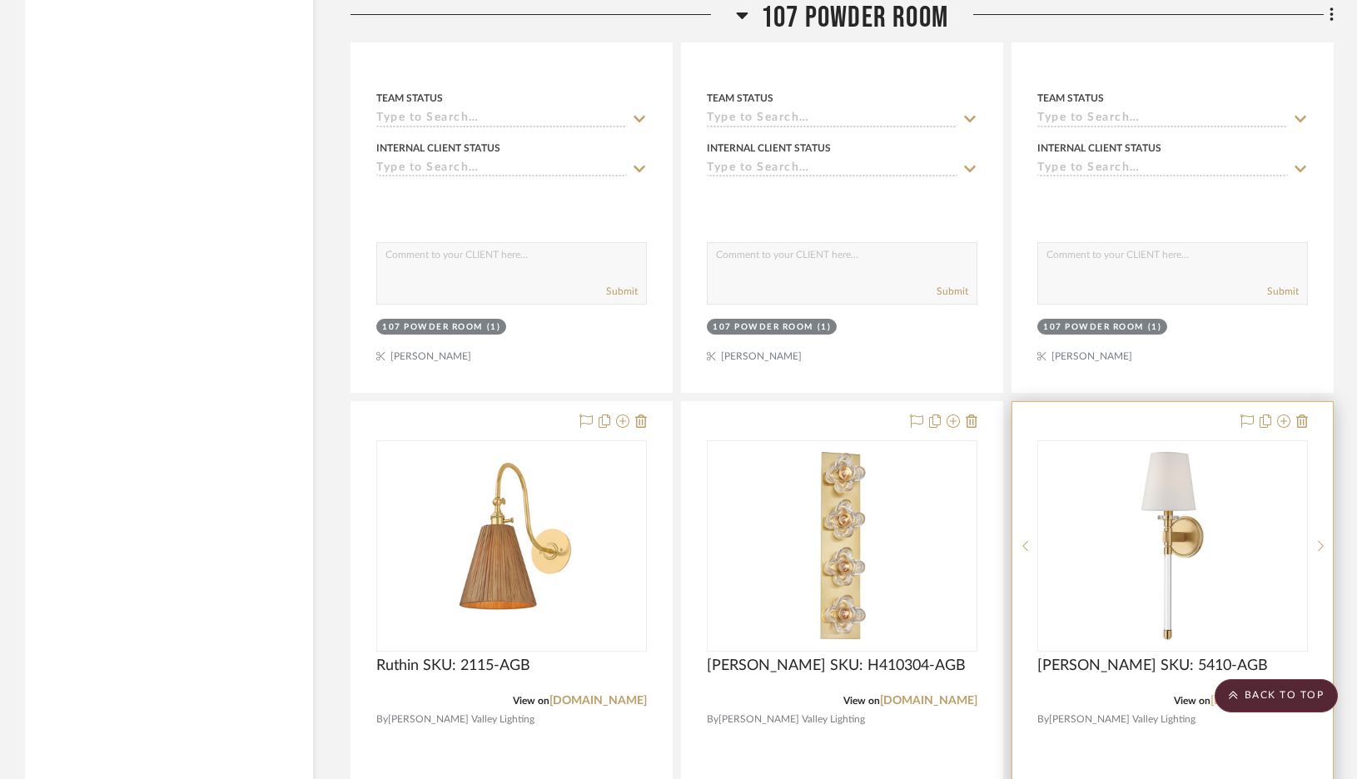
click at [1122, 695] on link "[DOMAIN_NAME]" at bounding box center [1258, 701] width 97 height 12
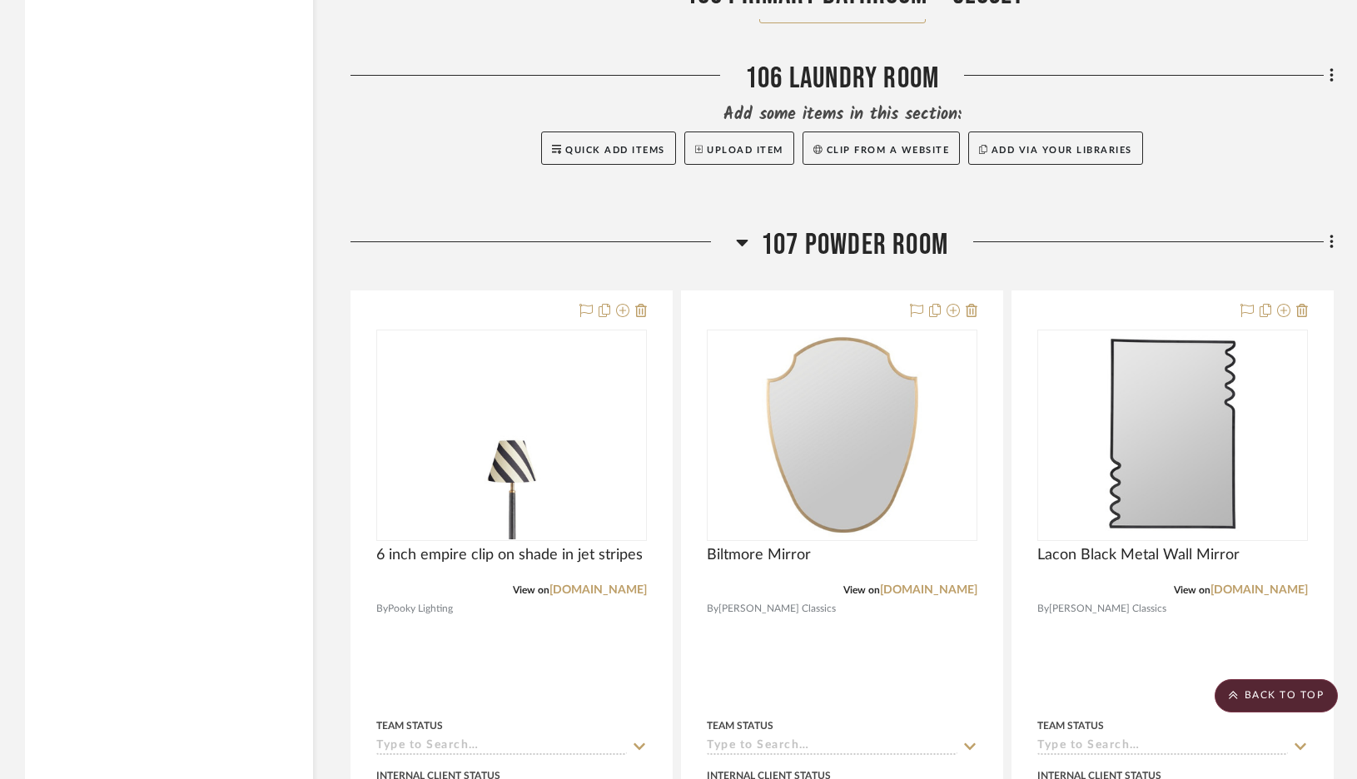
scroll to position [3369, 0]
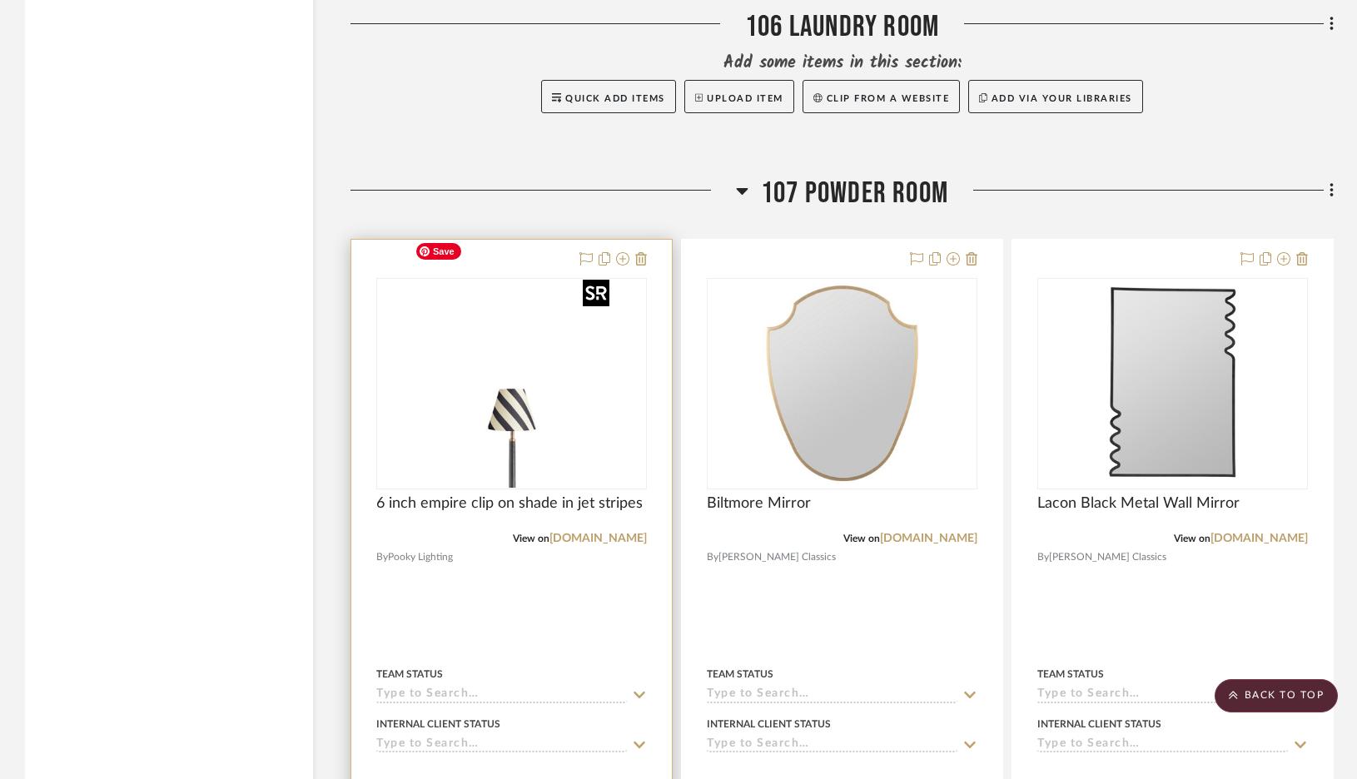
click at [534, 375] on img "0" at bounding box center [482, 384] width 208 height 208
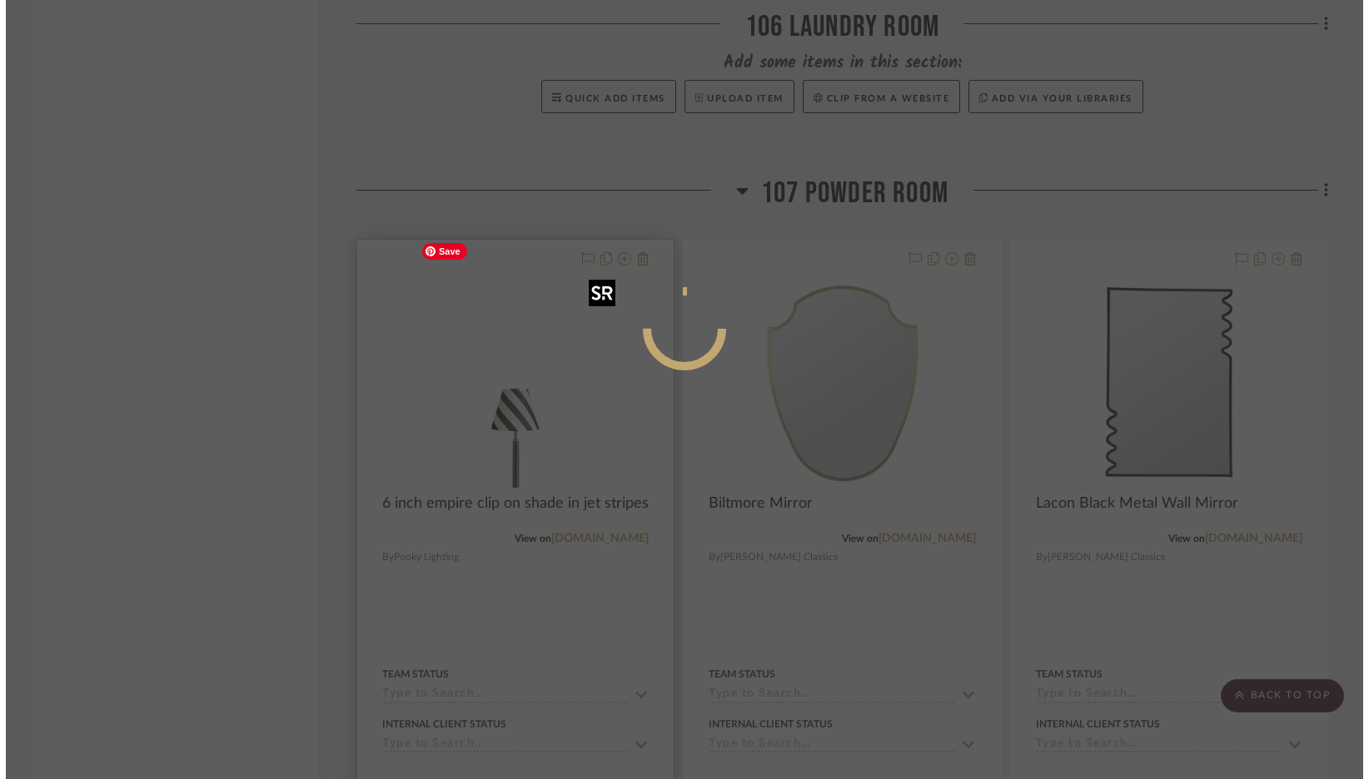
scroll to position [0, 0]
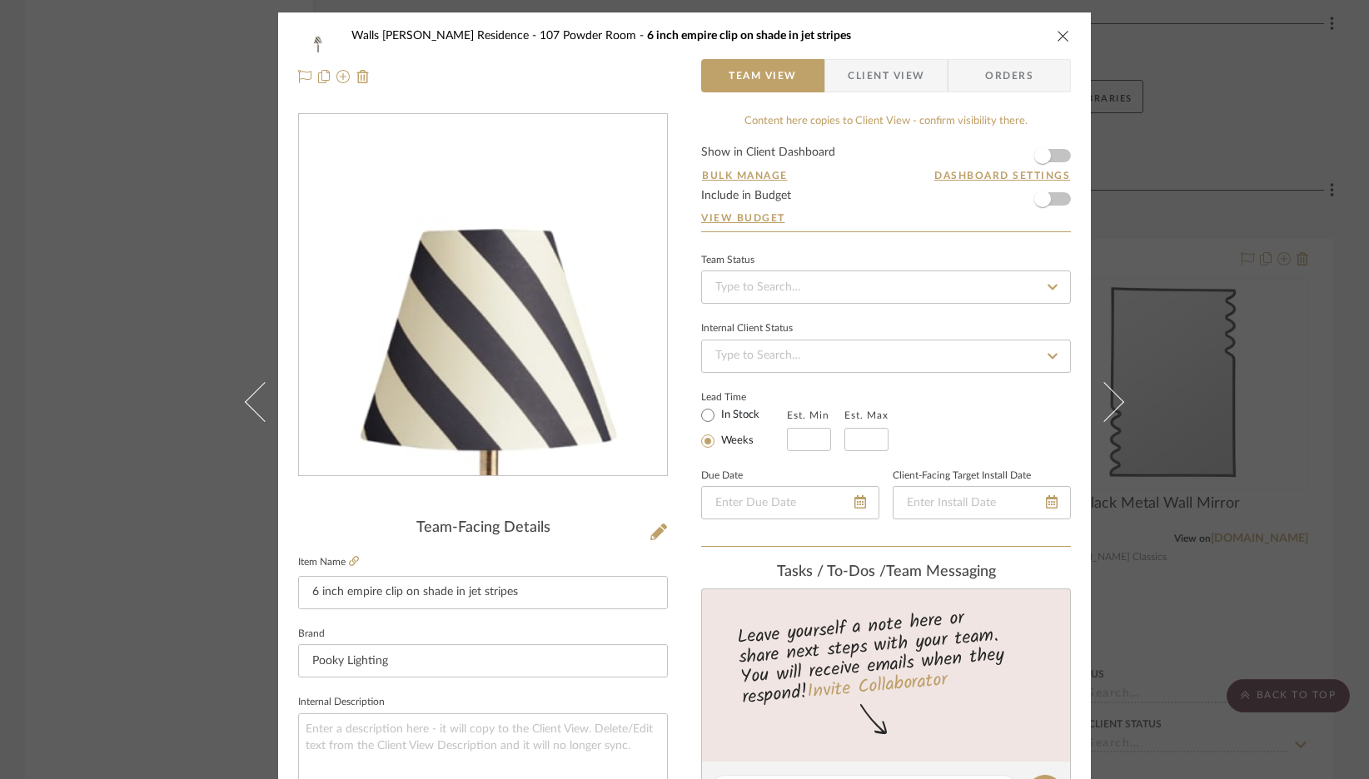
click at [475, 326] on img "0" at bounding box center [482, 295] width 361 height 361
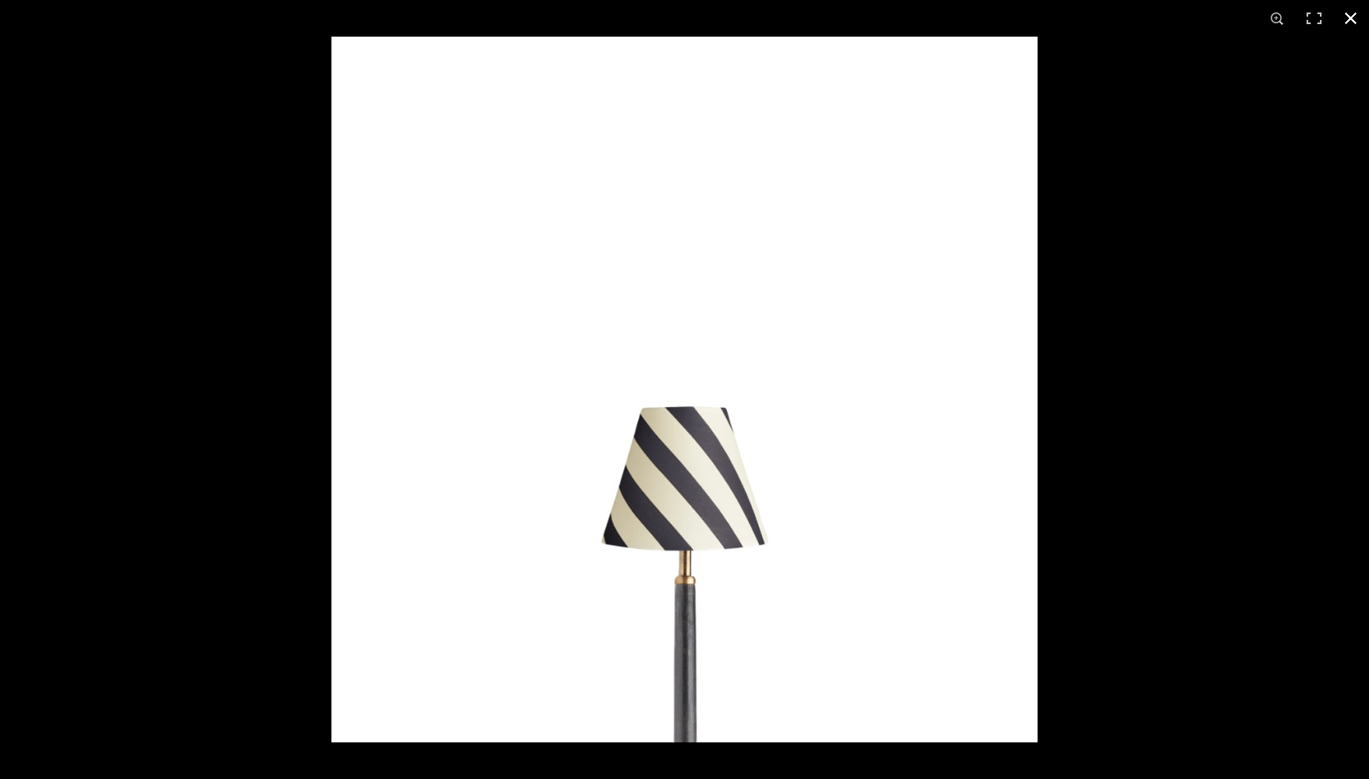
click at [1351, 12] on button at bounding box center [1350, 18] width 37 height 37
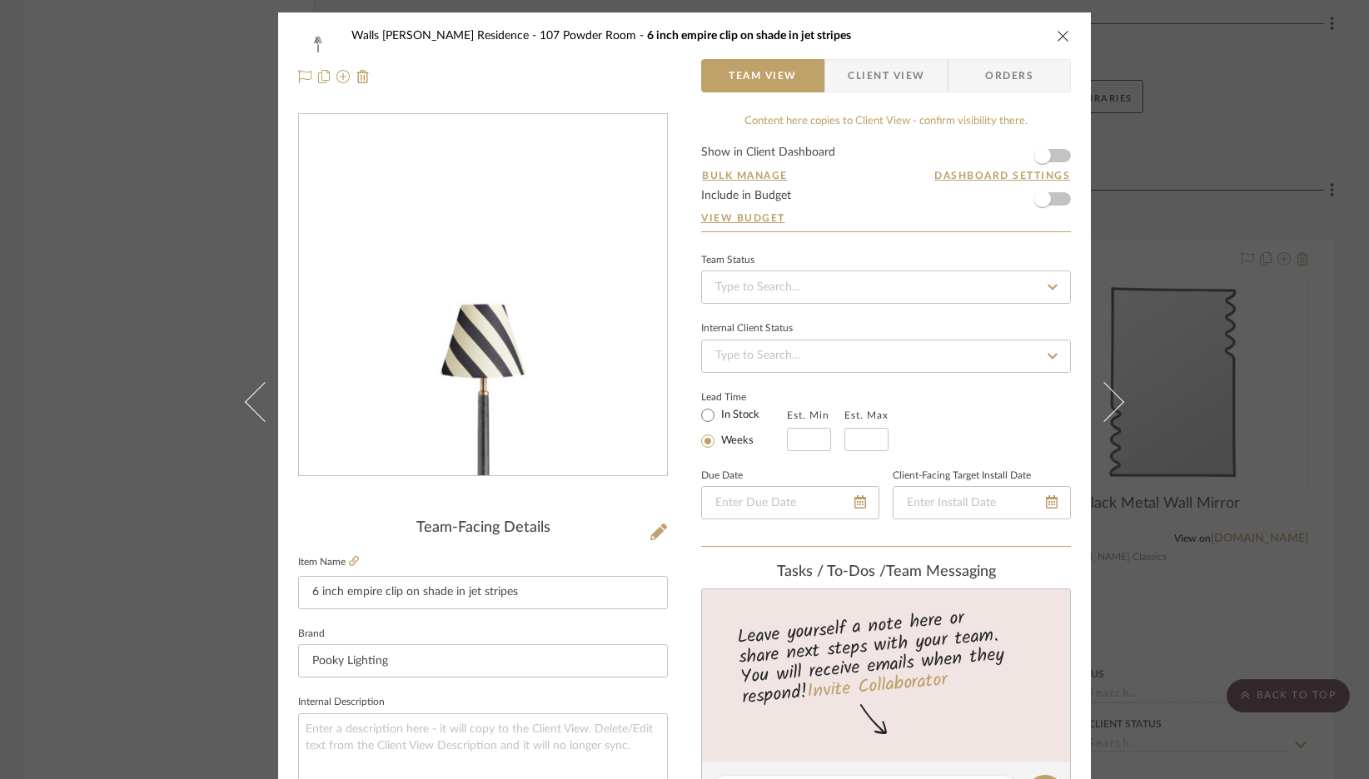
click at [1056, 41] on icon "close" at bounding box center [1062, 35] width 13 height 13
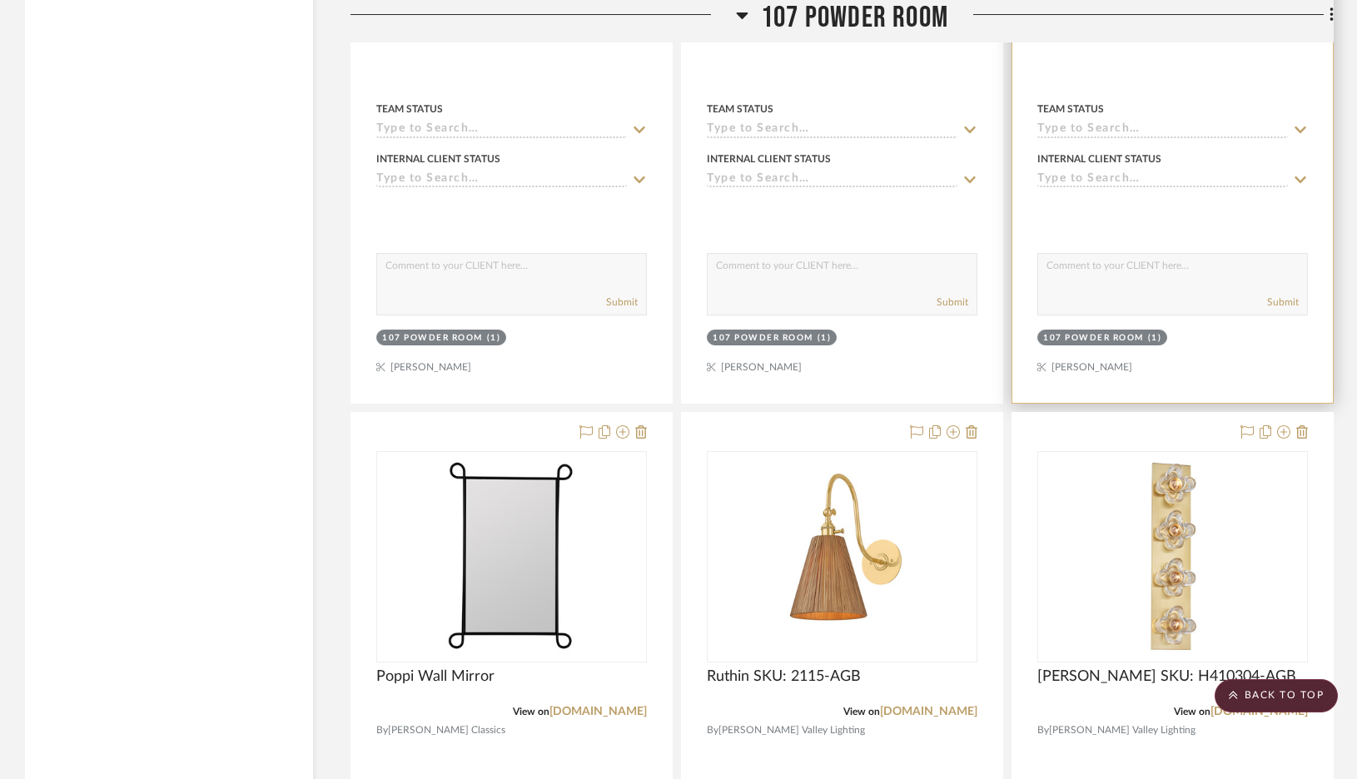
scroll to position [3941, 0]
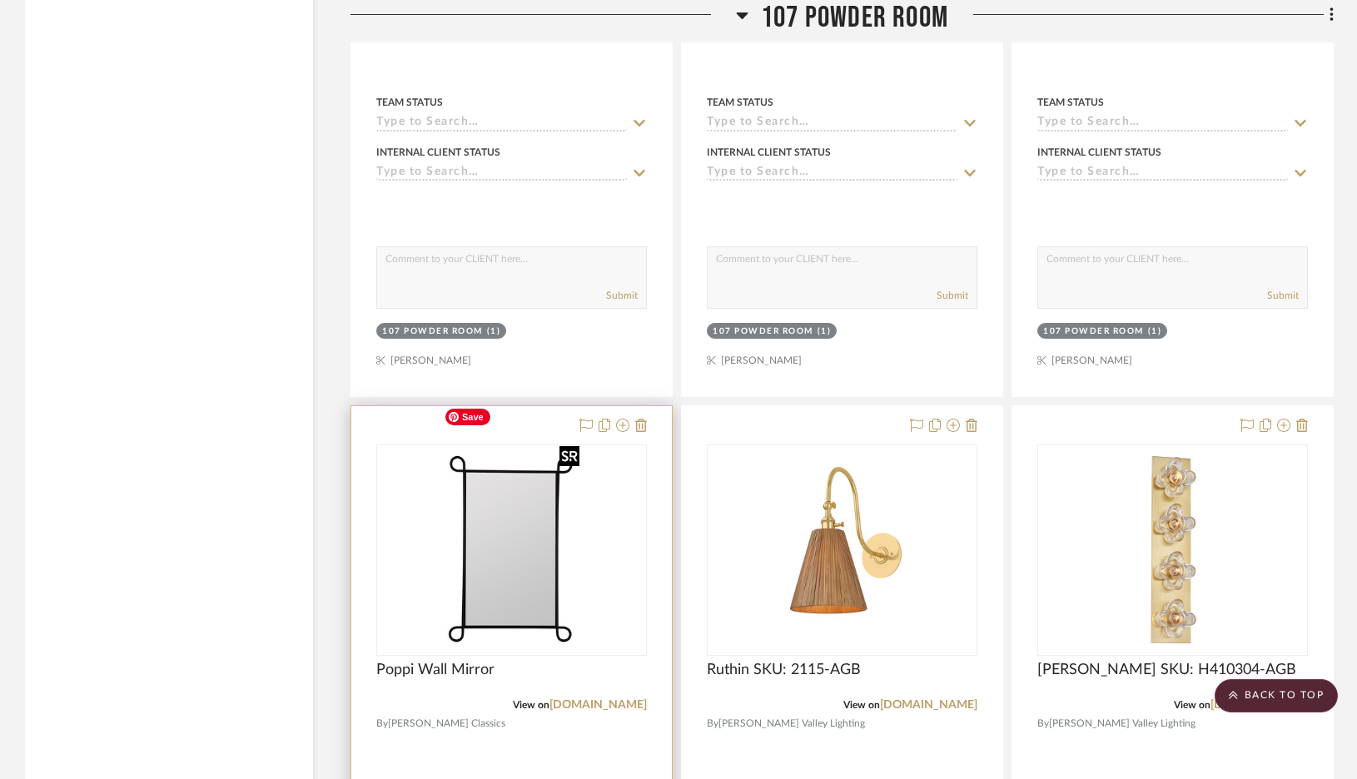
click at [519, 509] on img "0" at bounding box center [511, 550] width 149 height 208
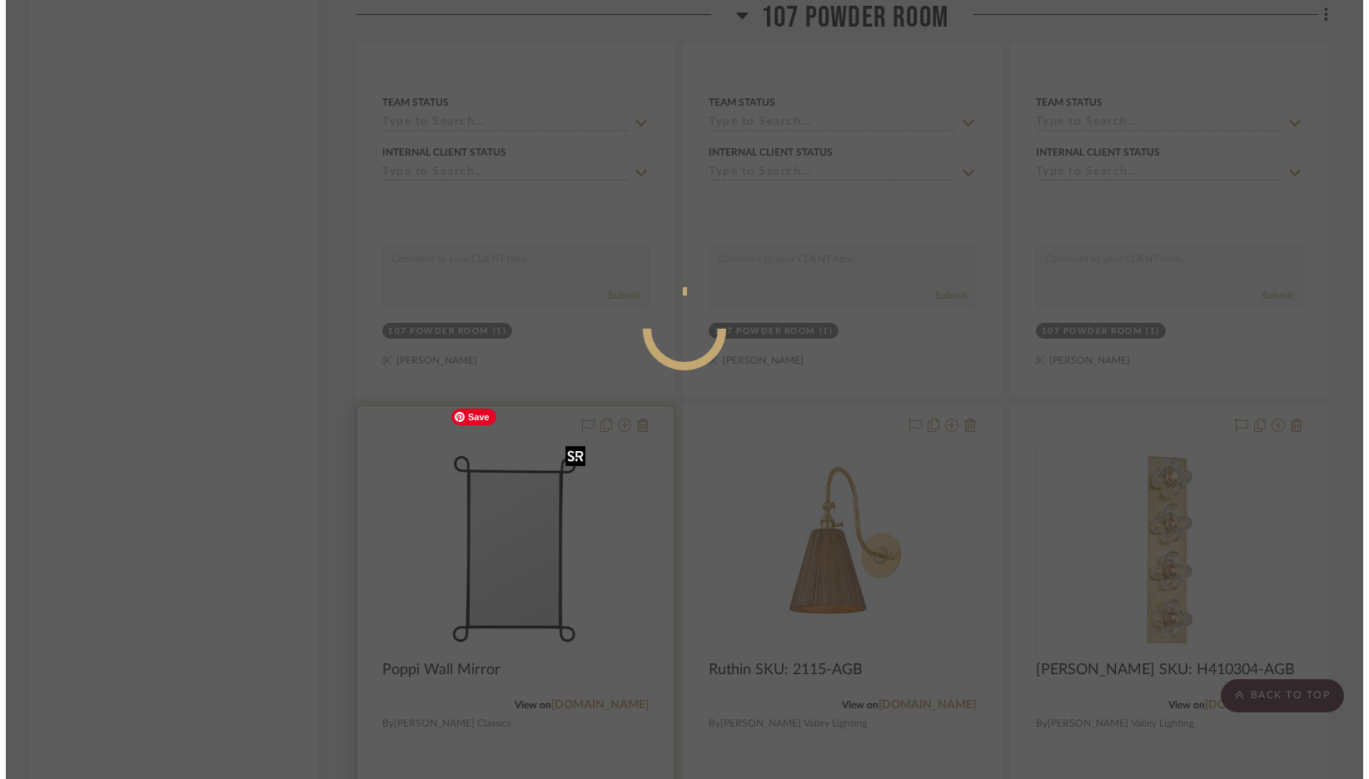
scroll to position [0, 0]
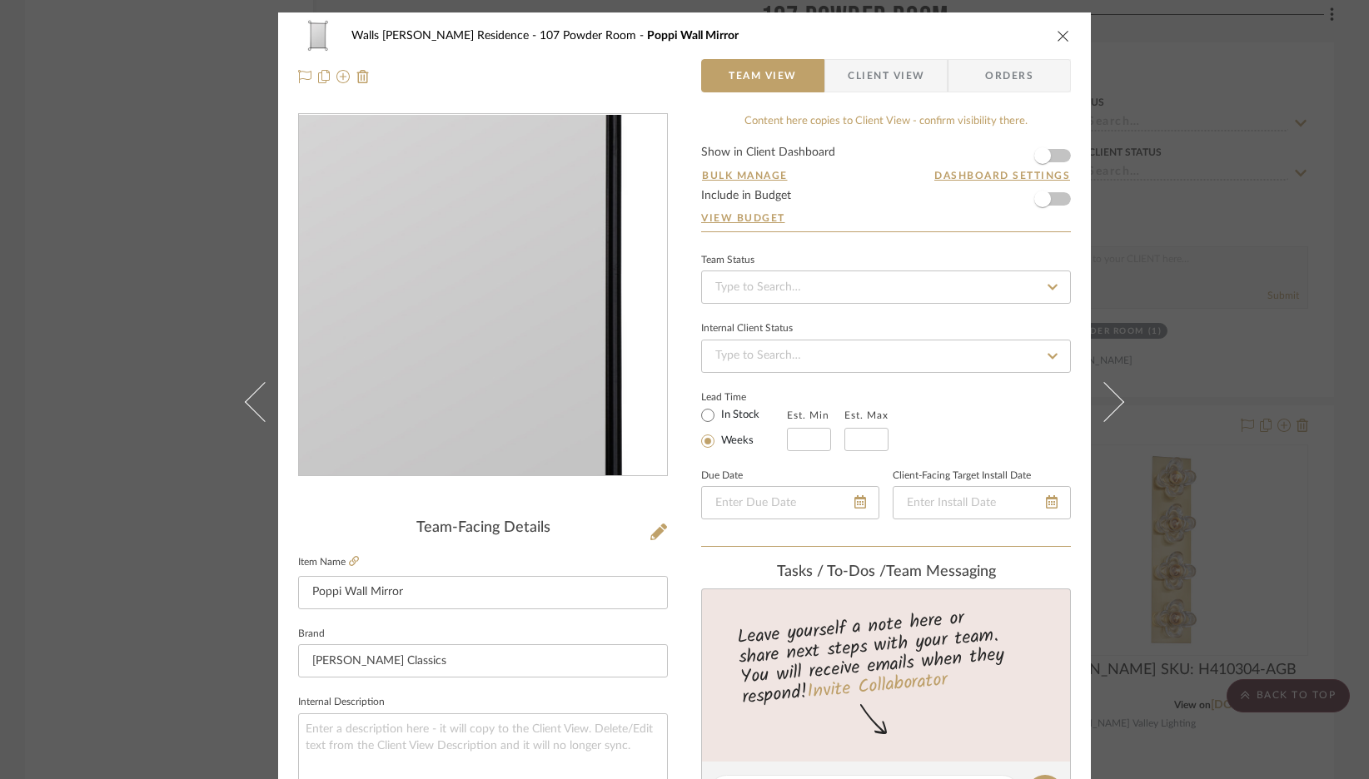
click at [512, 350] on img "0" at bounding box center [483, 295] width 259 height 361
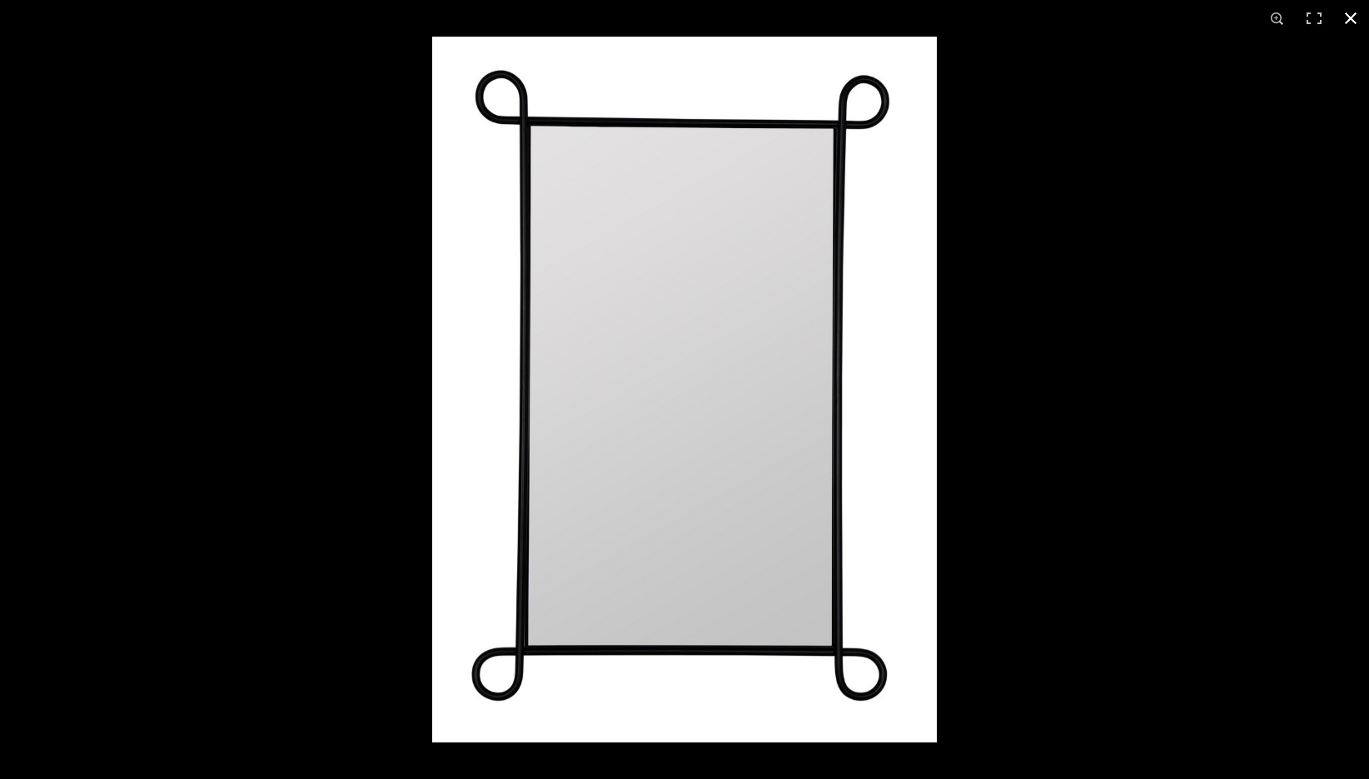
click at [1348, 17] on button at bounding box center [1350, 18] width 37 height 37
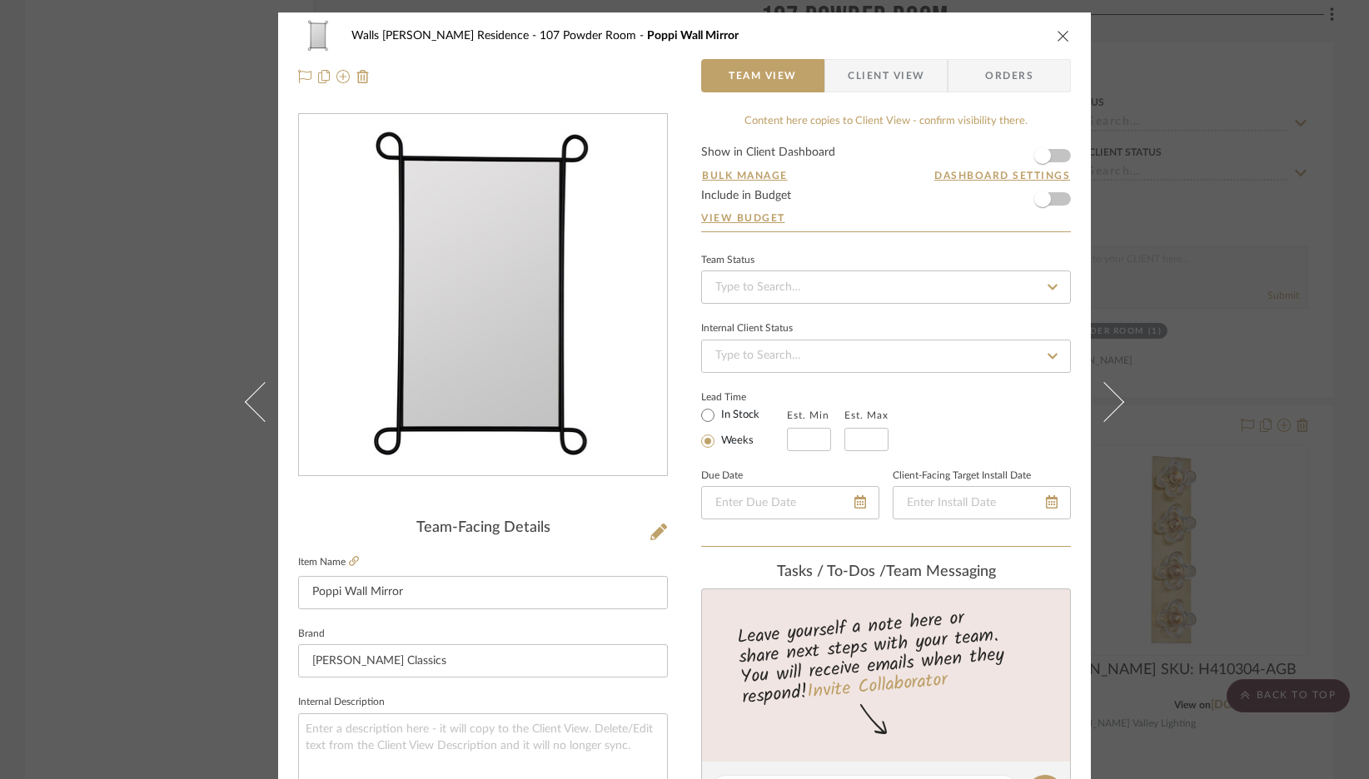
click at [1061, 32] on icon "close" at bounding box center [1062, 35] width 13 height 13
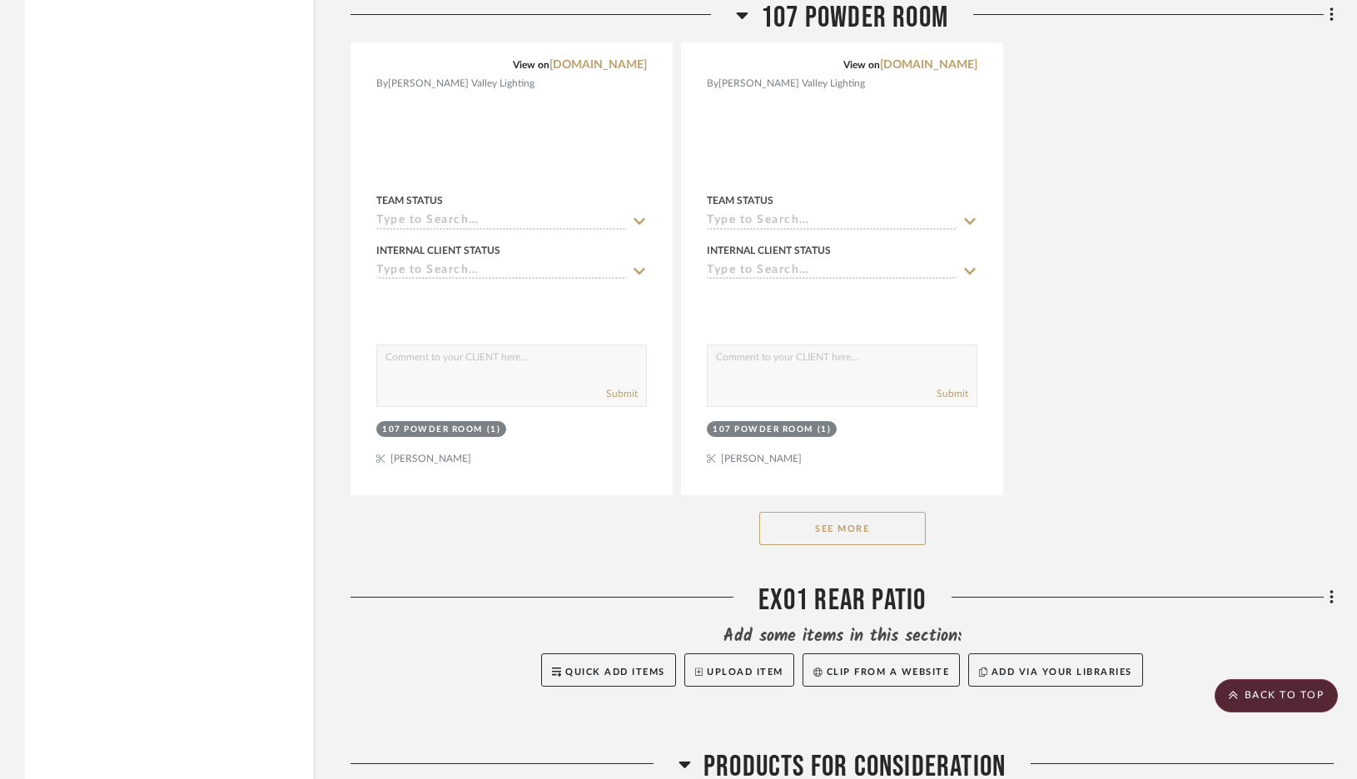
scroll to position [5363, 0]
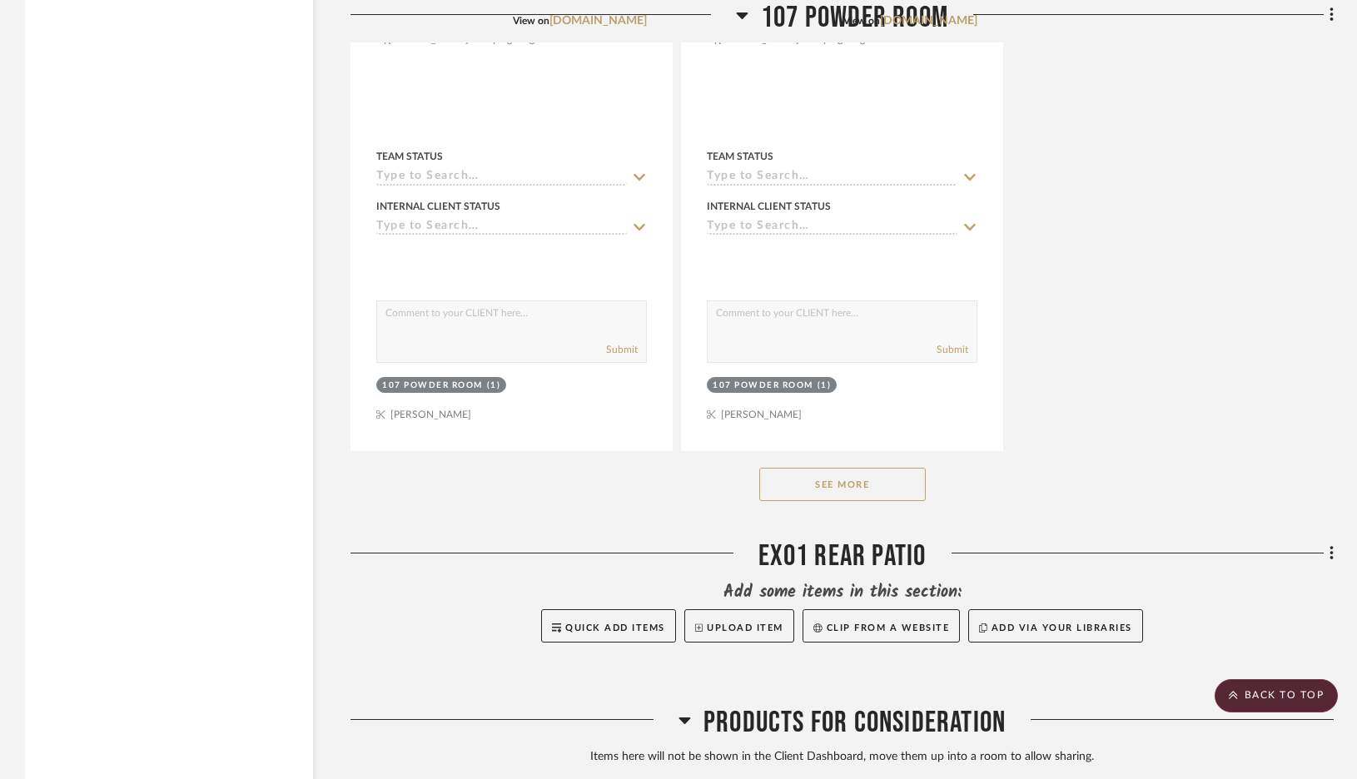
click at [843, 468] on button "See More" at bounding box center [842, 484] width 166 height 33
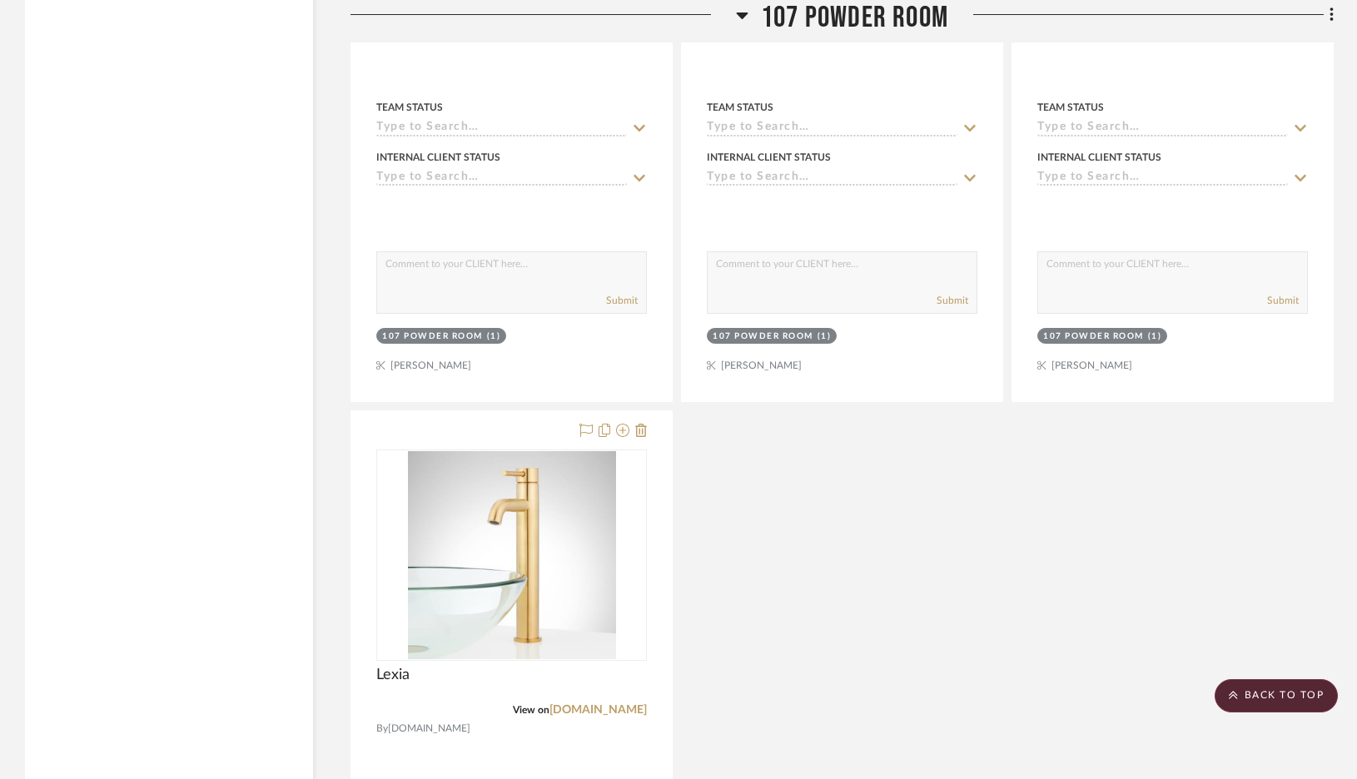
scroll to position [5413, 0]
click at [574, 616] on div at bounding box center [511, 774] width 320 height 728
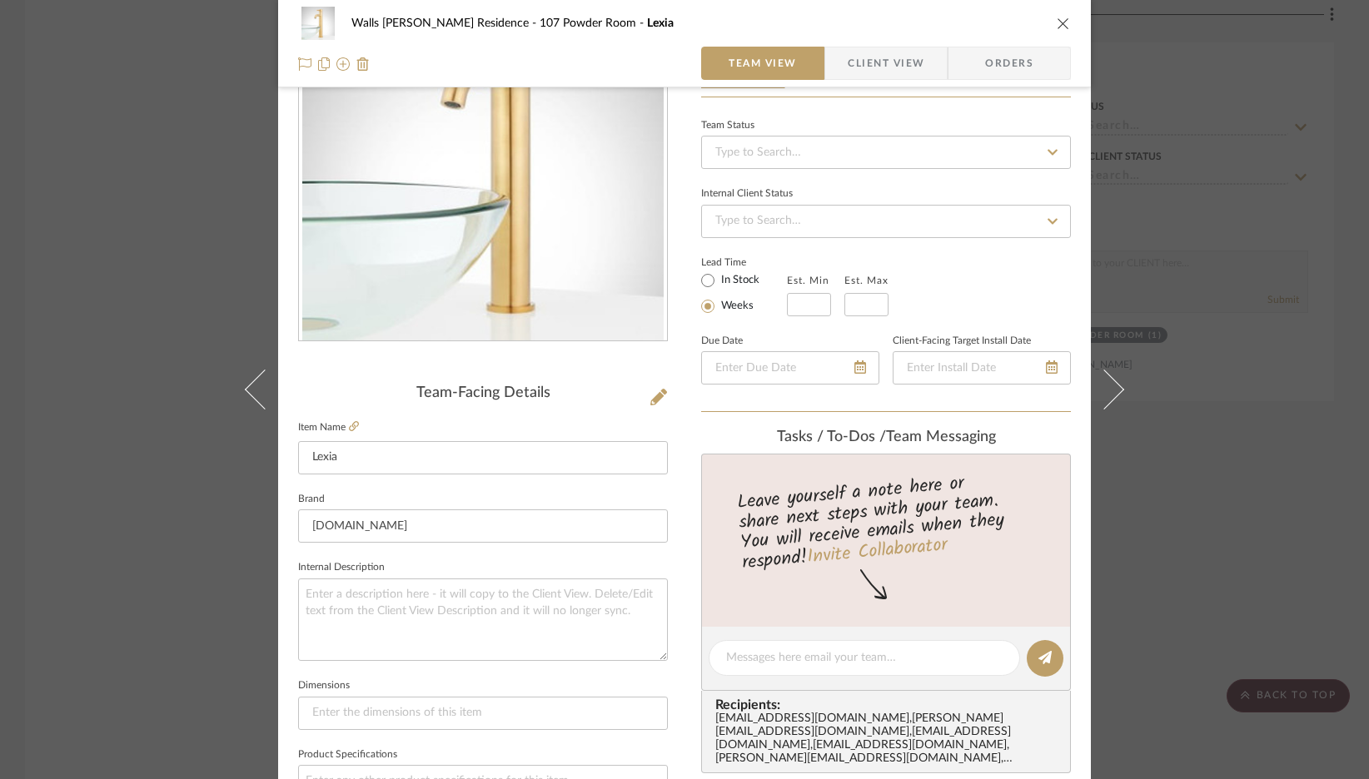
scroll to position [767, 0]
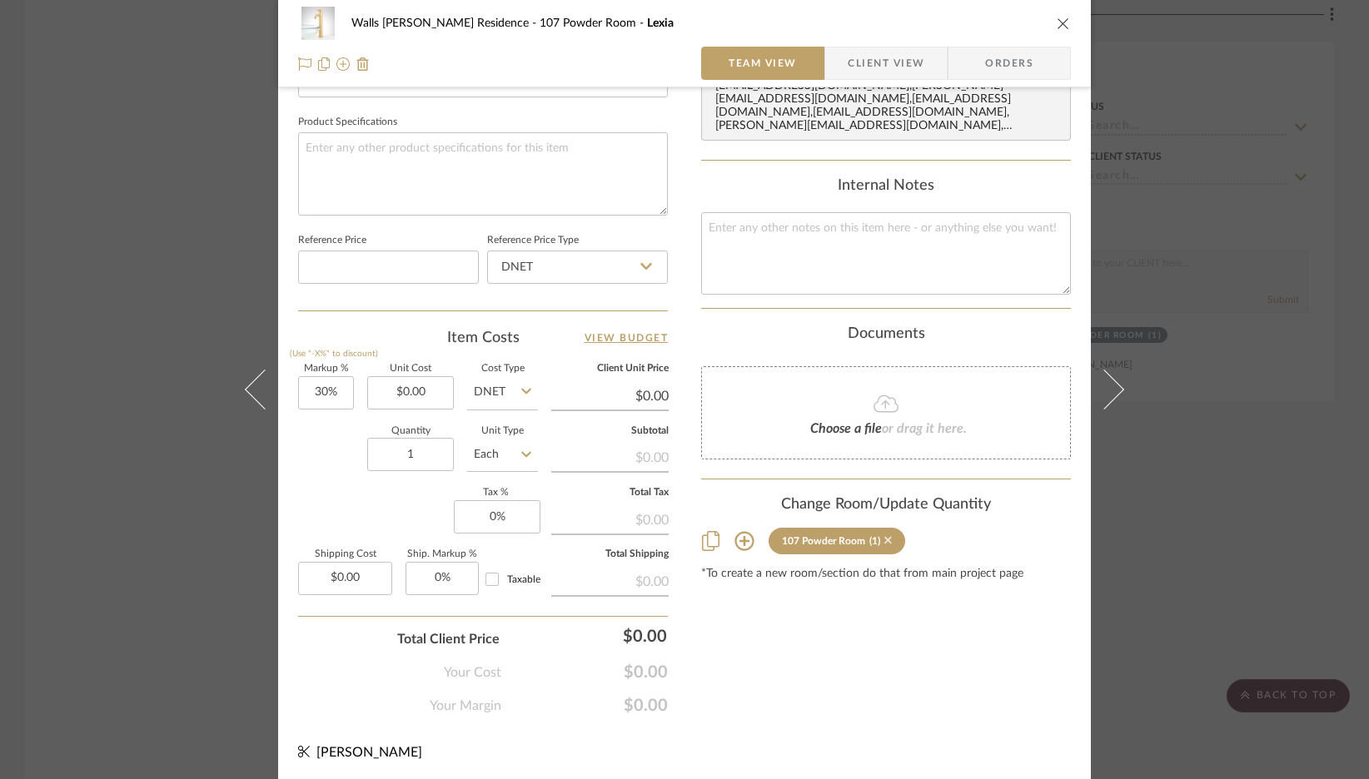
click at [884, 534] on icon at bounding box center [887, 540] width 7 height 12
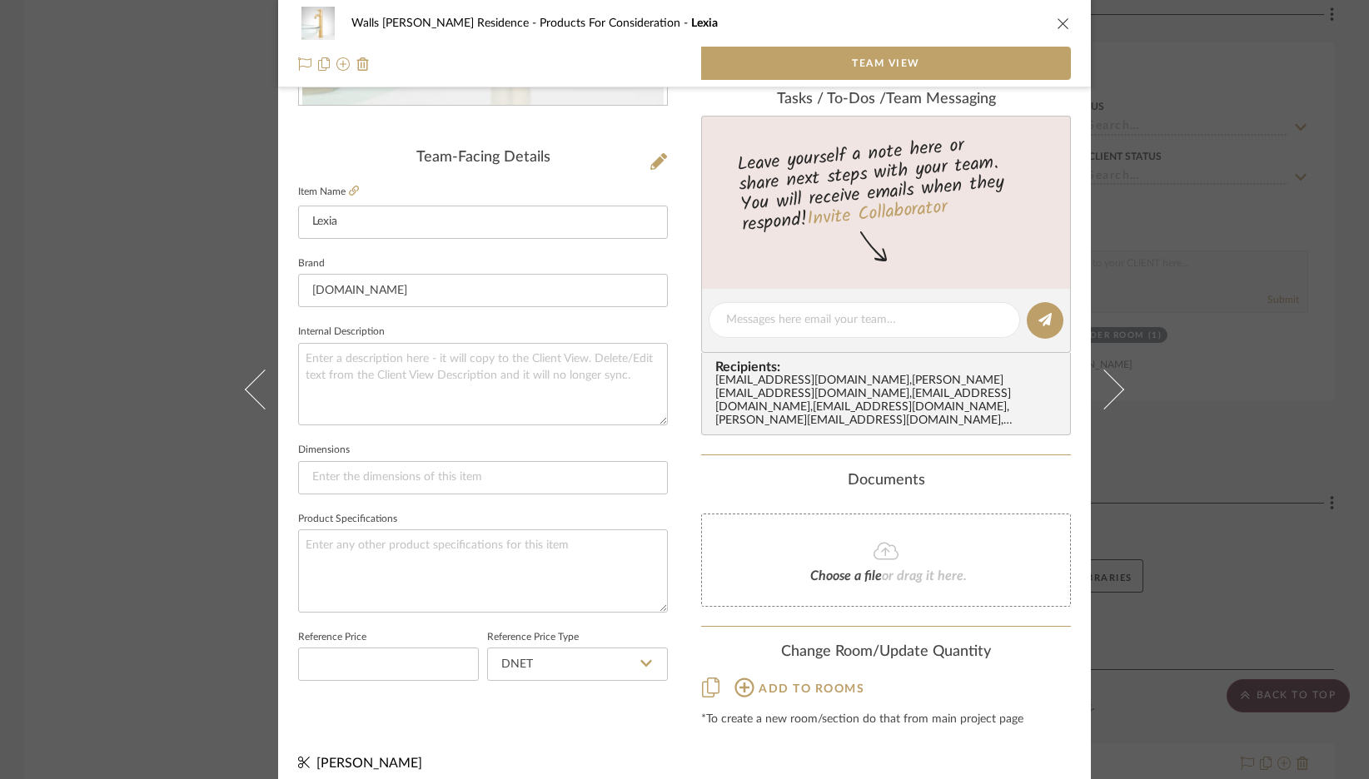
click at [1056, 25] on icon "close" at bounding box center [1062, 23] width 13 height 13
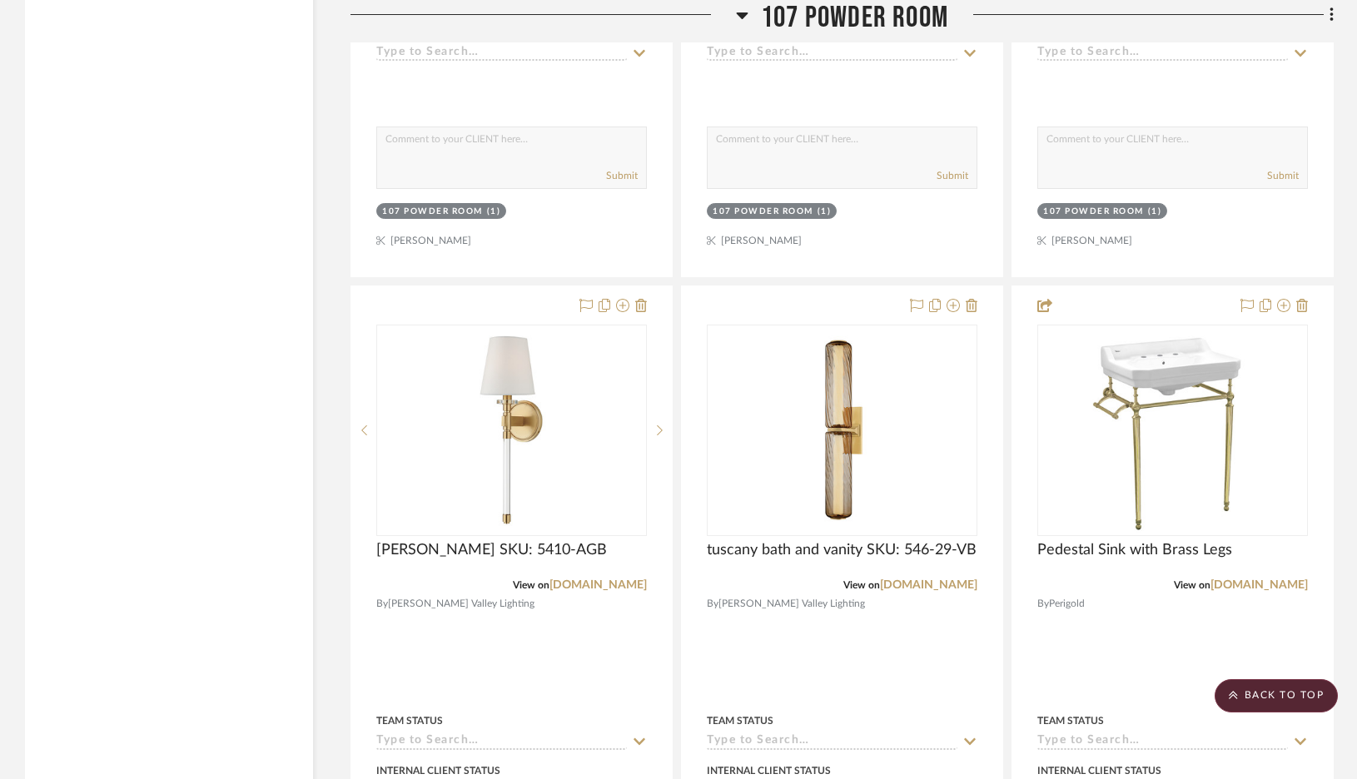
scroll to position [4800, 0]
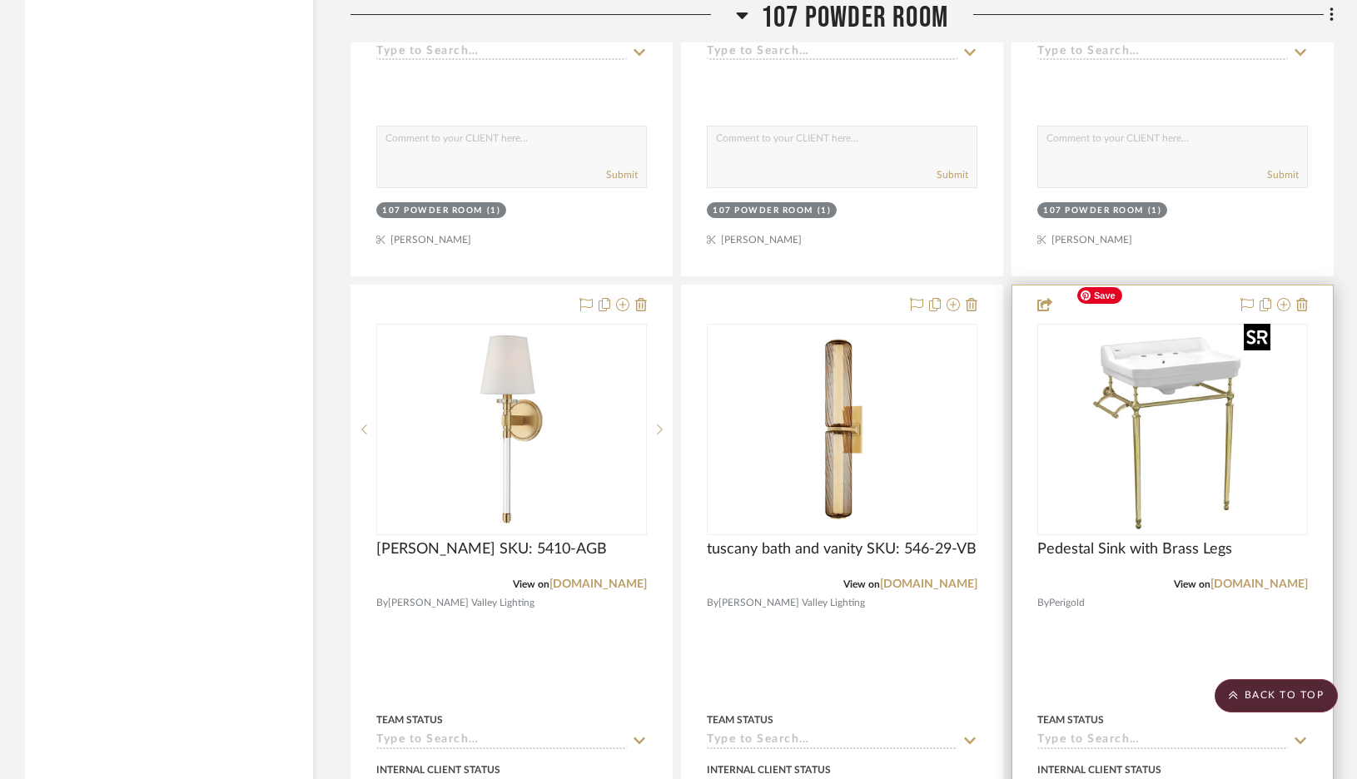
click at [1193, 410] on img "0" at bounding box center [1173, 429] width 208 height 208
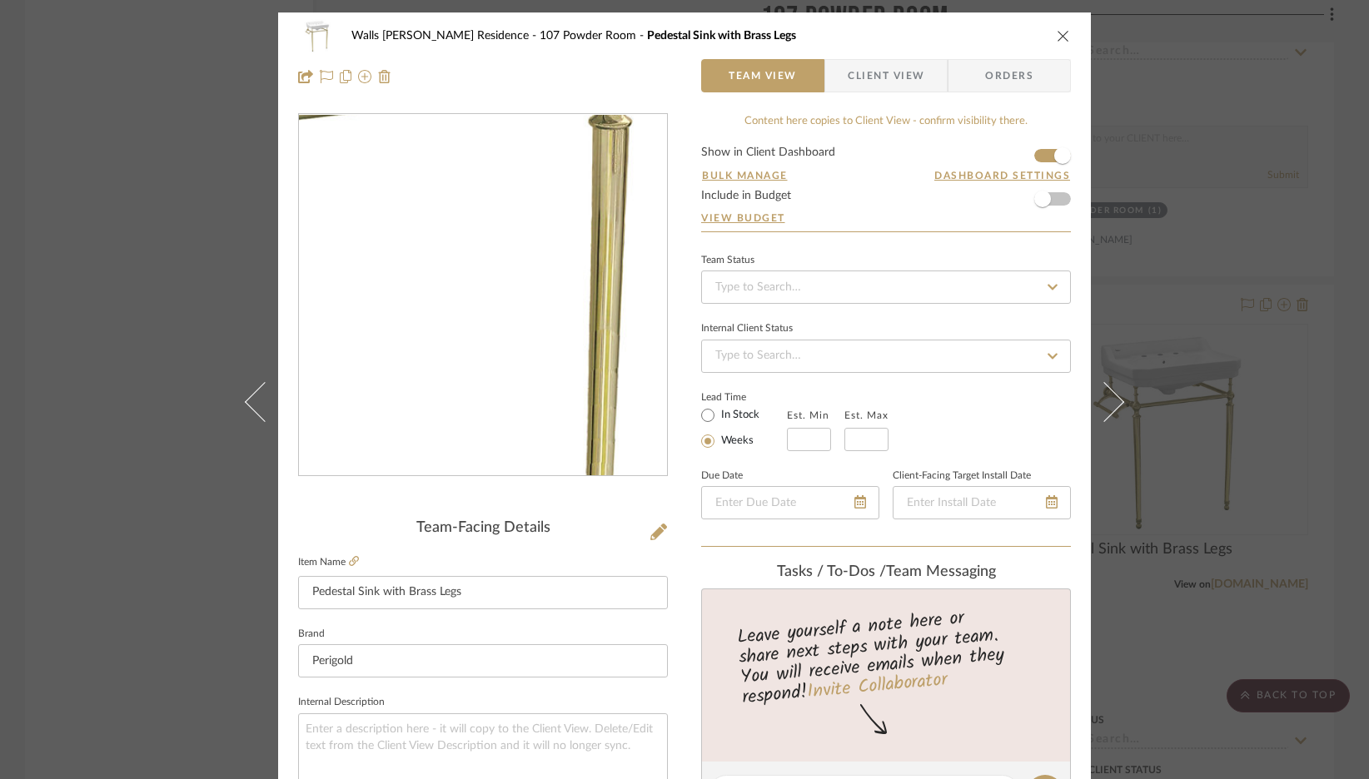
click at [533, 310] on img "0" at bounding box center [482, 295] width 361 height 361
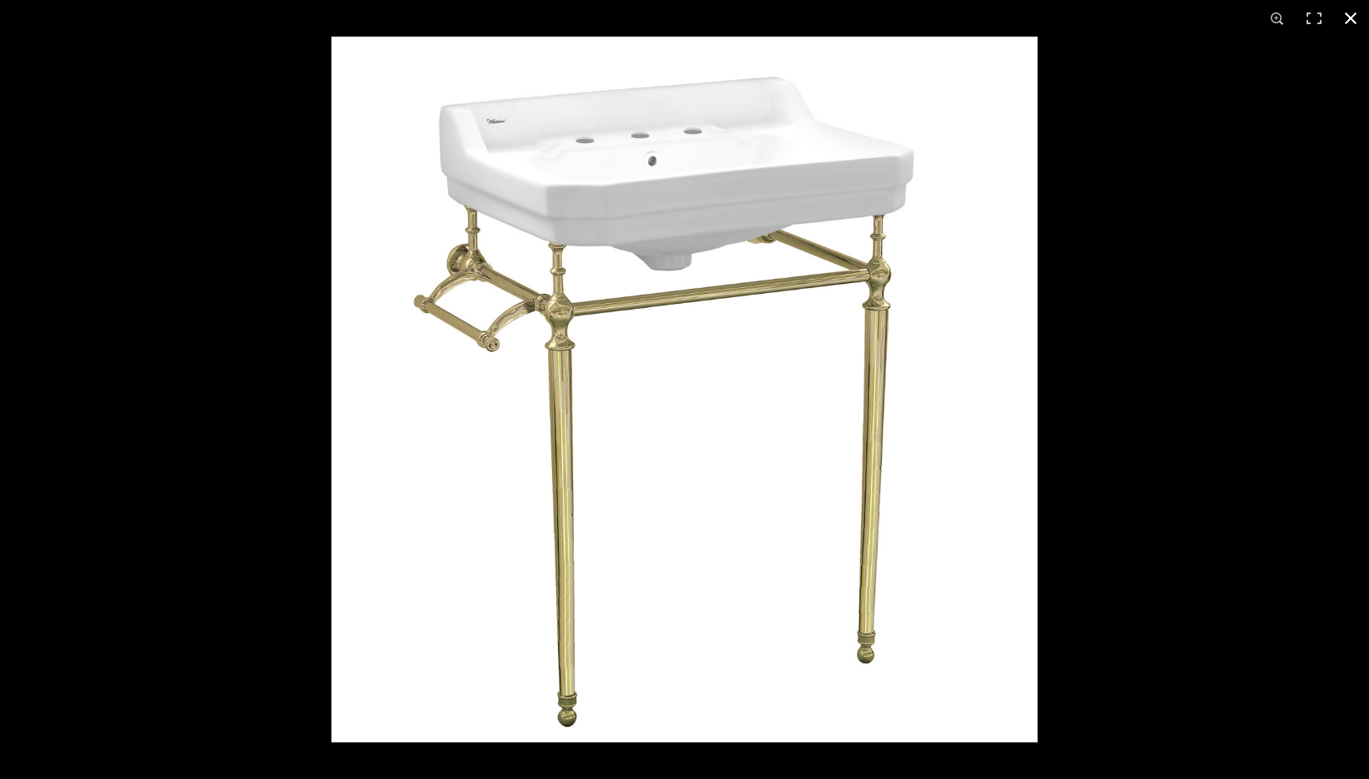
click at [1349, 22] on button at bounding box center [1350, 18] width 37 height 37
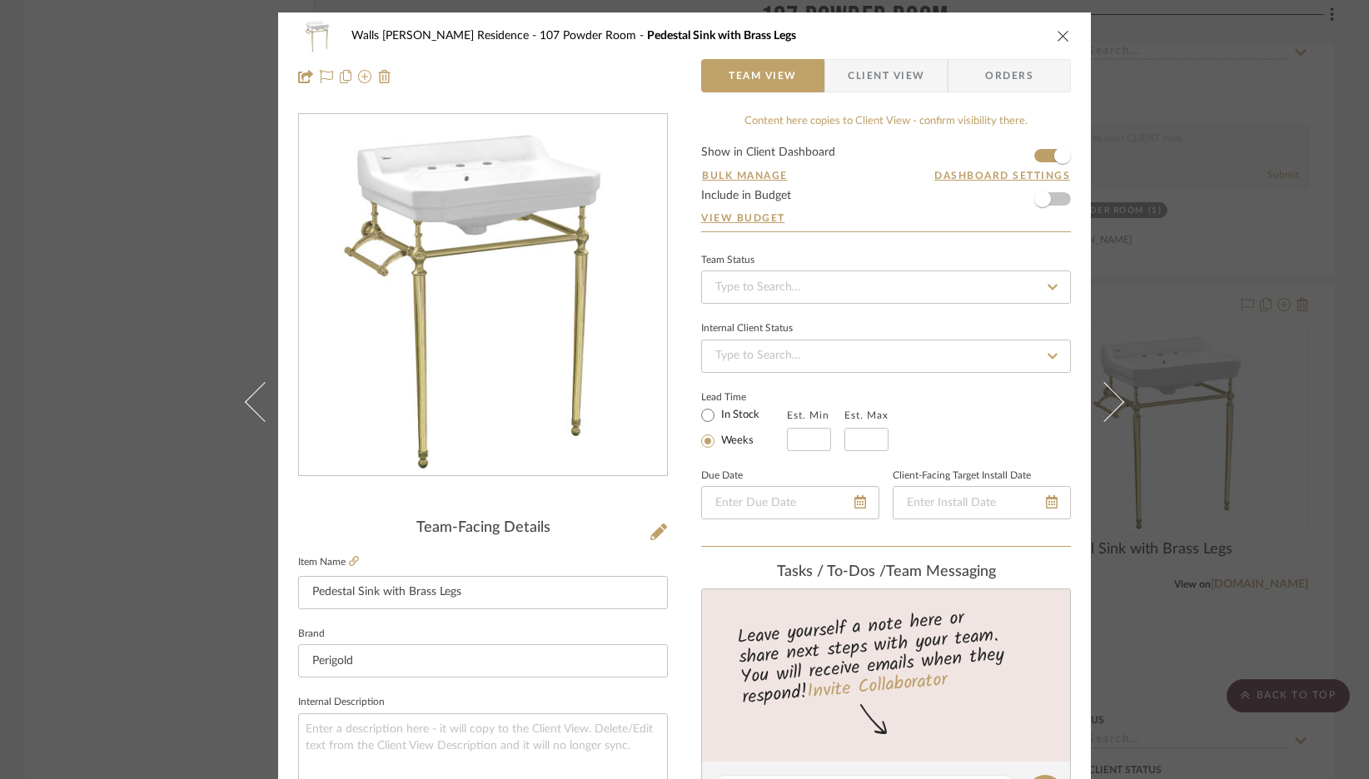
click at [1159, 494] on div "Walls [PERSON_NAME] Residence 107 Powder Room Pedestal Sink with Brass Legs Tea…" at bounding box center [684, 389] width 1369 height 779
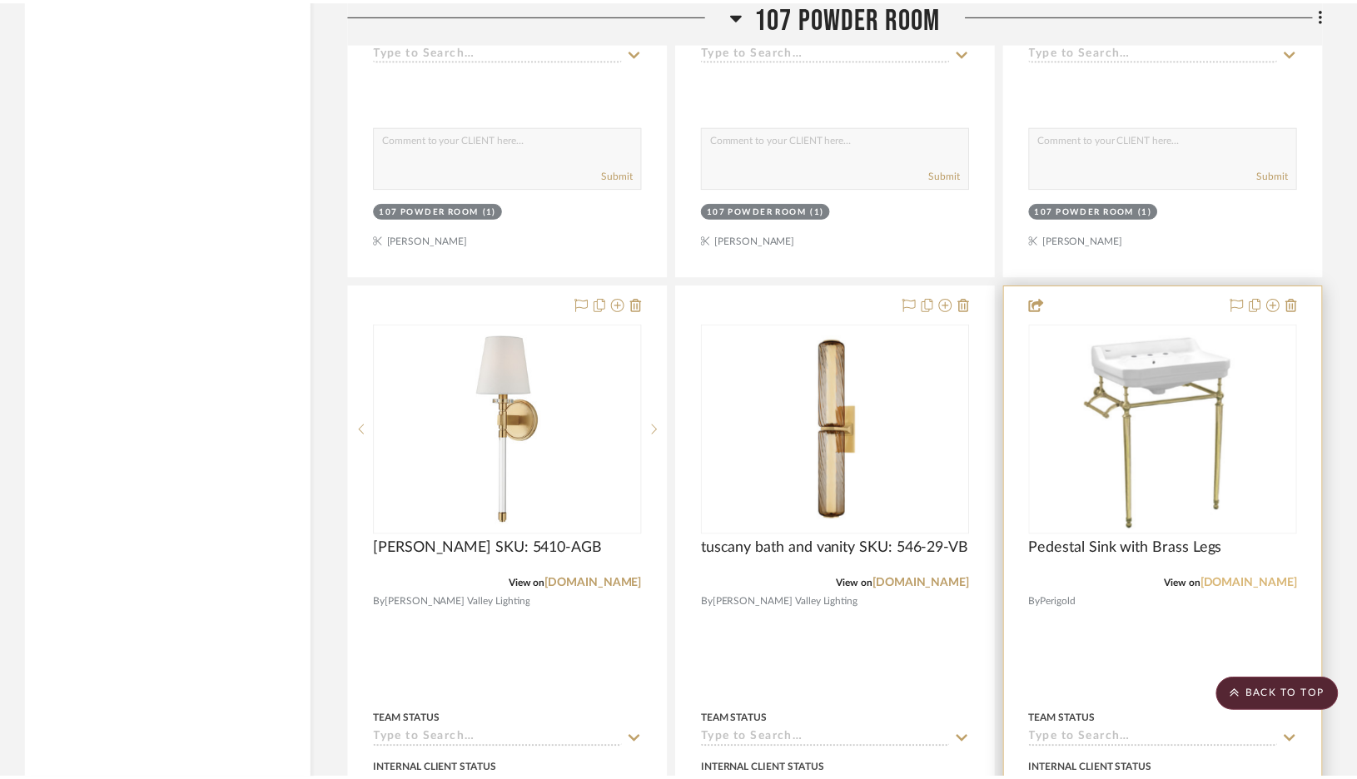
scroll to position [4800, 0]
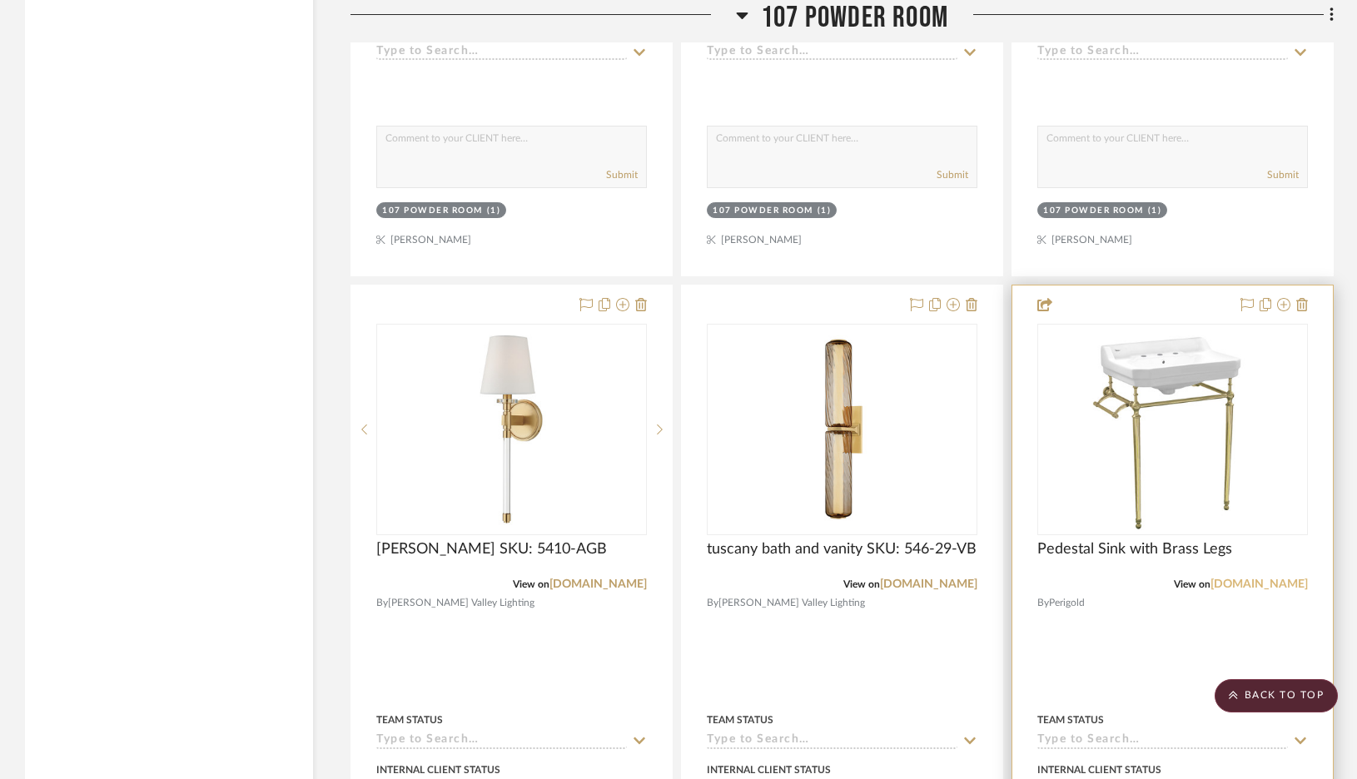
click at [1263, 579] on link "[DOMAIN_NAME]" at bounding box center [1258, 585] width 97 height 12
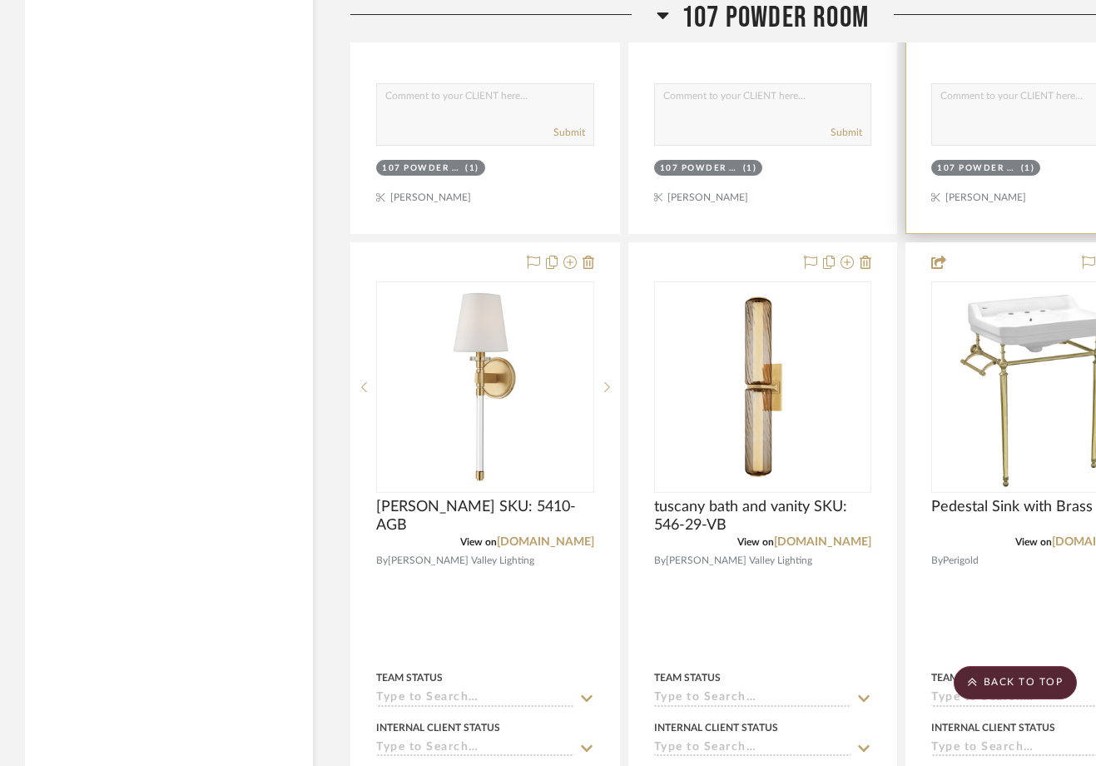
scroll to position [4842, 102]
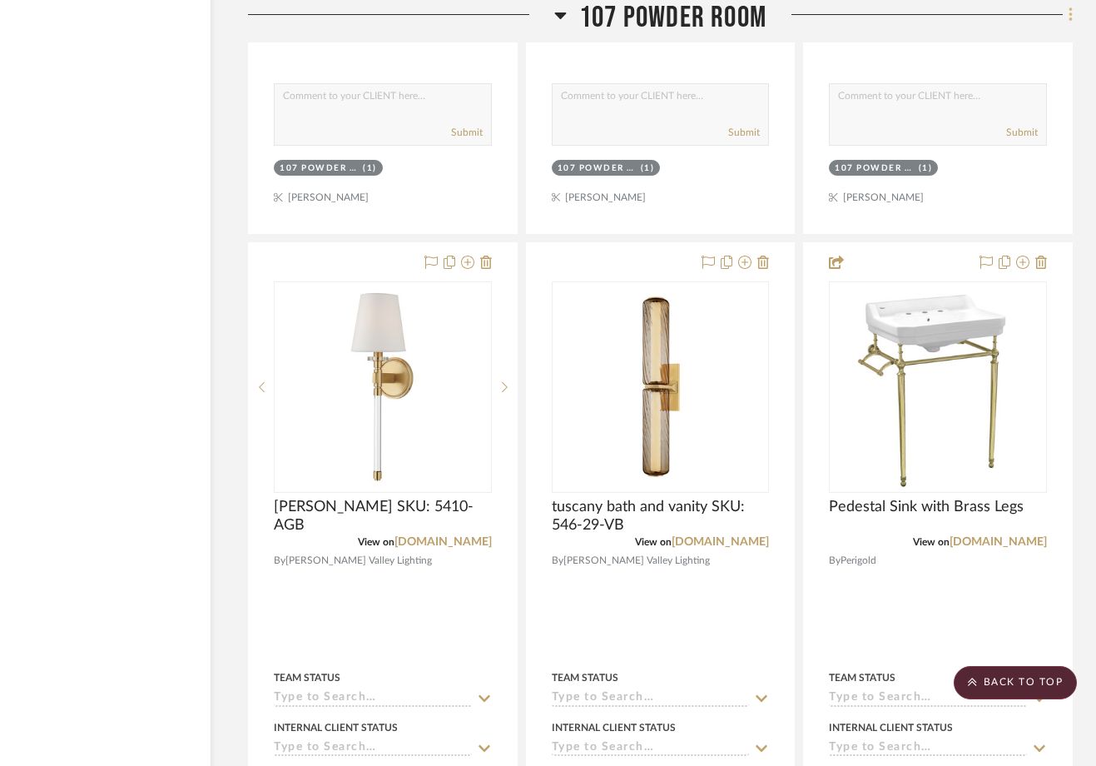
click at [1070, 11] on icon at bounding box center [1070, 14] width 3 height 14
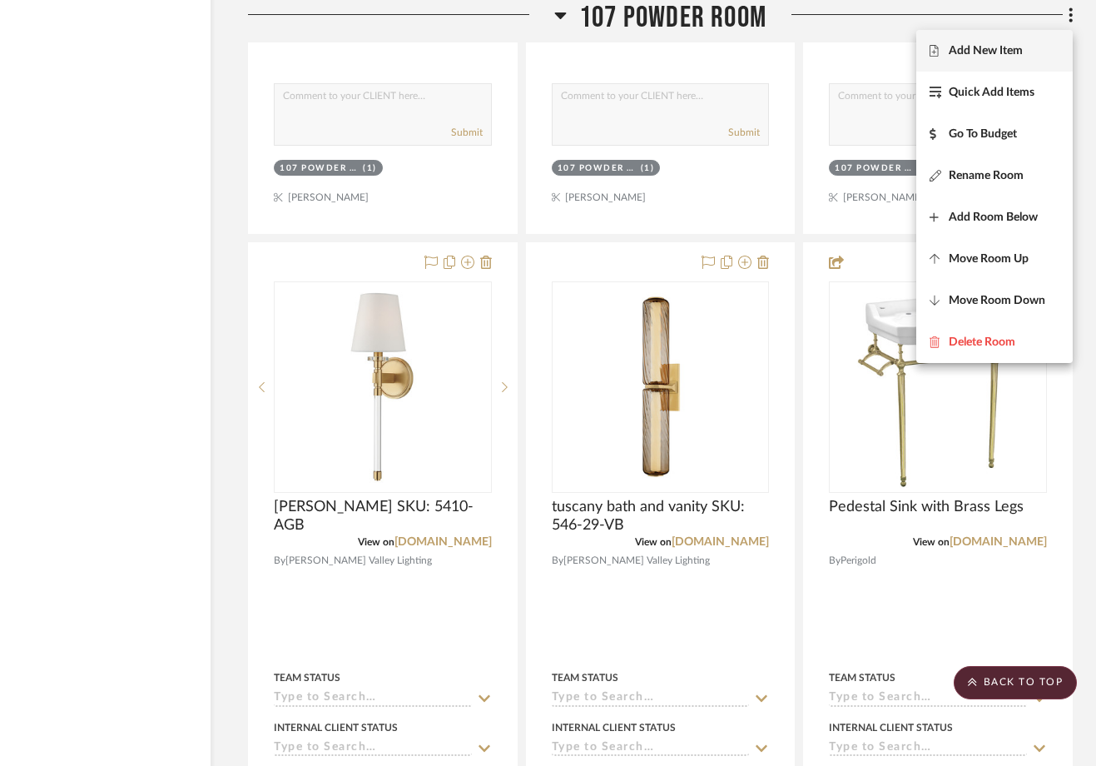
click at [954, 50] on span "Add New Item" at bounding box center [986, 51] width 74 height 14
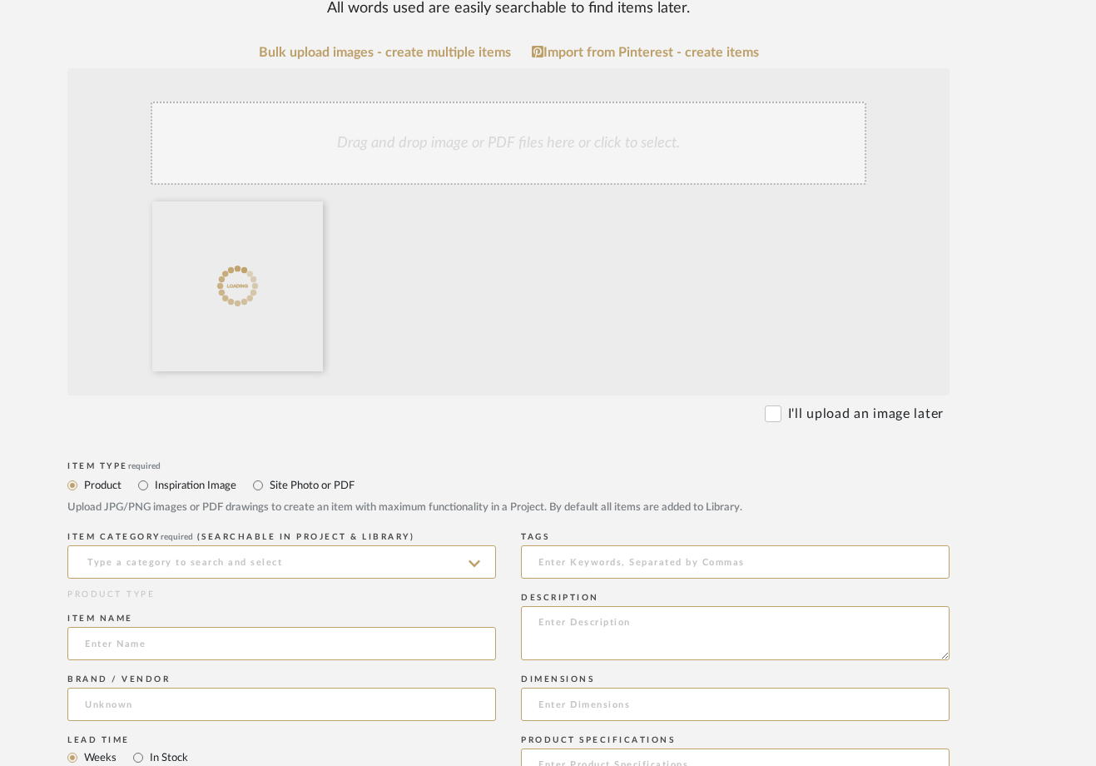
scroll to position [391, 91]
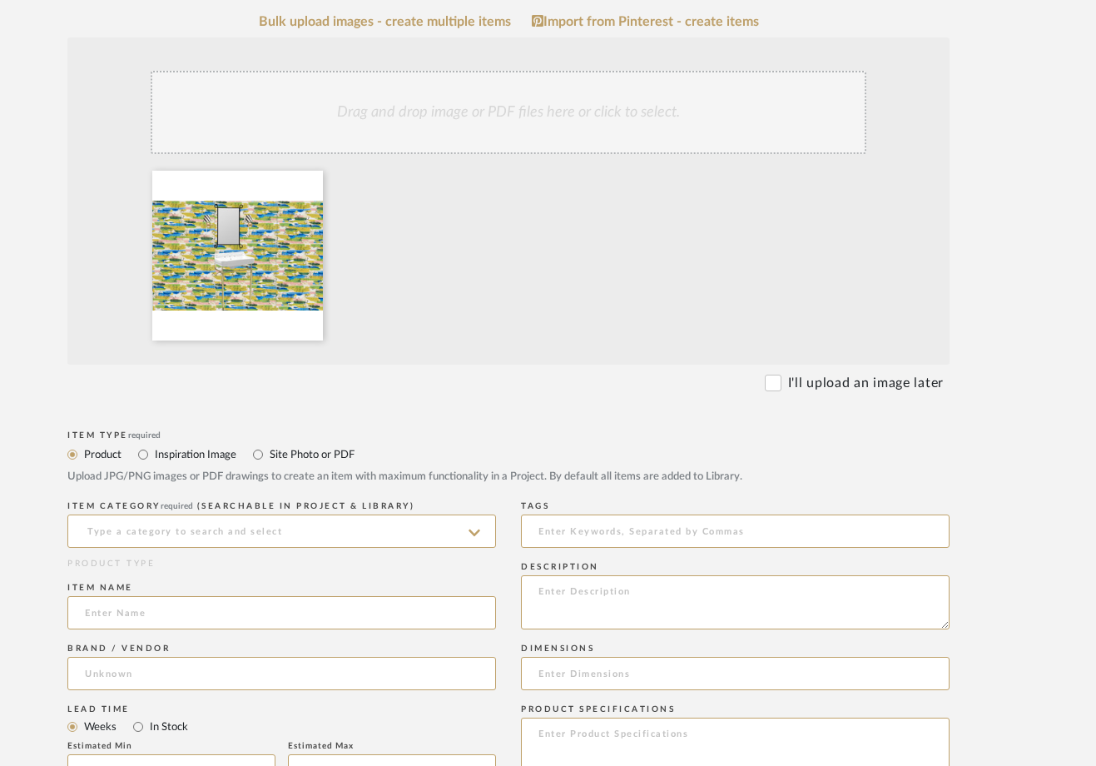
click at [188, 451] on label "Inspiration Image" at bounding box center [194, 454] width 83 height 18
click at [153, 451] on input "Inspiration Image" at bounding box center [143, 455] width 20 height 20
radio input "true"
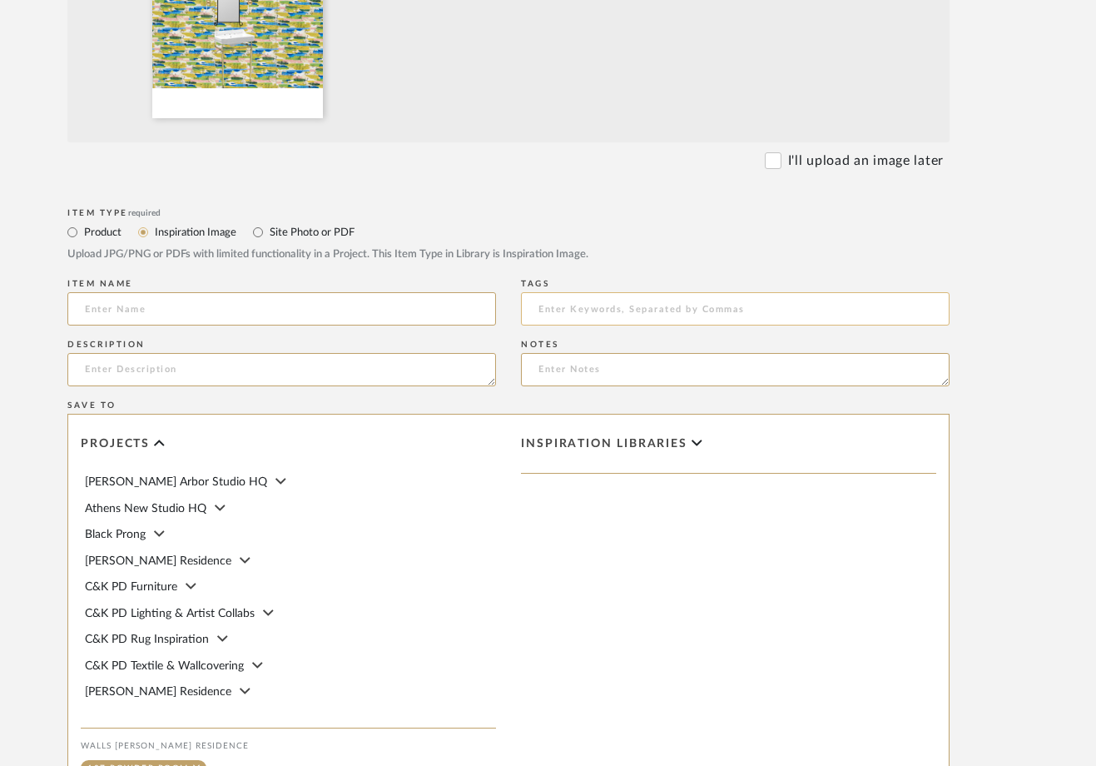
scroll to position [842, 91]
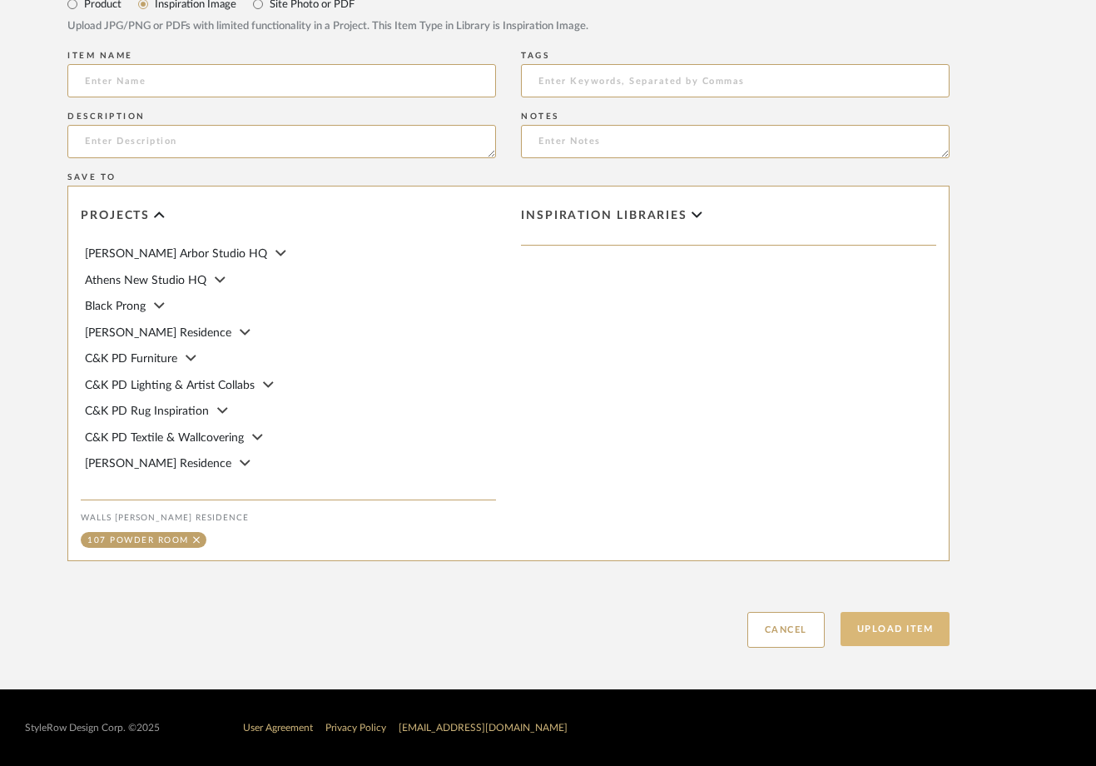
click at [883, 628] on button "Upload Item" at bounding box center [896, 629] width 110 height 34
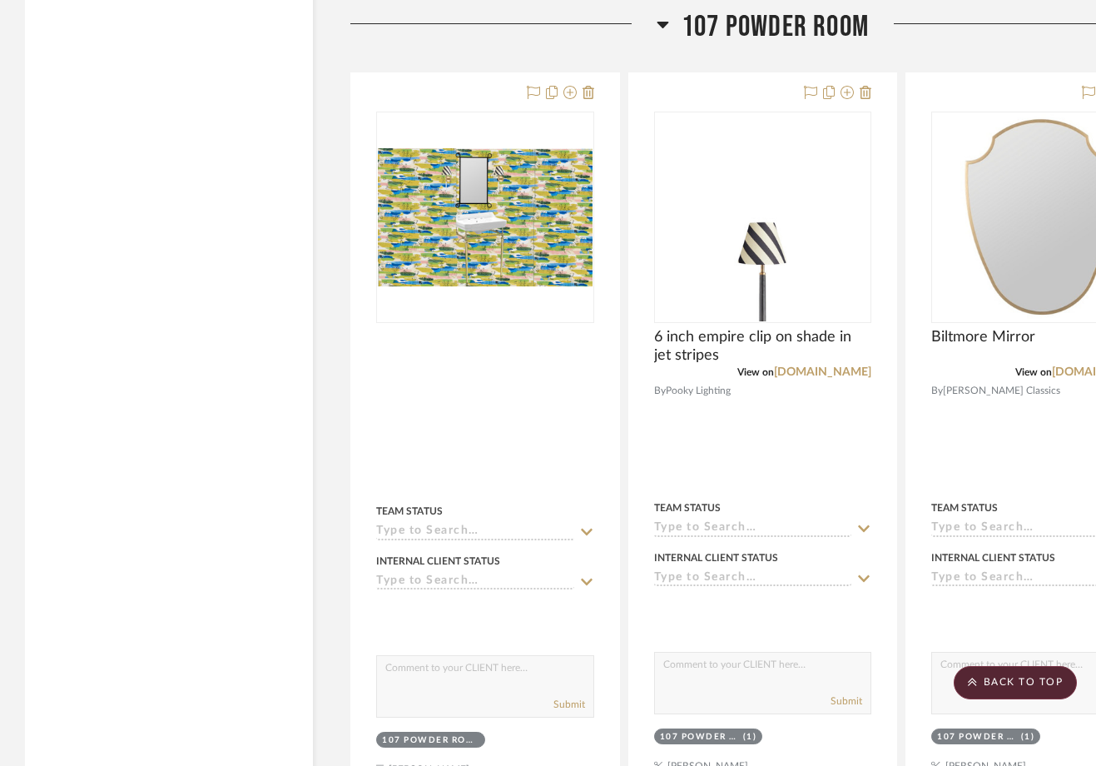
scroll to position [3539, 0]
